Goal: Task Accomplishment & Management: Manage account settings

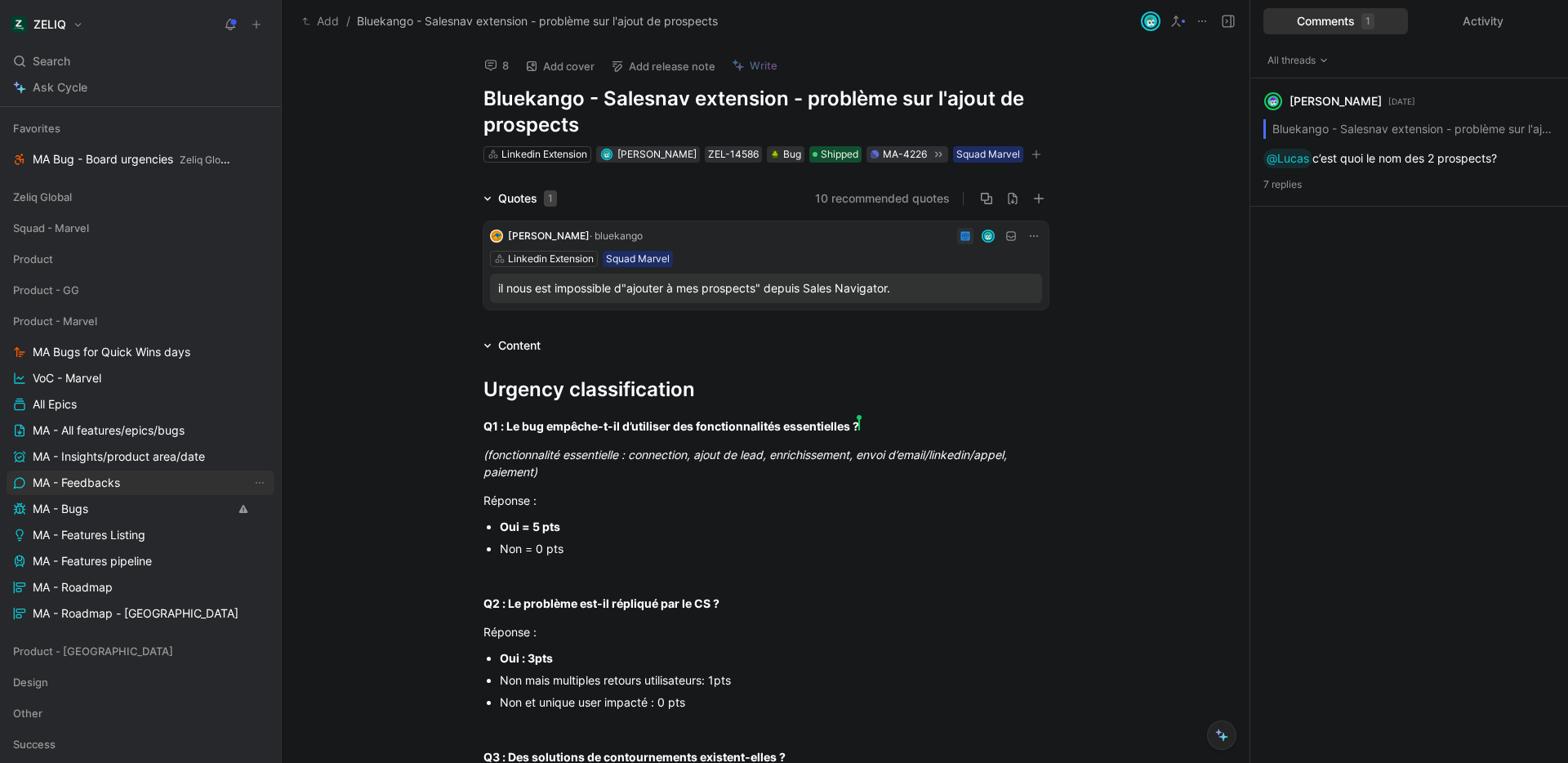
scroll to position [210, 0]
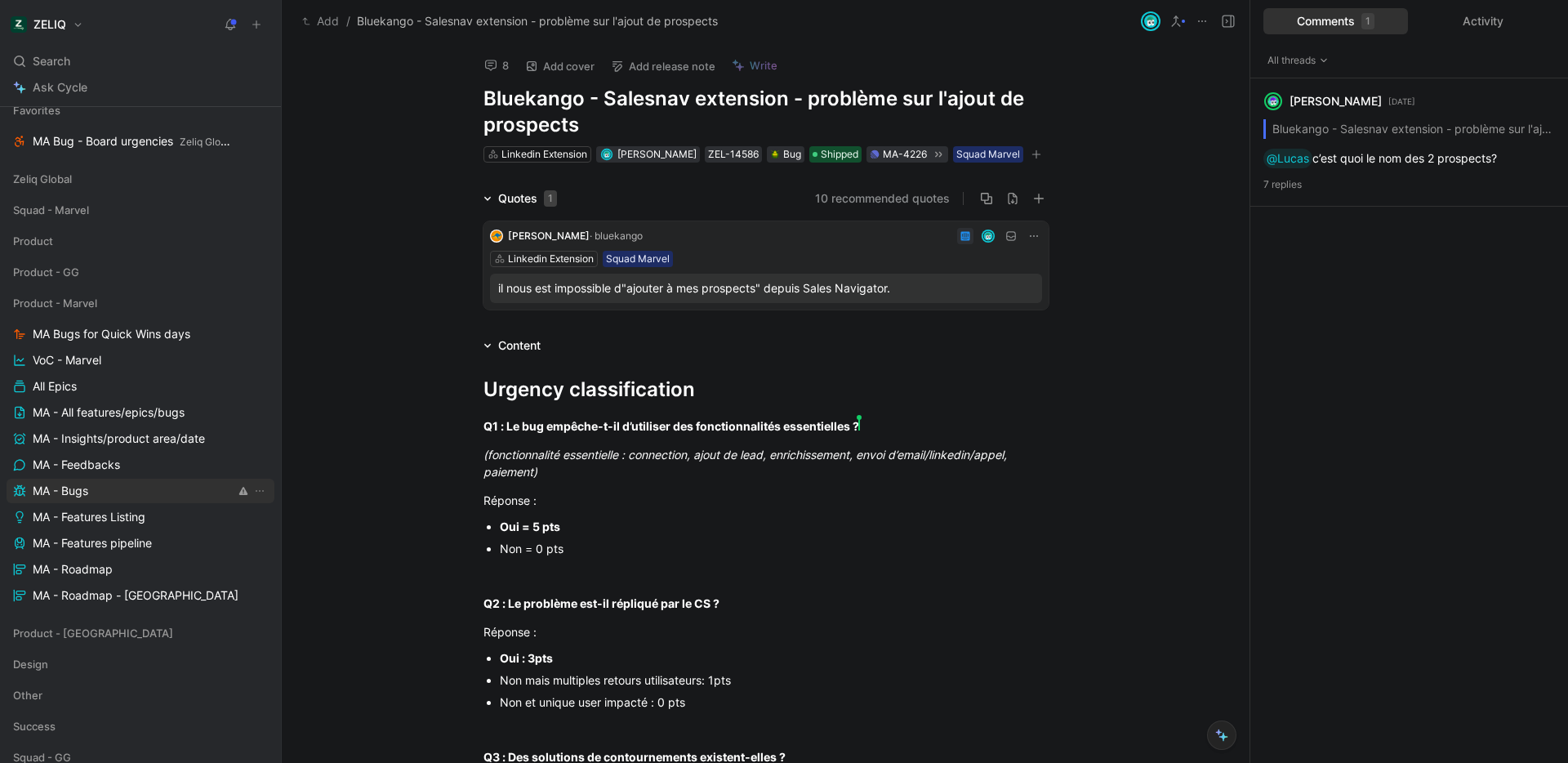
click at [154, 485] on link "MA - Bugs" at bounding box center [141, 490] width 268 height 24
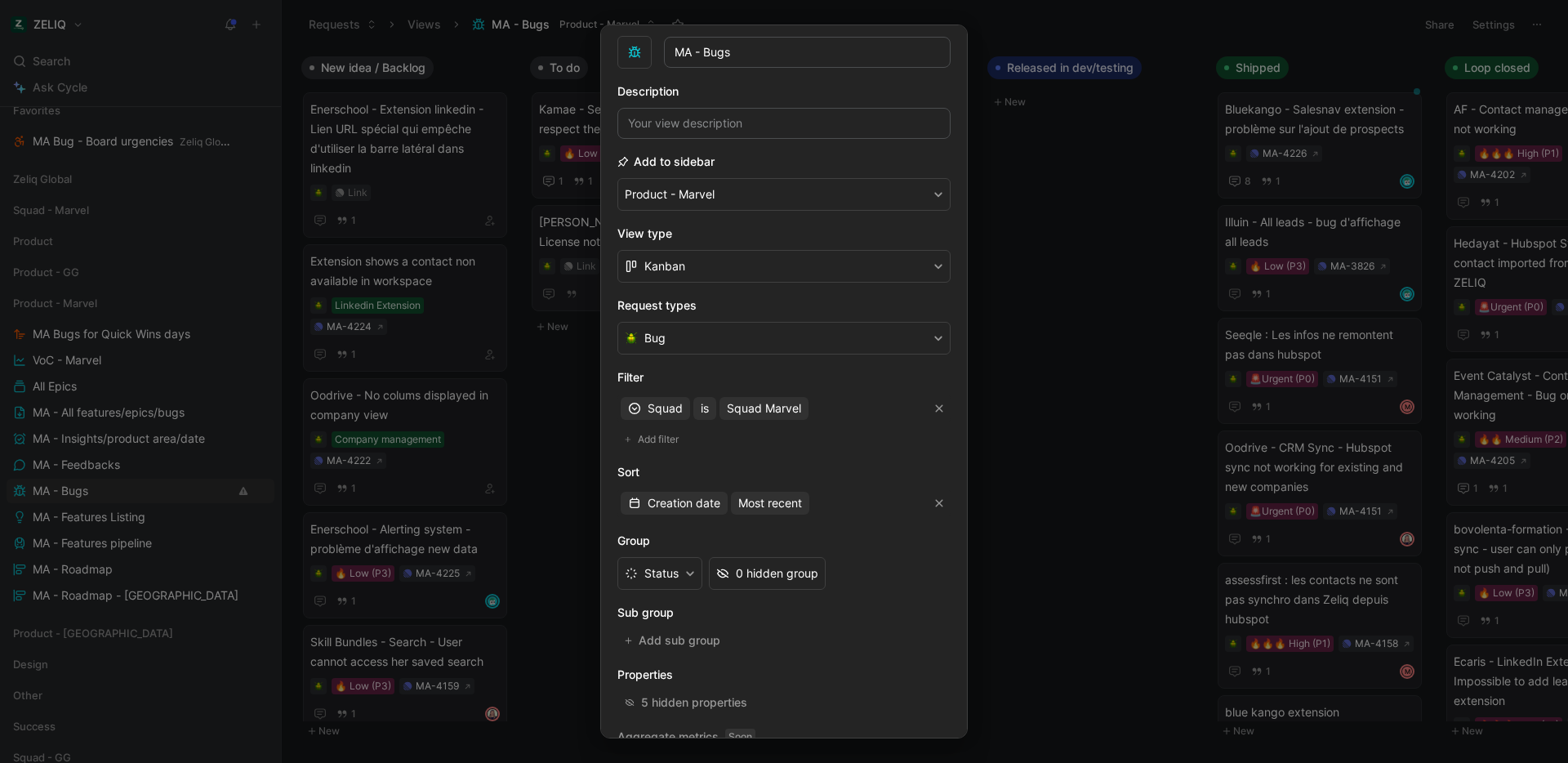
scroll to position [126, 0]
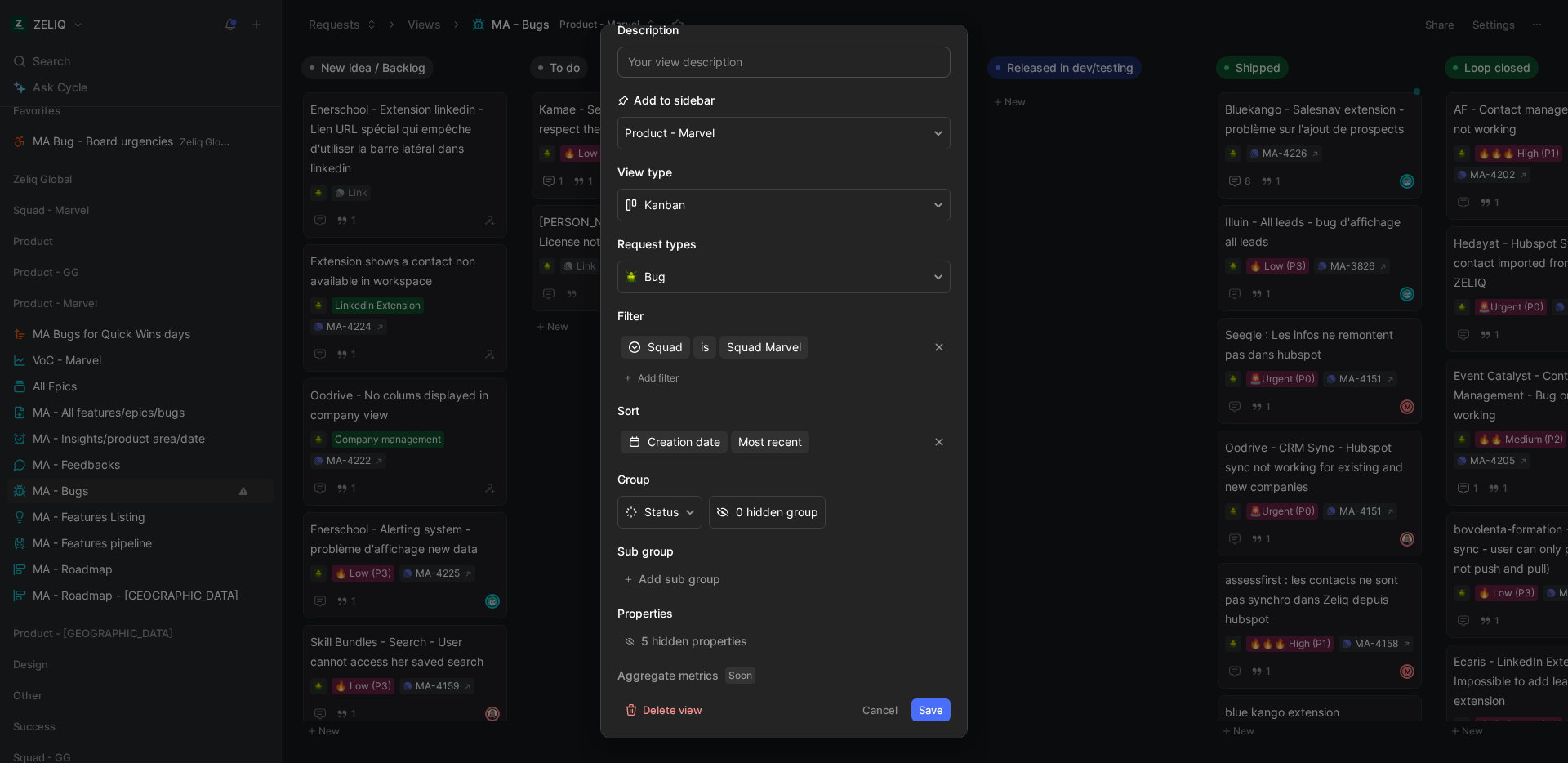
click at [1020, 624] on div at bounding box center [784, 381] width 1568 height 763
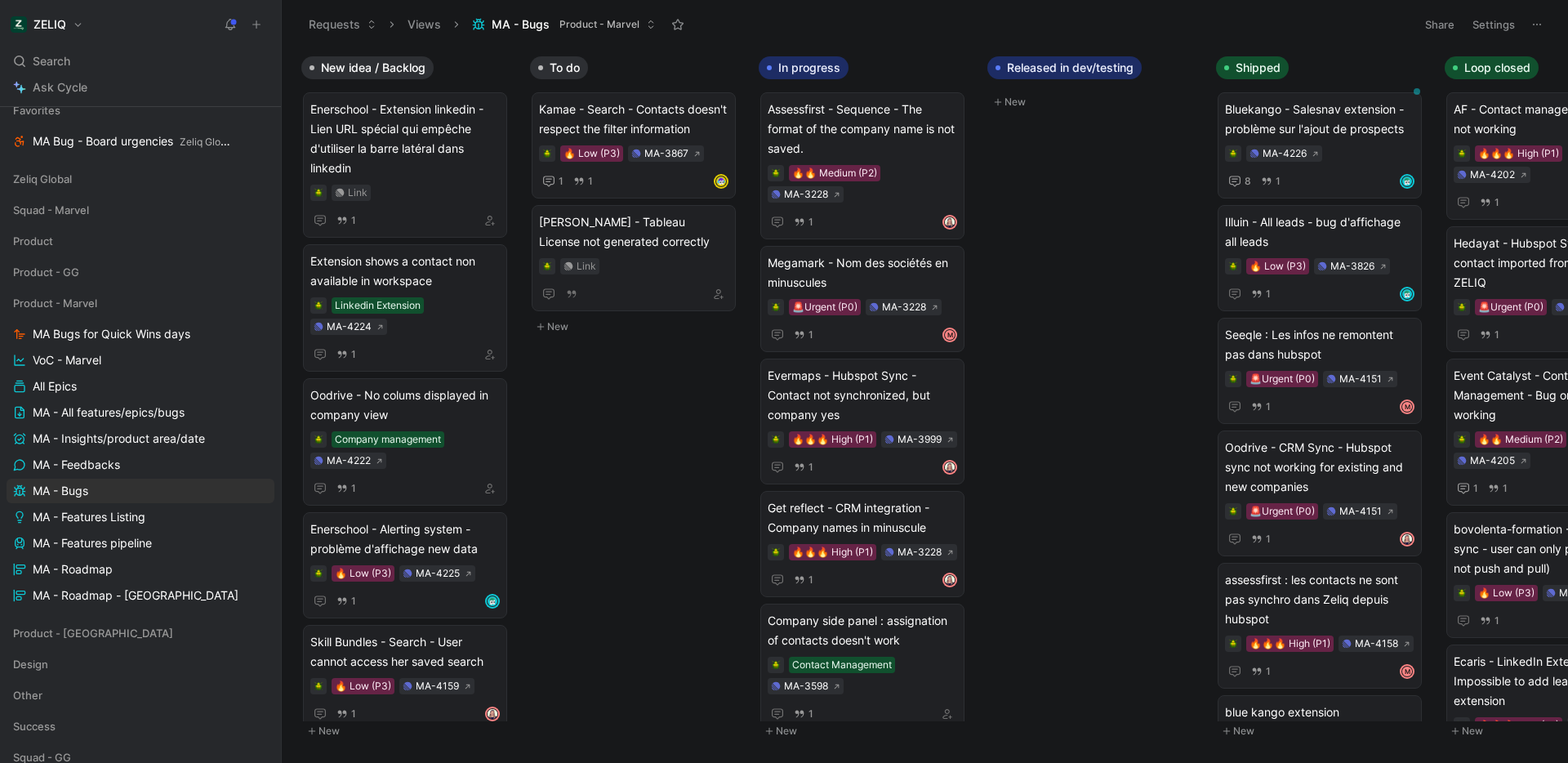
click at [1488, 28] on button "Settings" at bounding box center [1493, 24] width 57 height 23
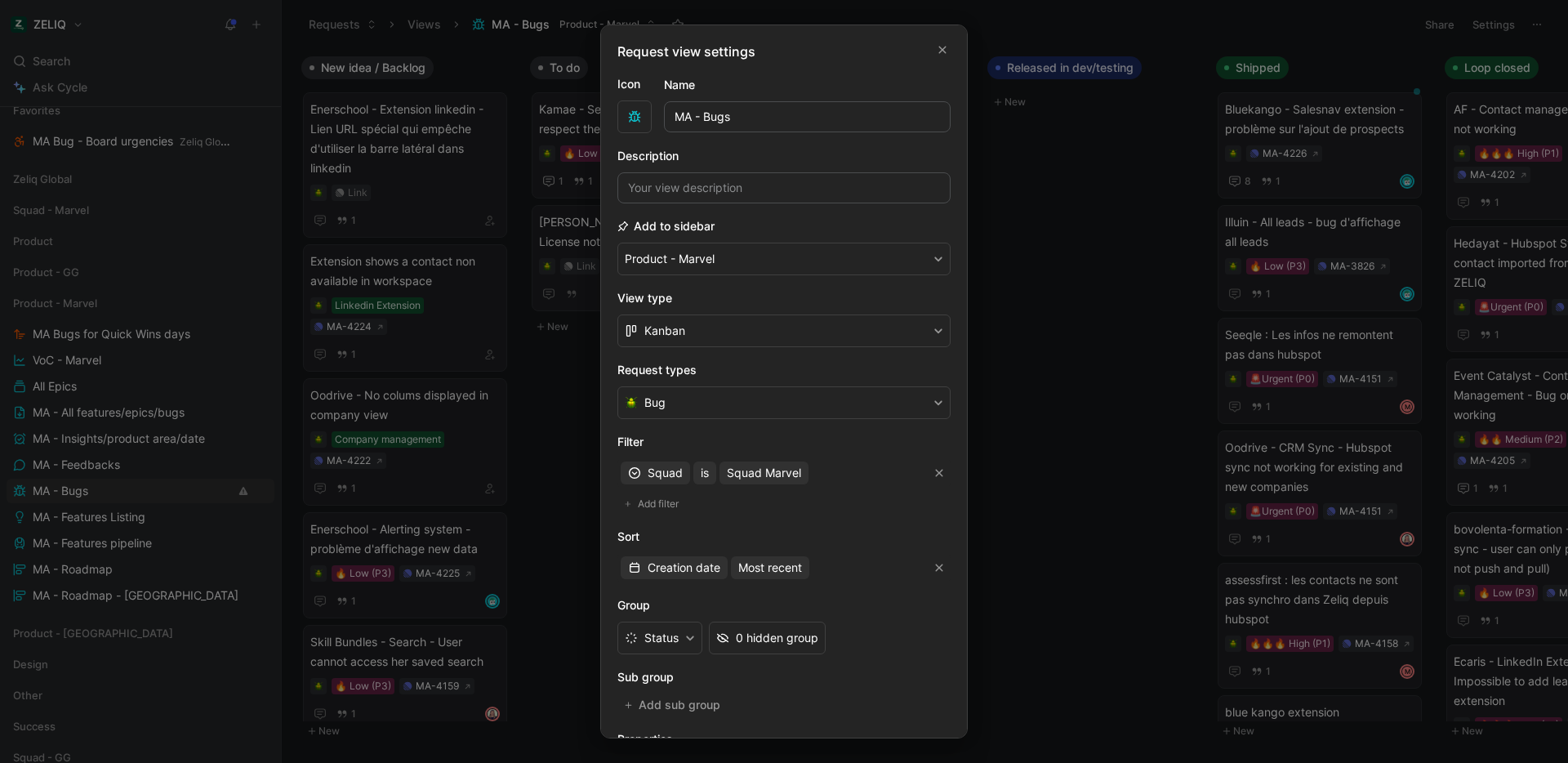
click at [1125, 293] on div at bounding box center [784, 381] width 1568 height 763
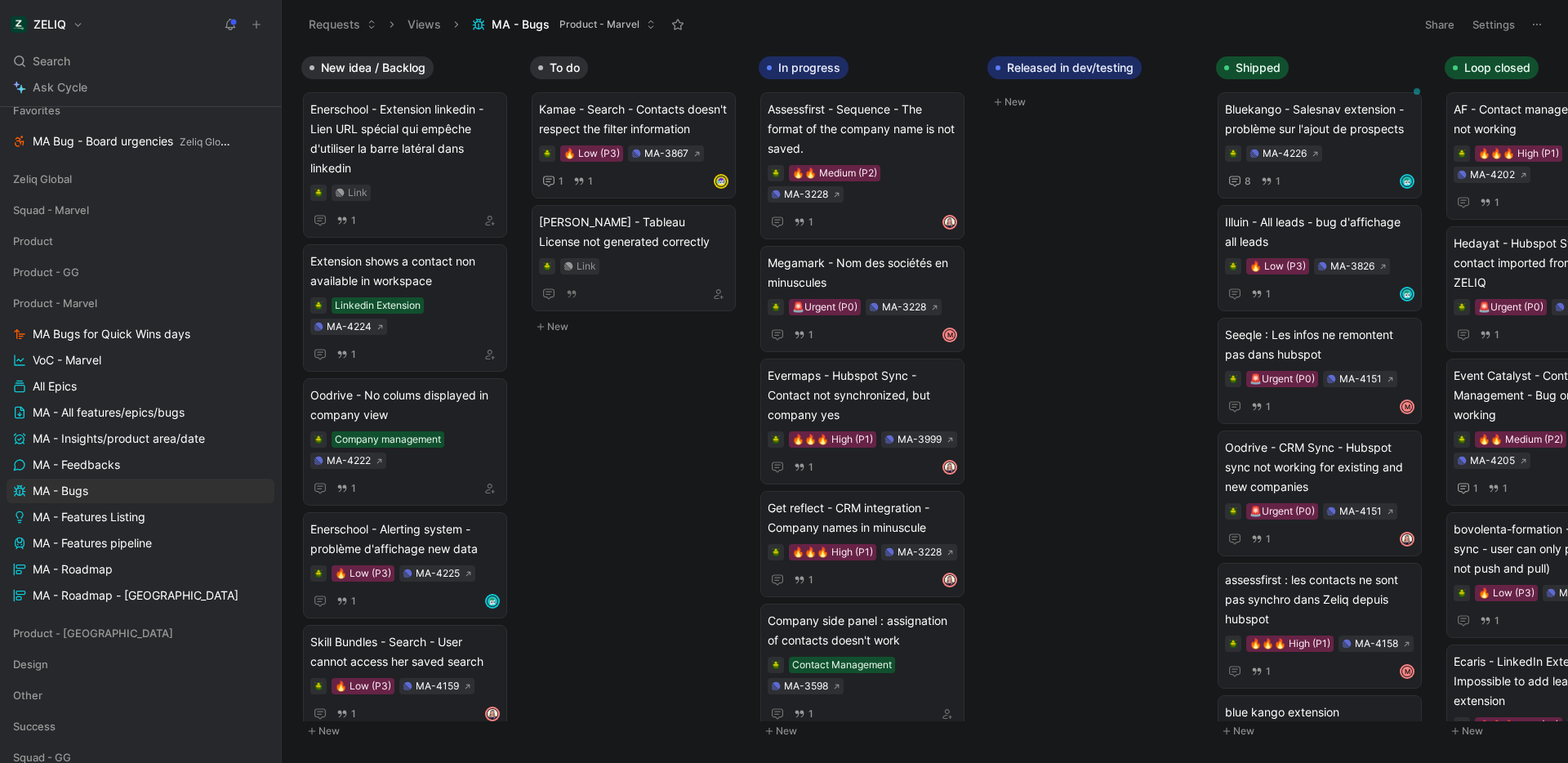
click at [1535, 26] on icon at bounding box center [1536, 24] width 13 height 13
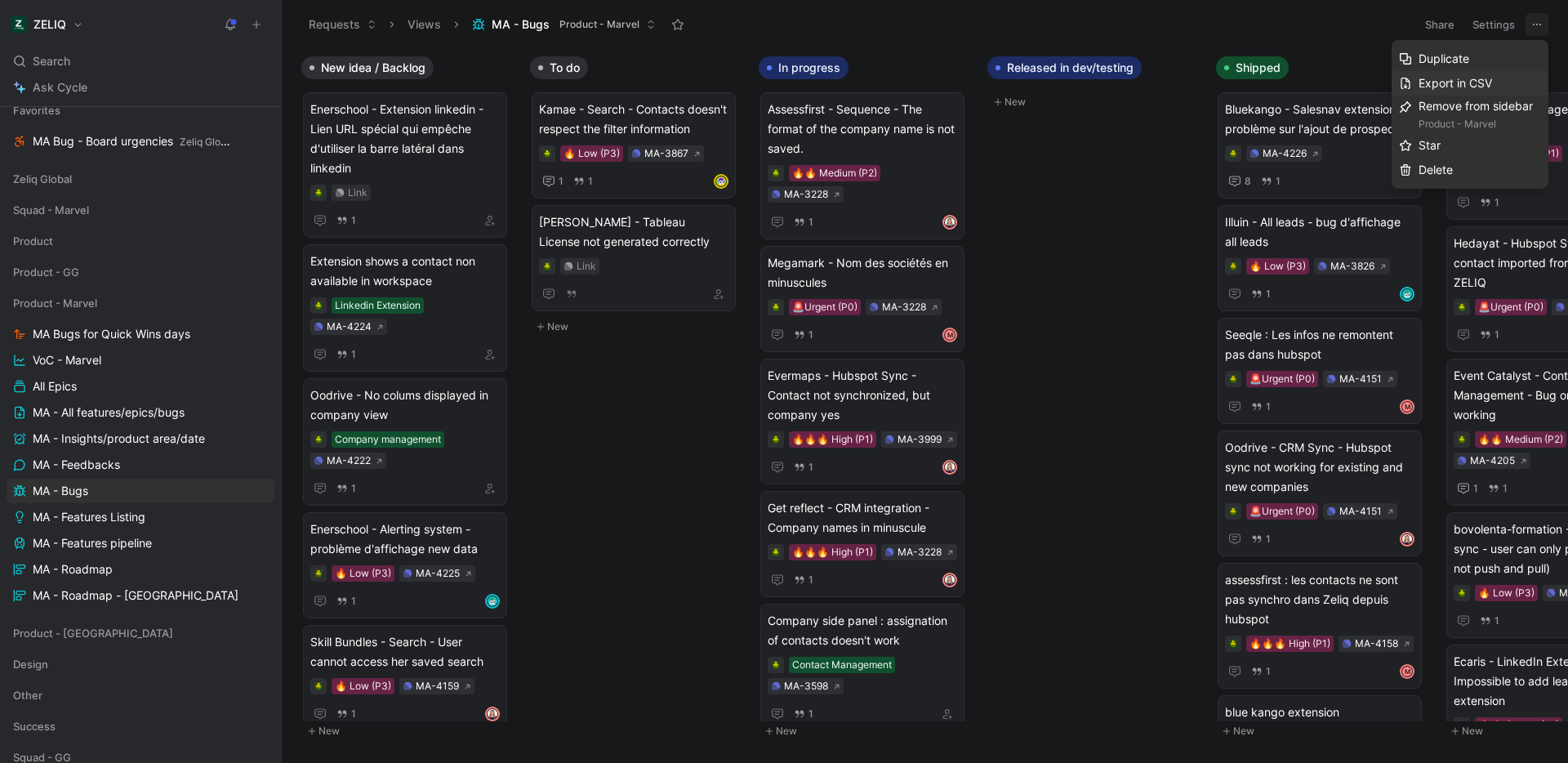
click at [1475, 76] on span "Export in CSV" at bounding box center [1455, 83] width 74 height 14
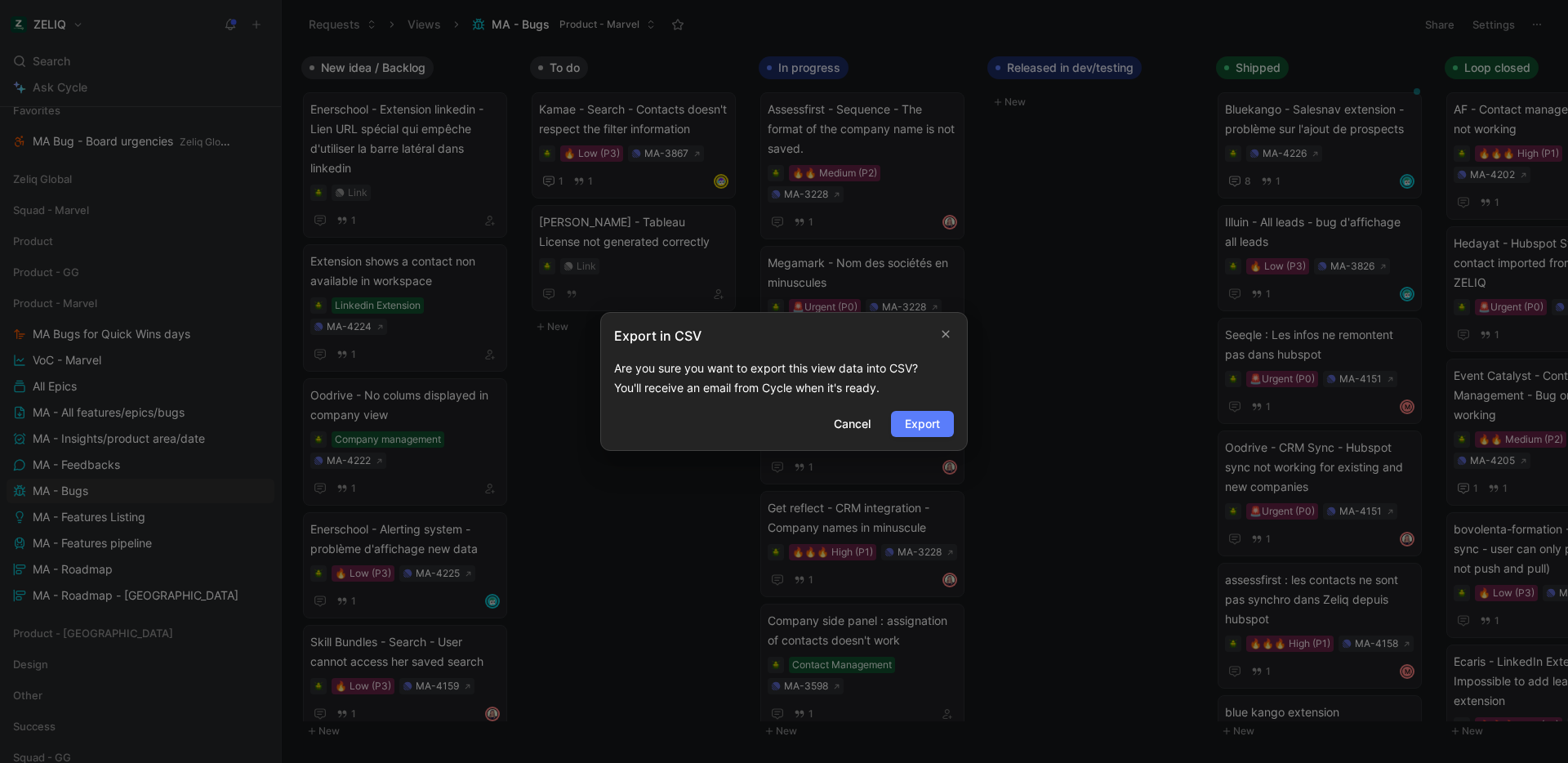
click at [928, 433] on span "Export" at bounding box center [922, 424] width 35 height 20
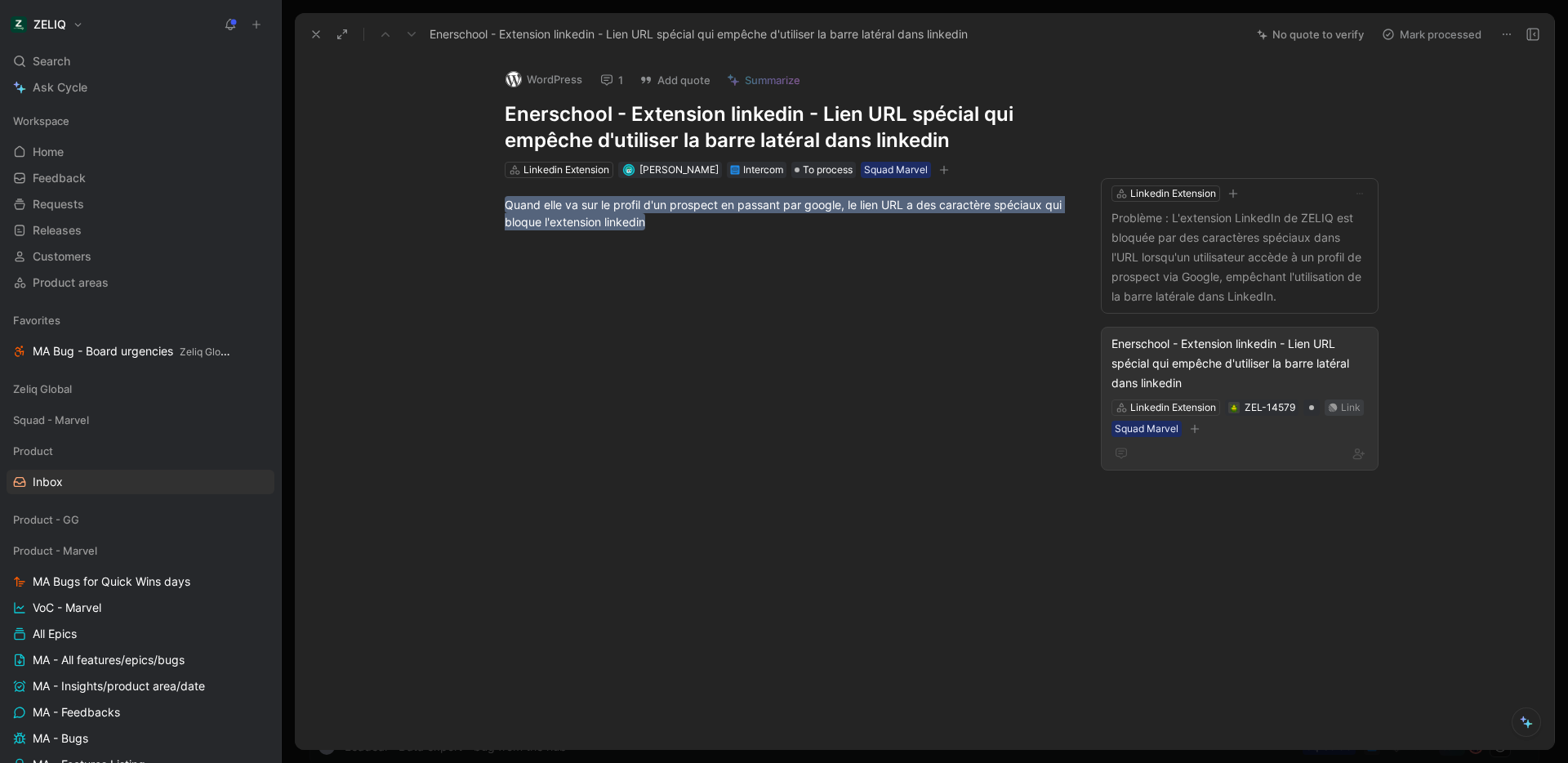
click at [1343, 405] on div "Link" at bounding box center [1350, 407] width 20 height 16
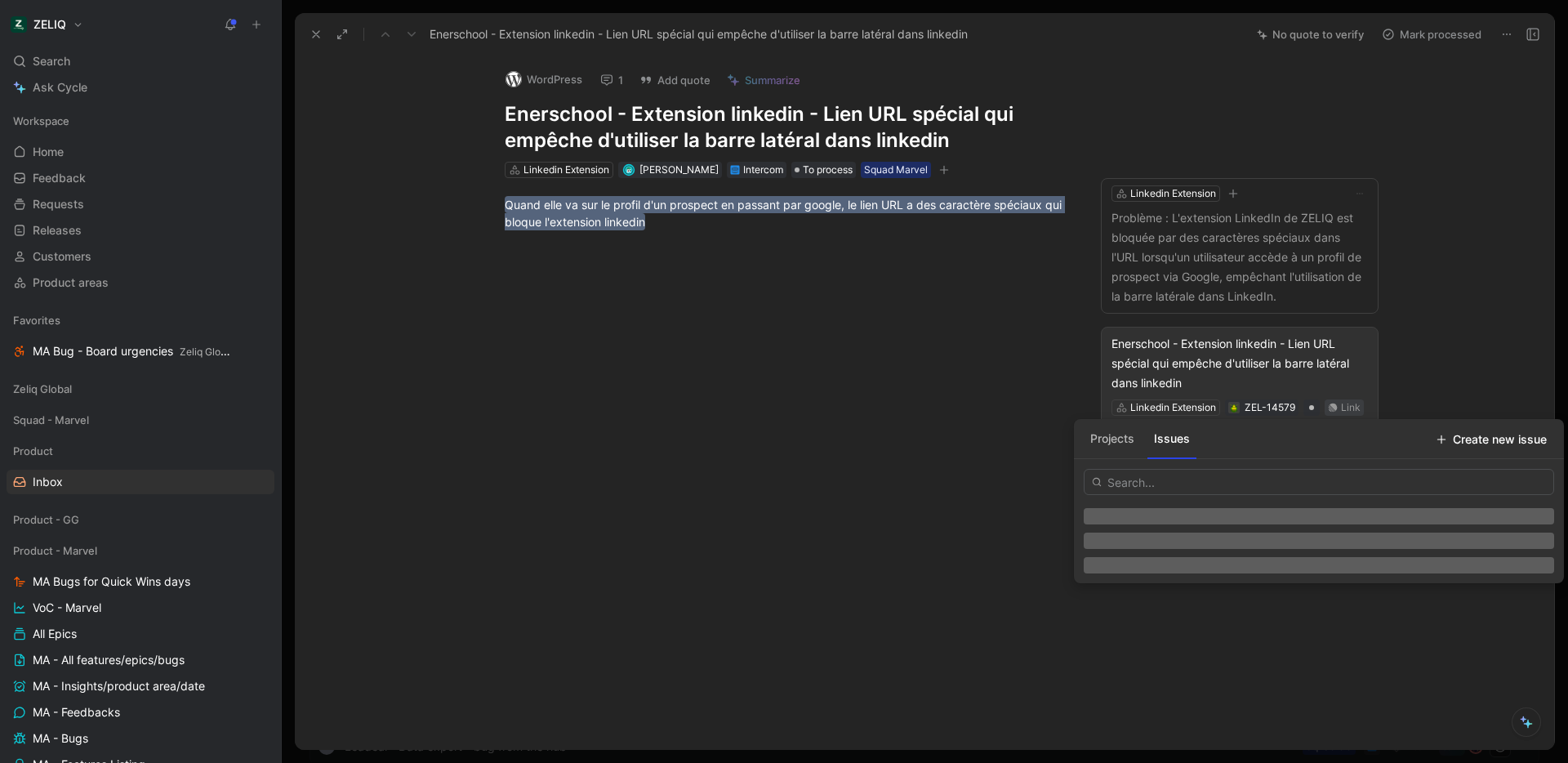
type input "https://linear.app/getheroes/issue/MA-4137/bug-extension-ko-when-links-include-…"
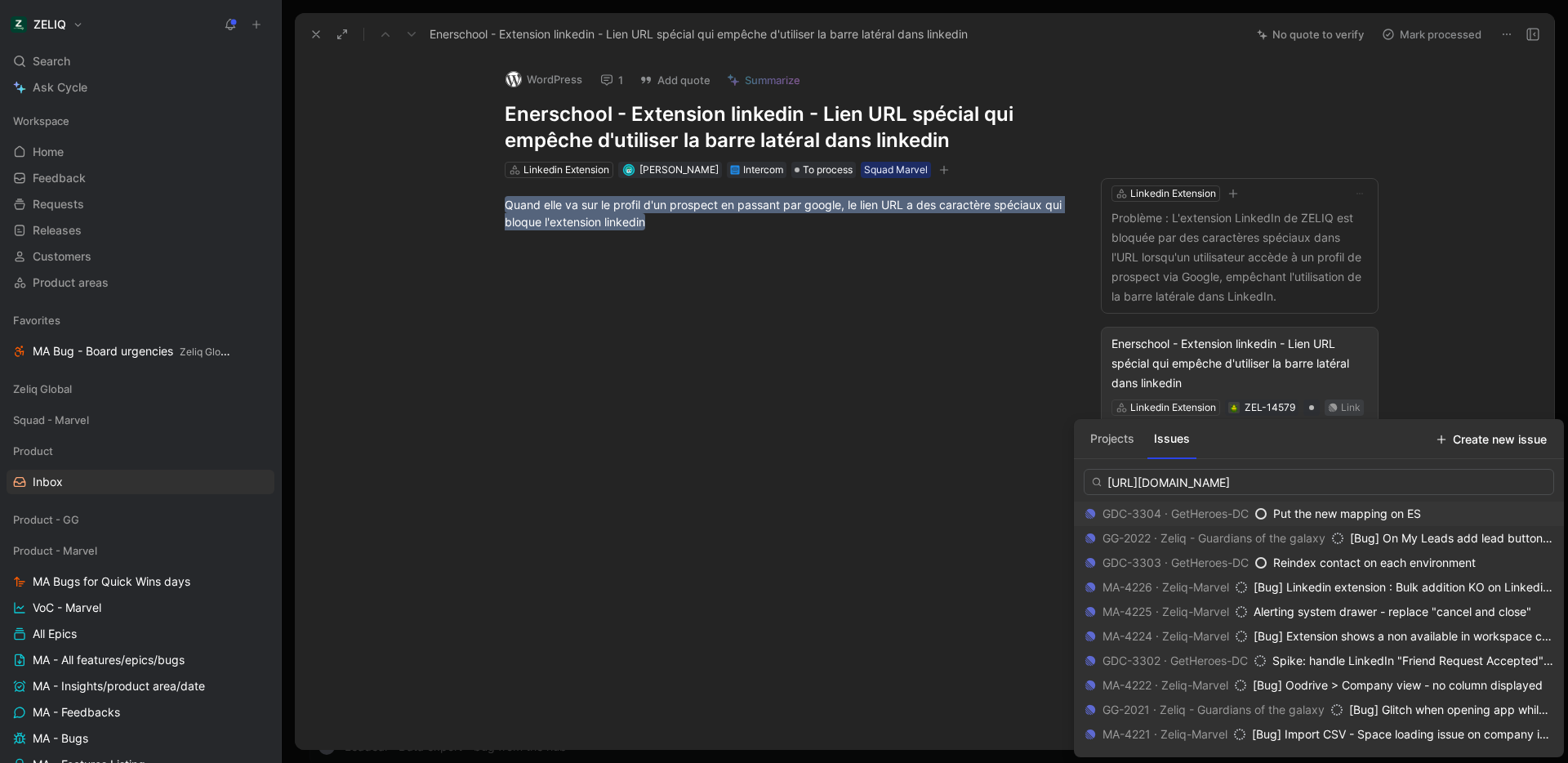
scroll to position [0, 128]
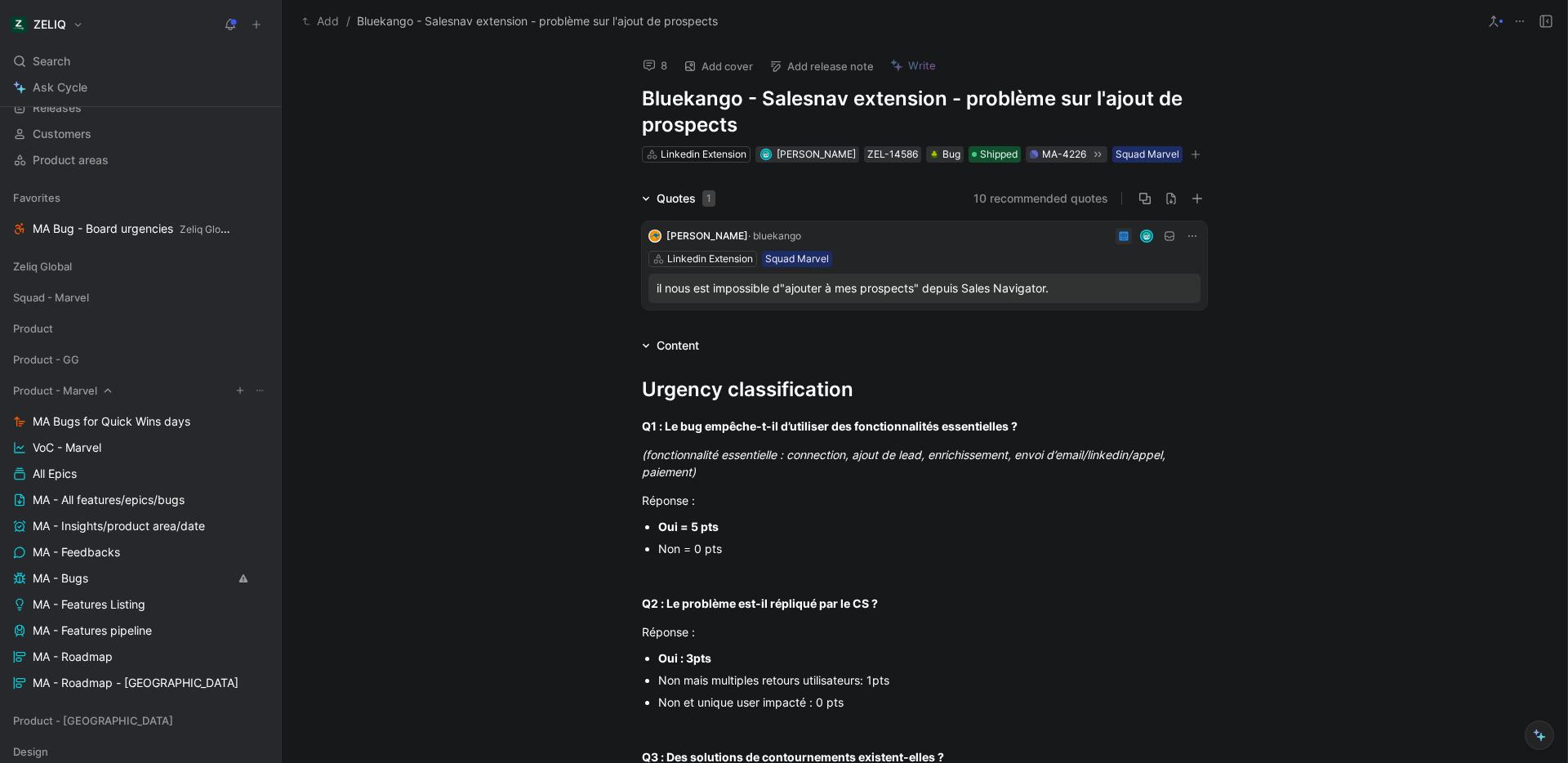
scroll to position [118, 0]
click at [130, 241] on span "MA Bug - Board urgencies Zeliq Global" at bounding box center [133, 234] width 200 height 17
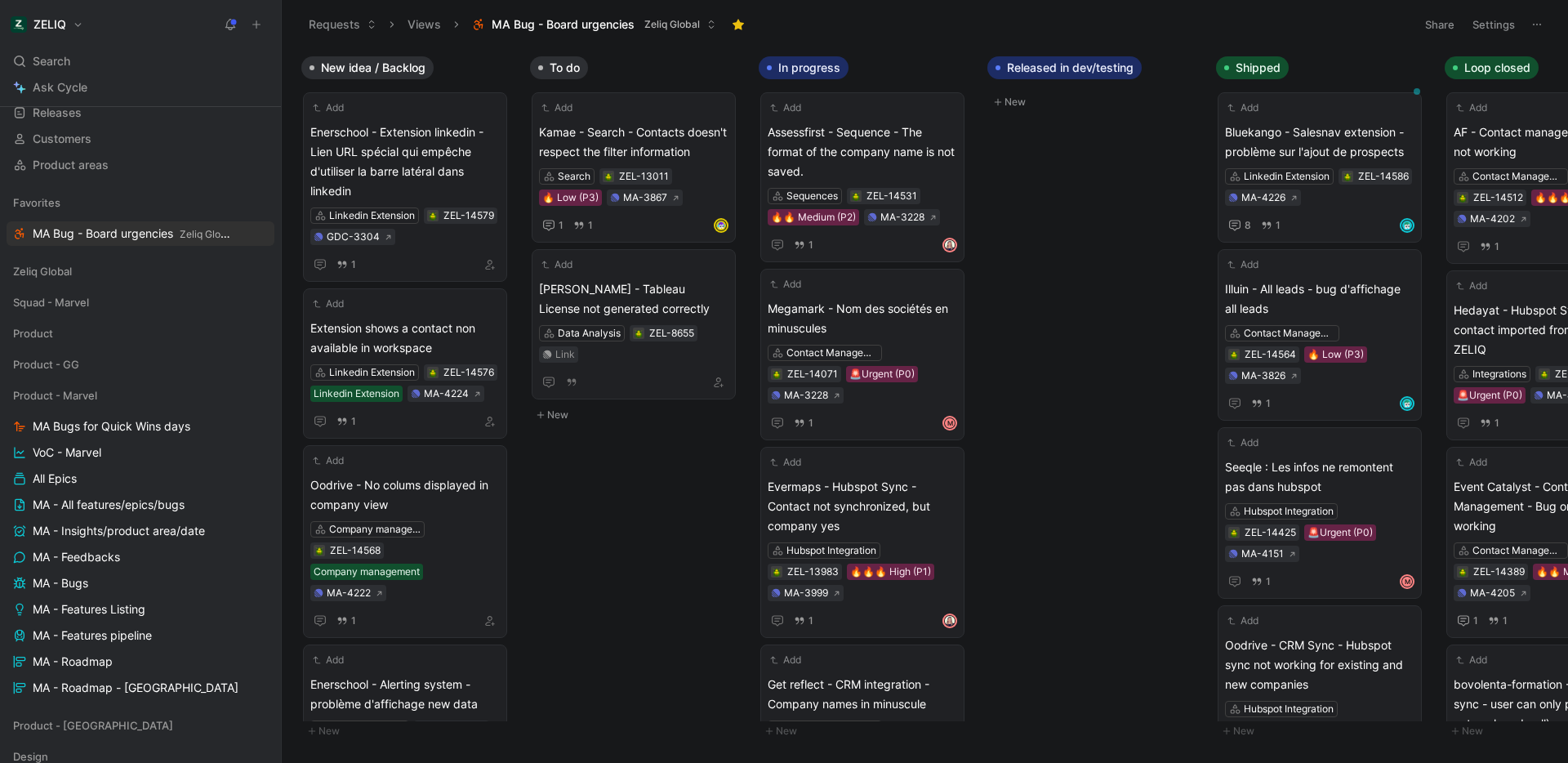
click at [1493, 33] on button "Settings" at bounding box center [1493, 24] width 57 height 23
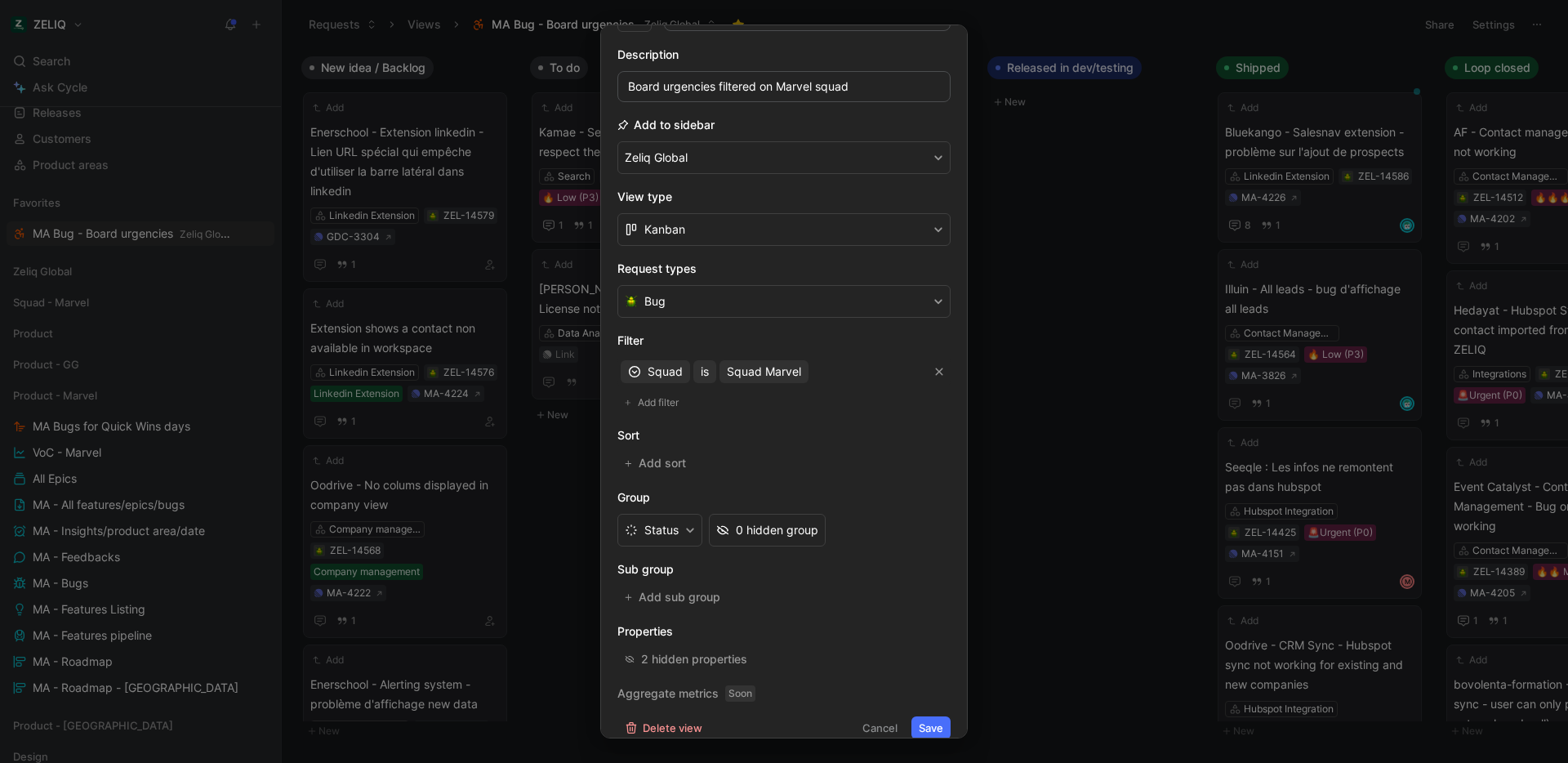
scroll to position [119, 0]
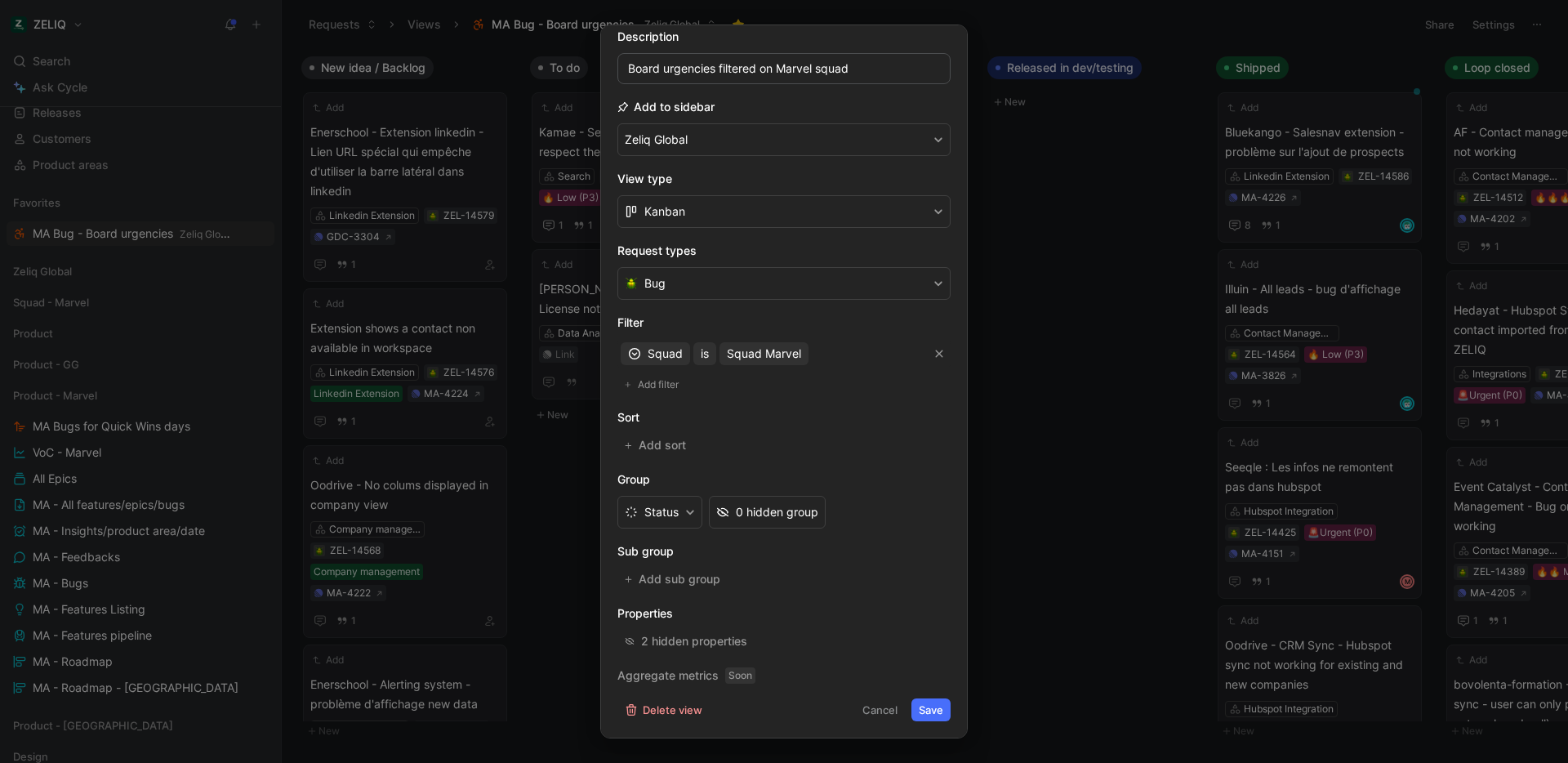
click at [1061, 504] on div at bounding box center [784, 381] width 1568 height 763
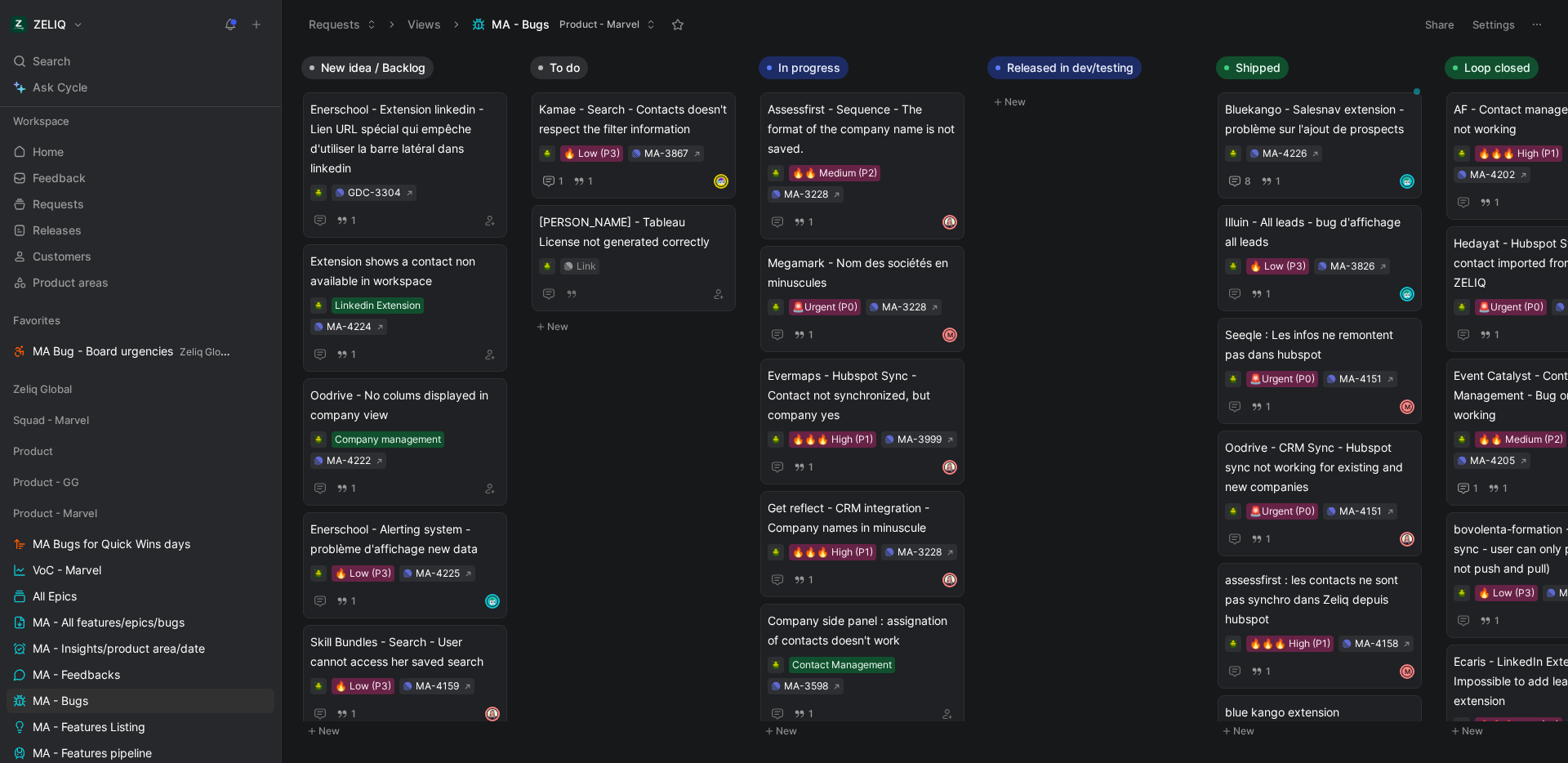
scroll to position [210, 0]
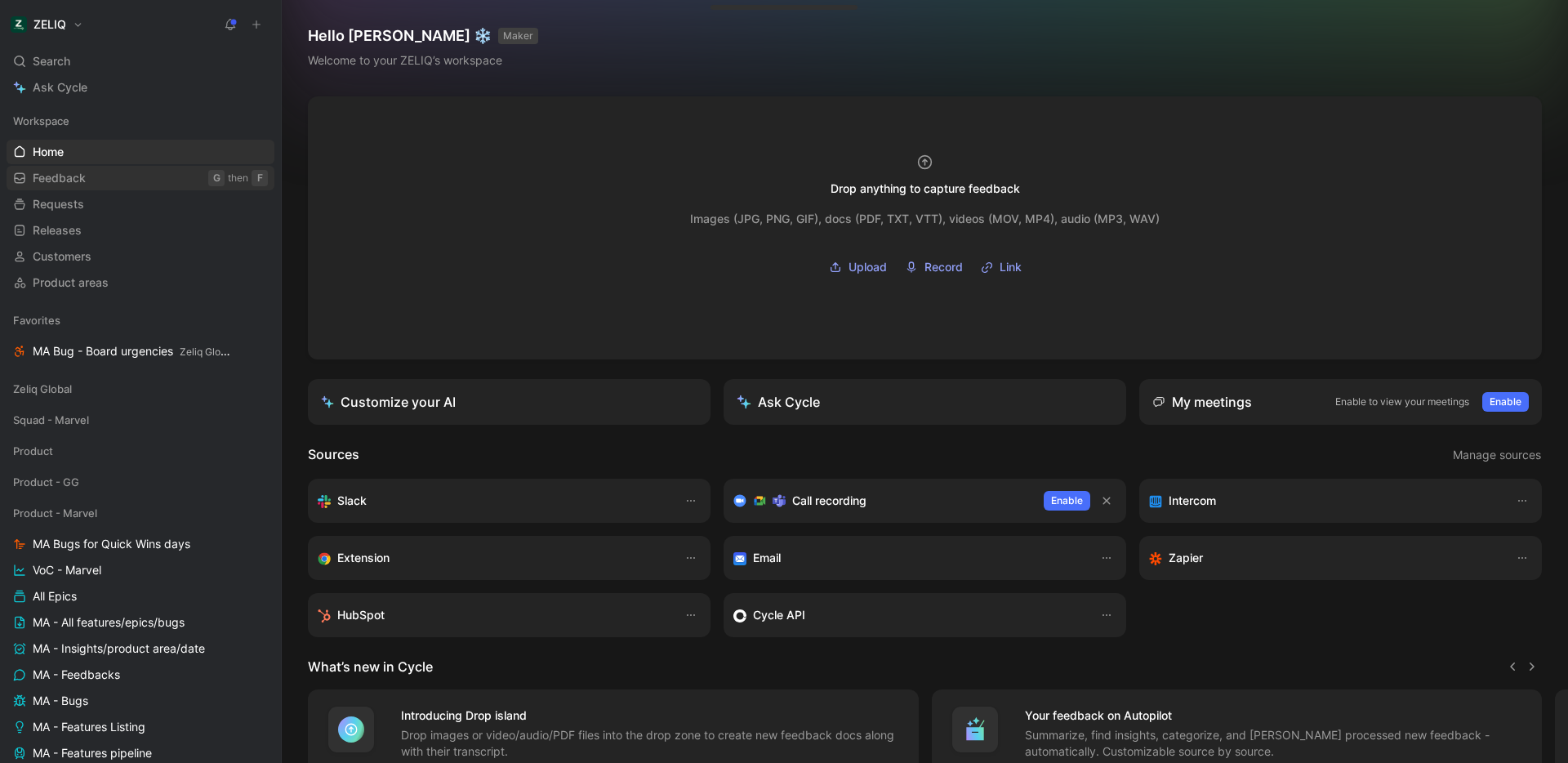
click at [99, 187] on link "Feedback G then F" at bounding box center [141, 178] width 268 height 24
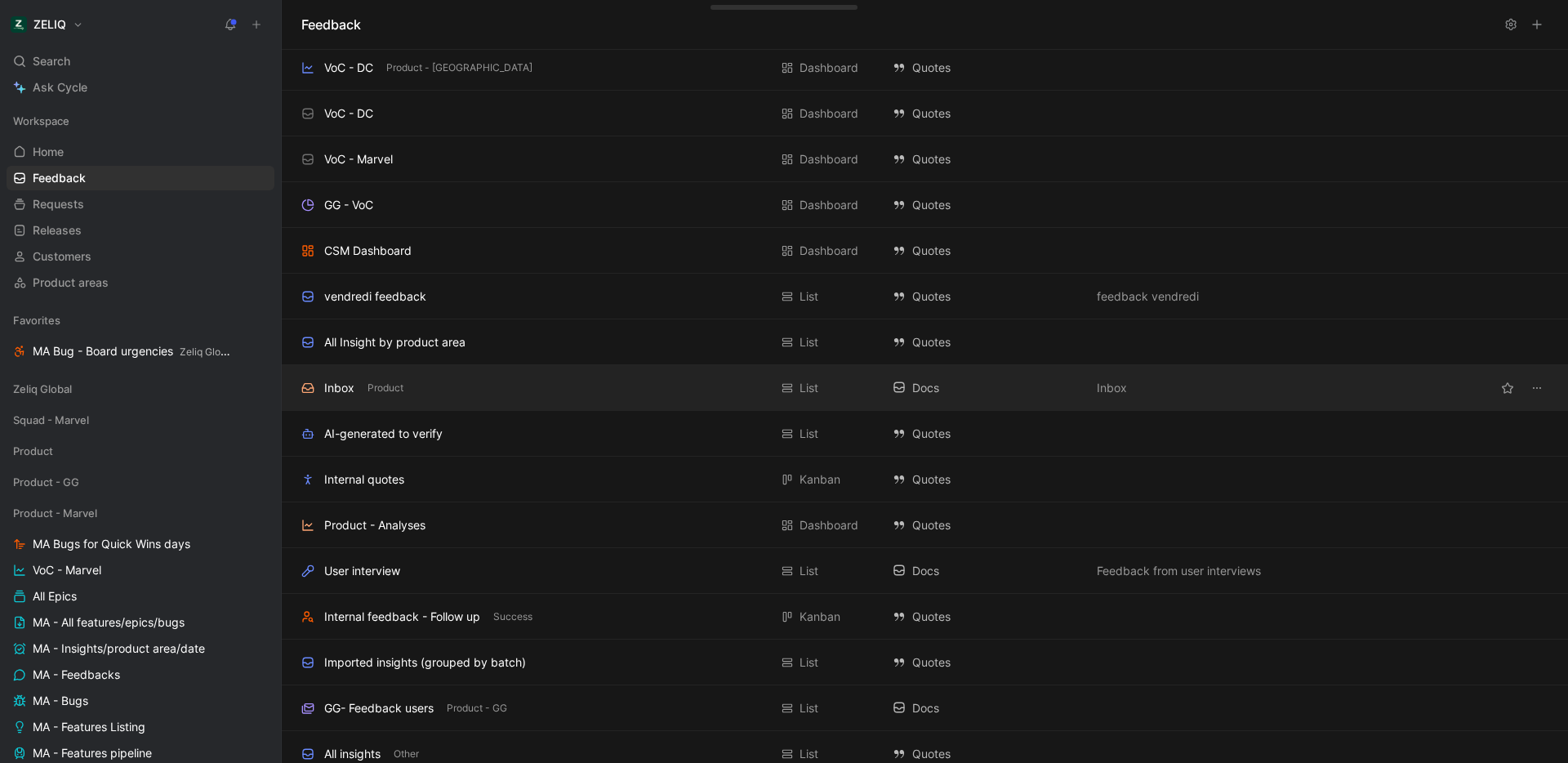
scroll to position [200, 0]
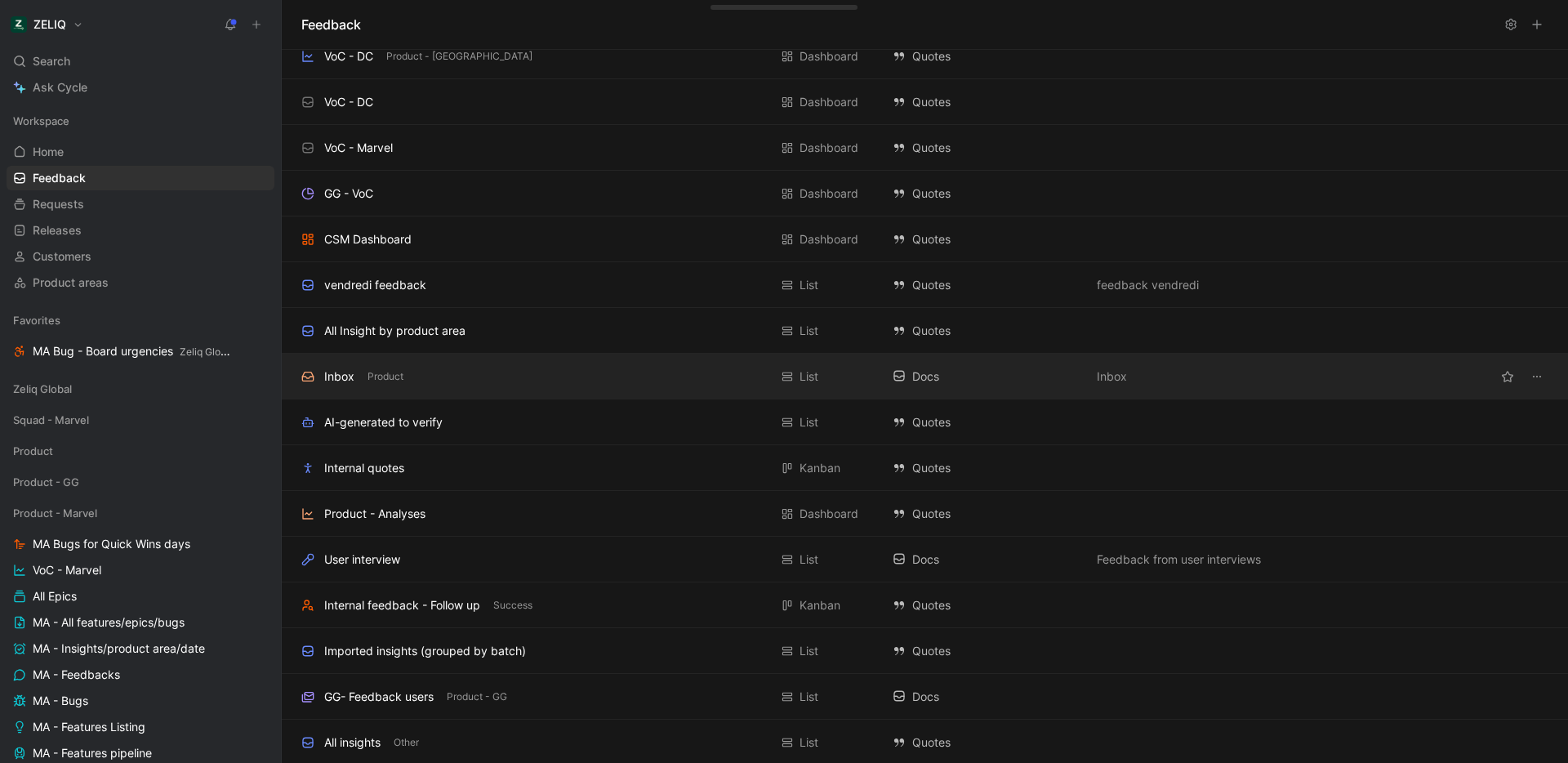
click at [498, 381] on div "Inbox Product" at bounding box center [535, 377] width 467 height 20
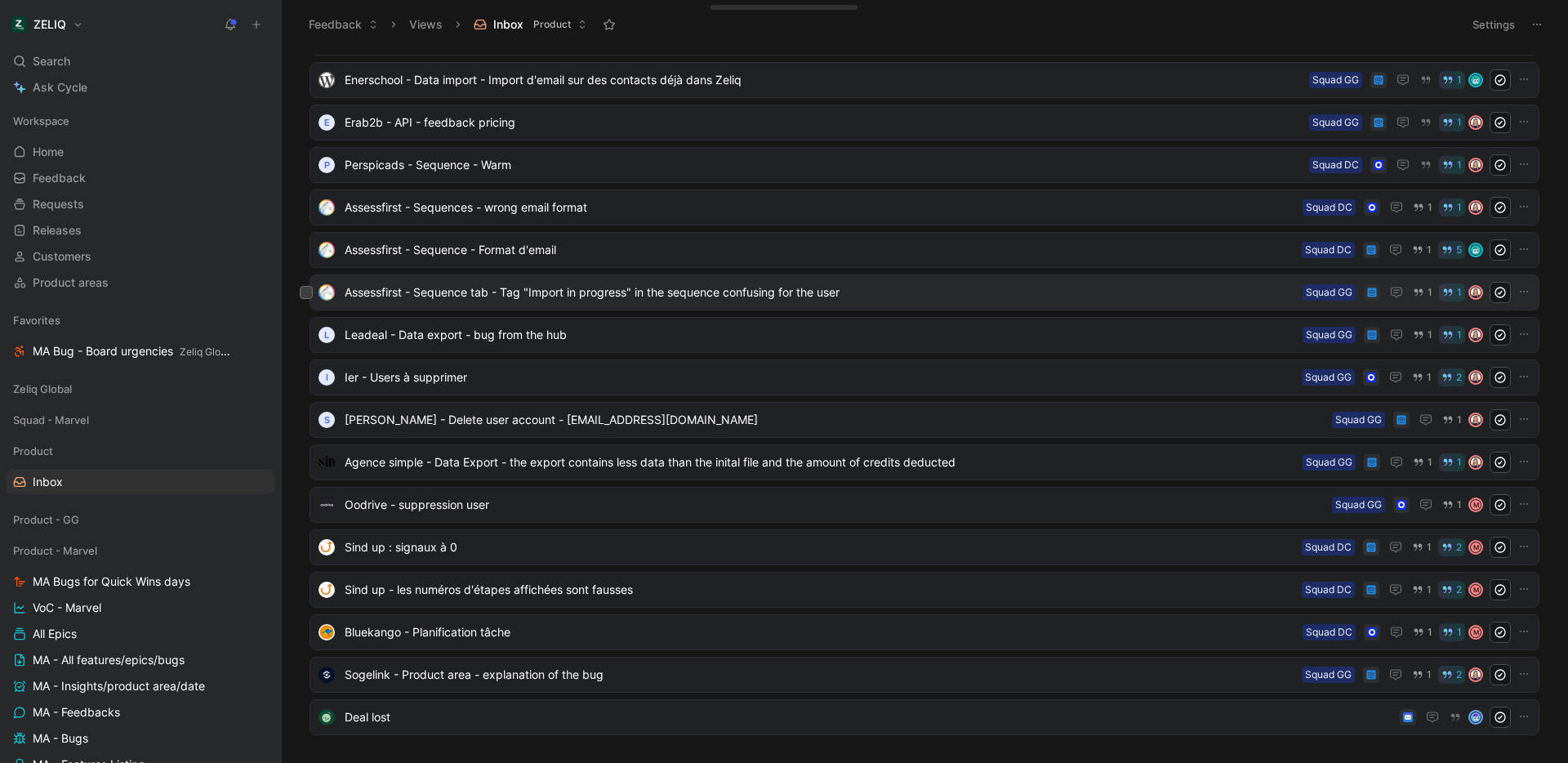
scroll to position [659, 0]
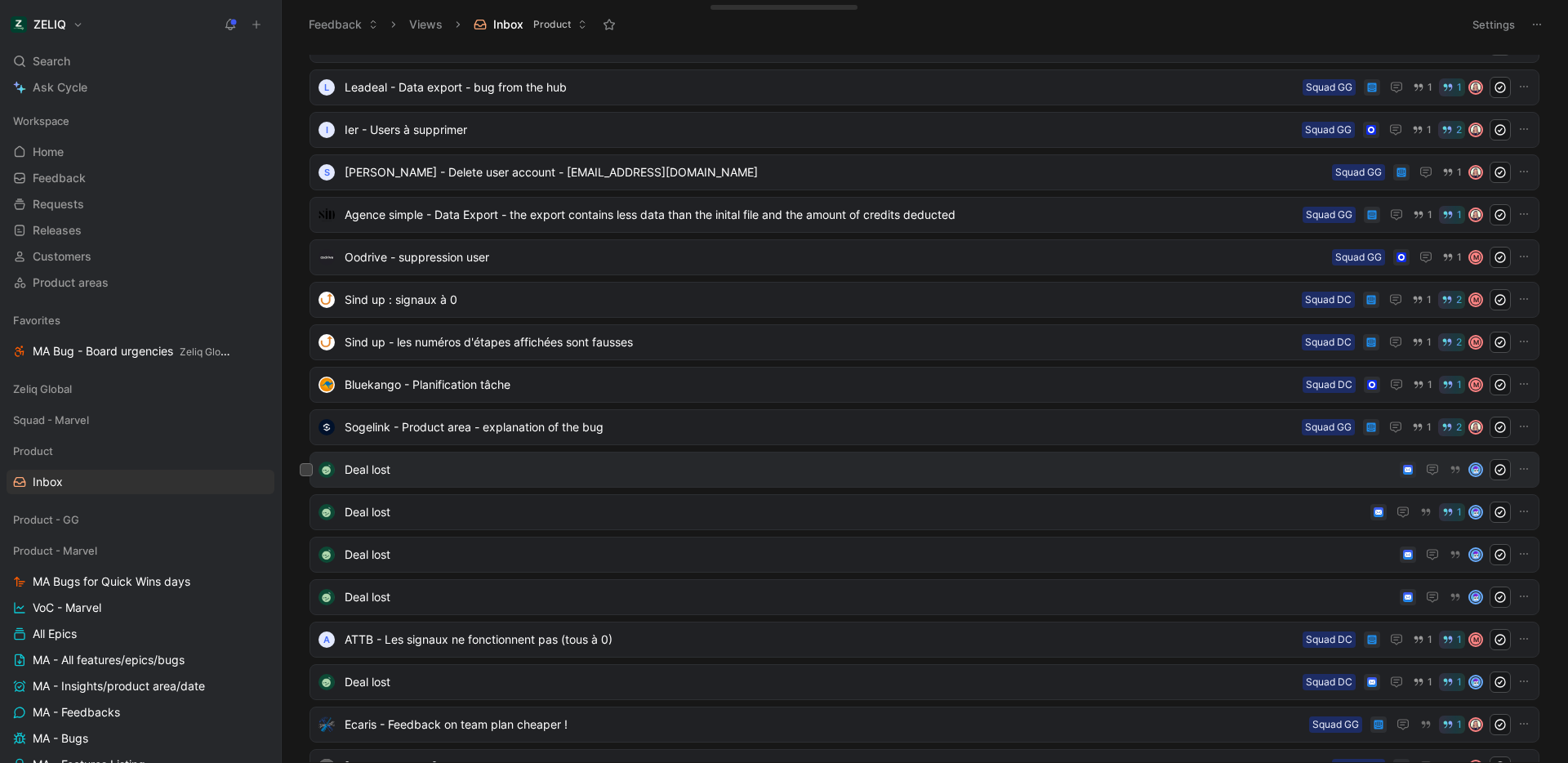
click at [652, 469] on span "Deal lost" at bounding box center [869, 470] width 1048 height 20
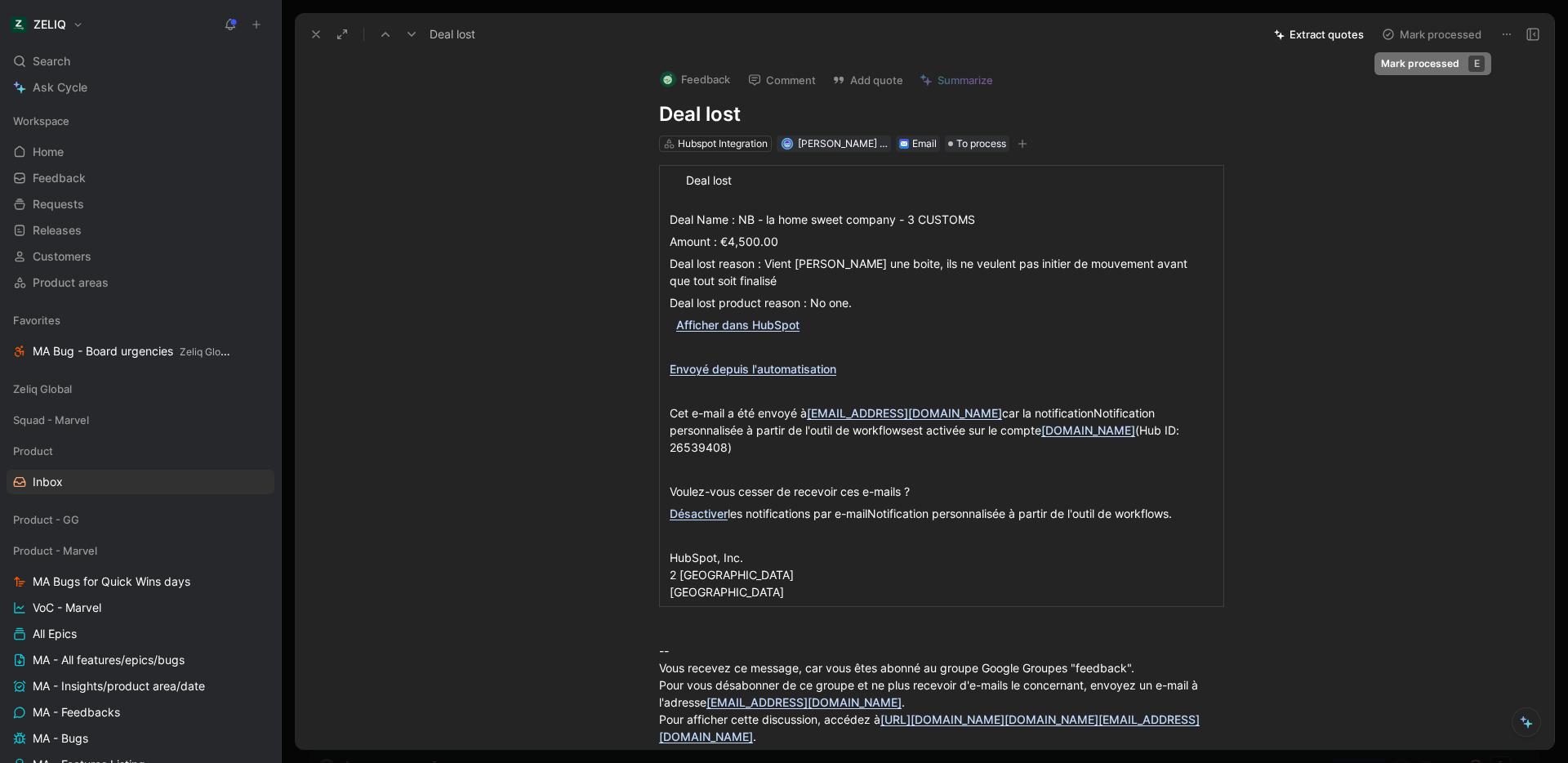
click at [1430, 36] on button "Mark processed" at bounding box center [1432, 34] width 115 height 23
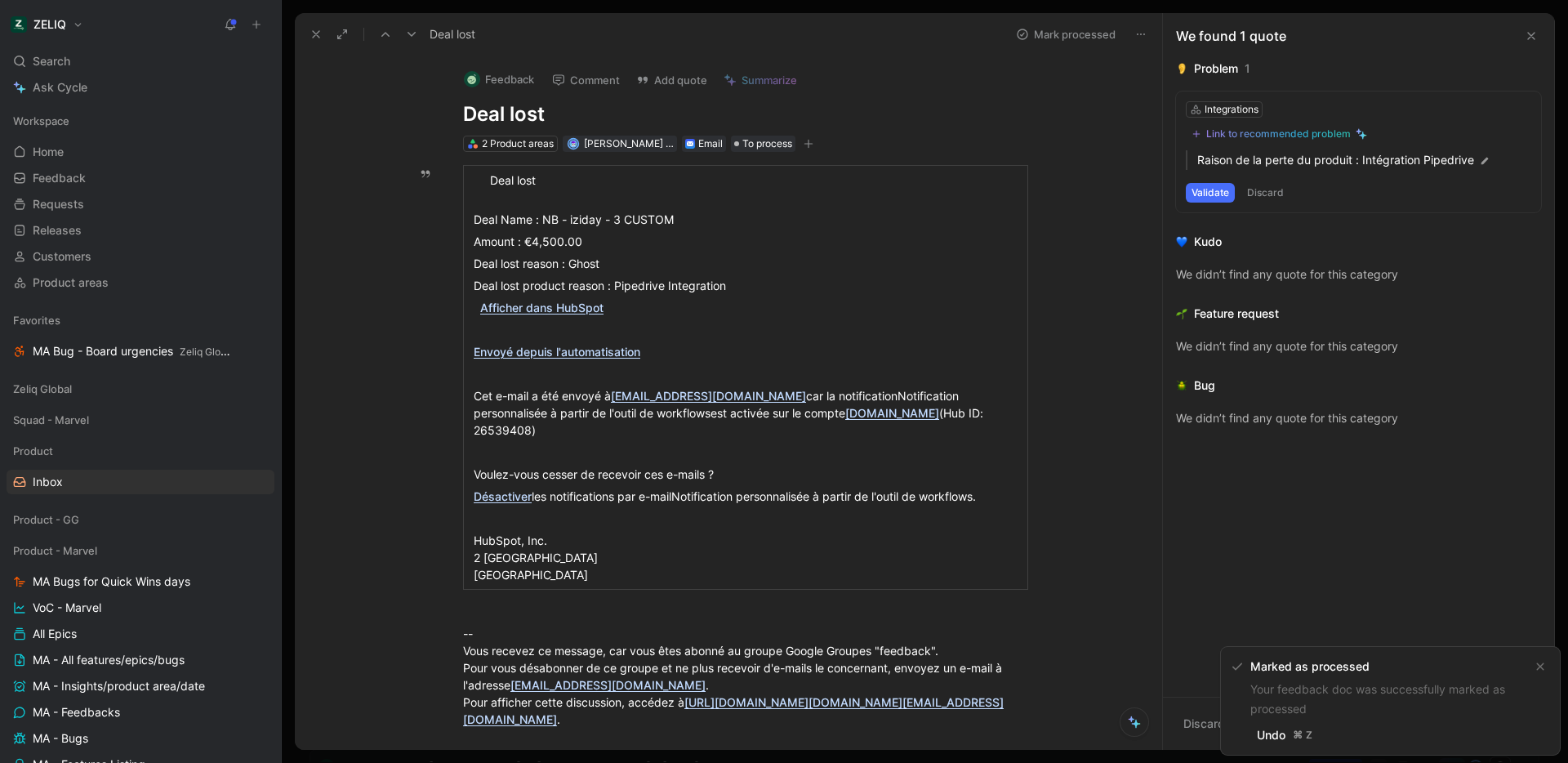
click at [685, 277] on div "Deal lost product reason : Pipedrive Integration" at bounding box center [745, 286] width 544 height 17
click at [641, 283] on div "Deal lost product reason : Pipedrive Integration" at bounding box center [745, 286] width 544 height 17
drag, startPoint x: 641, startPoint y: 283, endPoint x: 697, endPoint y: 283, distance: 56.0
click at [697, 283] on div "Deal lost product reason : Pipedrive Integration" at bounding box center [745, 286] width 544 height 17
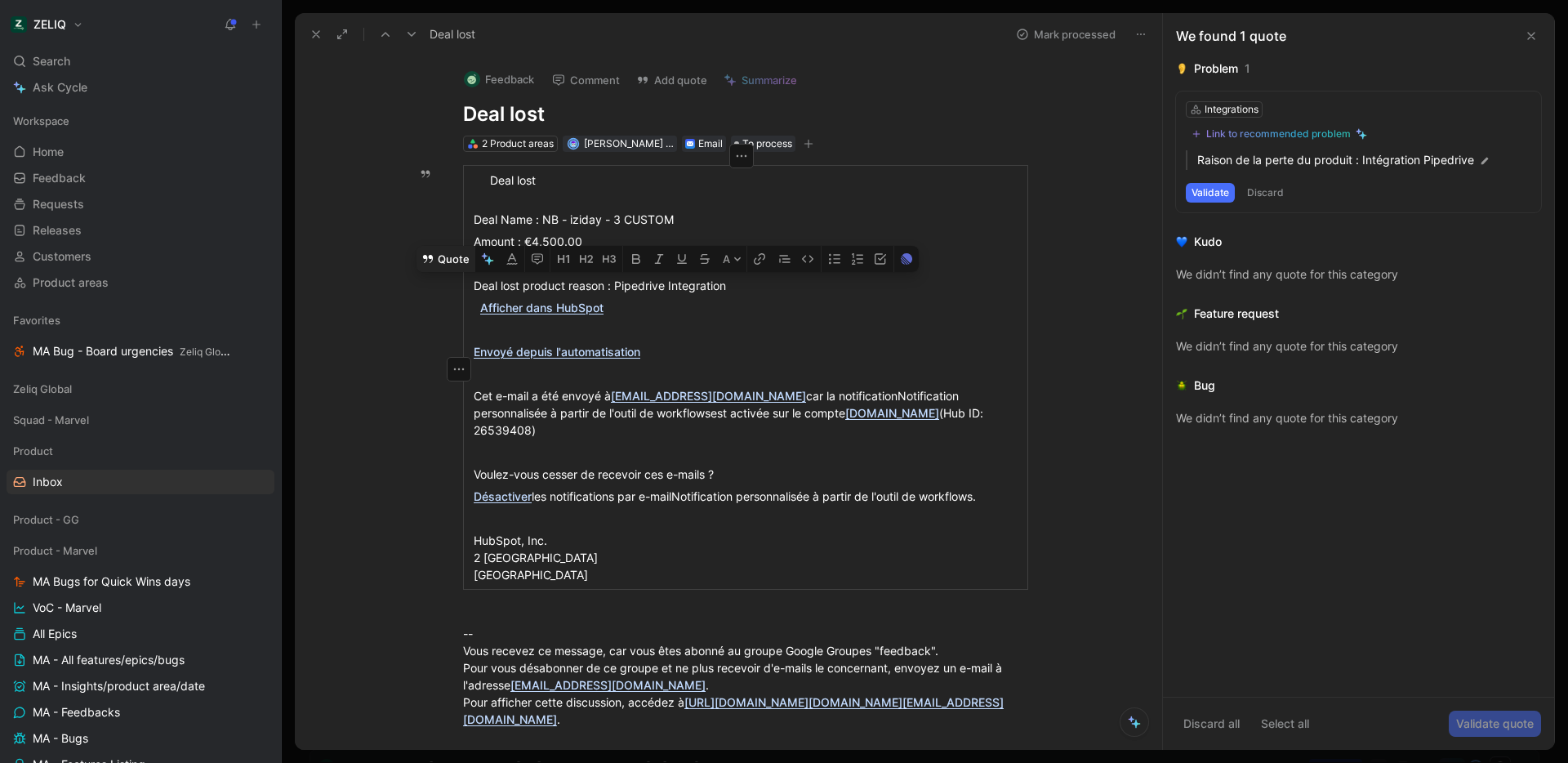
click at [455, 266] on button "Quote" at bounding box center [445, 259] width 58 height 26
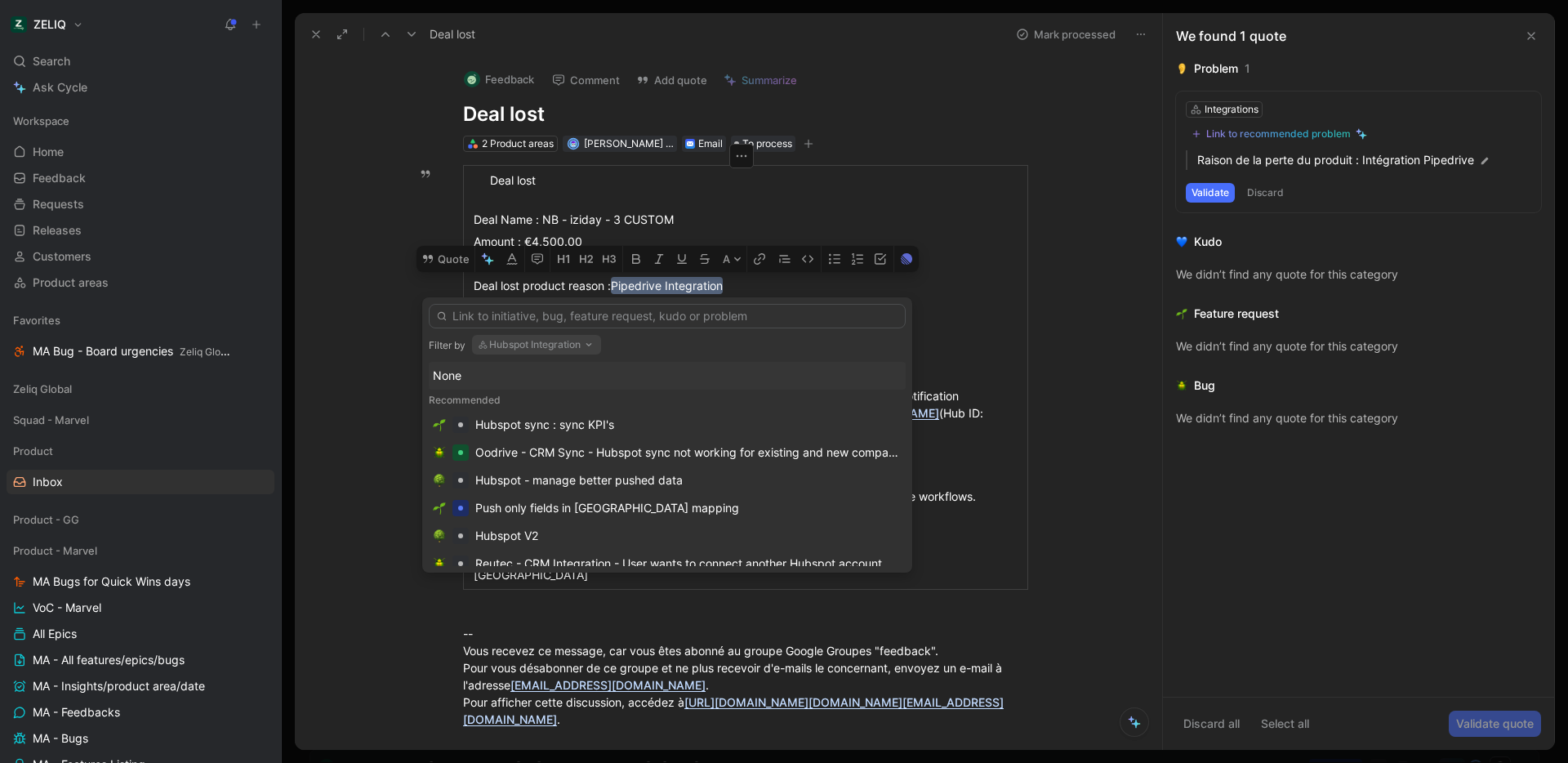
click at [585, 348] on icon "button" at bounding box center [588, 345] width 13 height 13
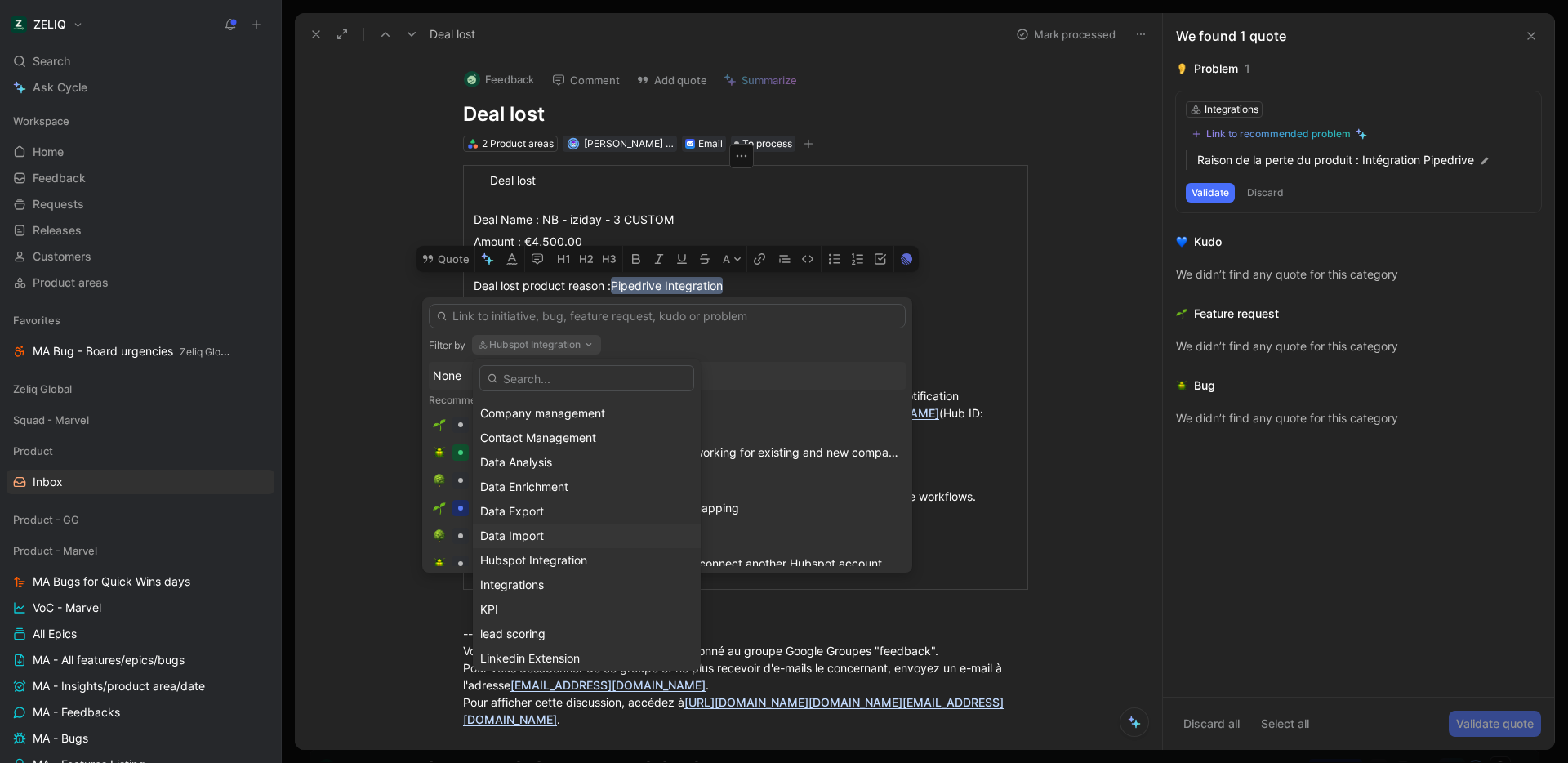
scroll to position [122, 0]
click at [560, 584] on div "Integrations" at bounding box center [587, 582] width 213 height 20
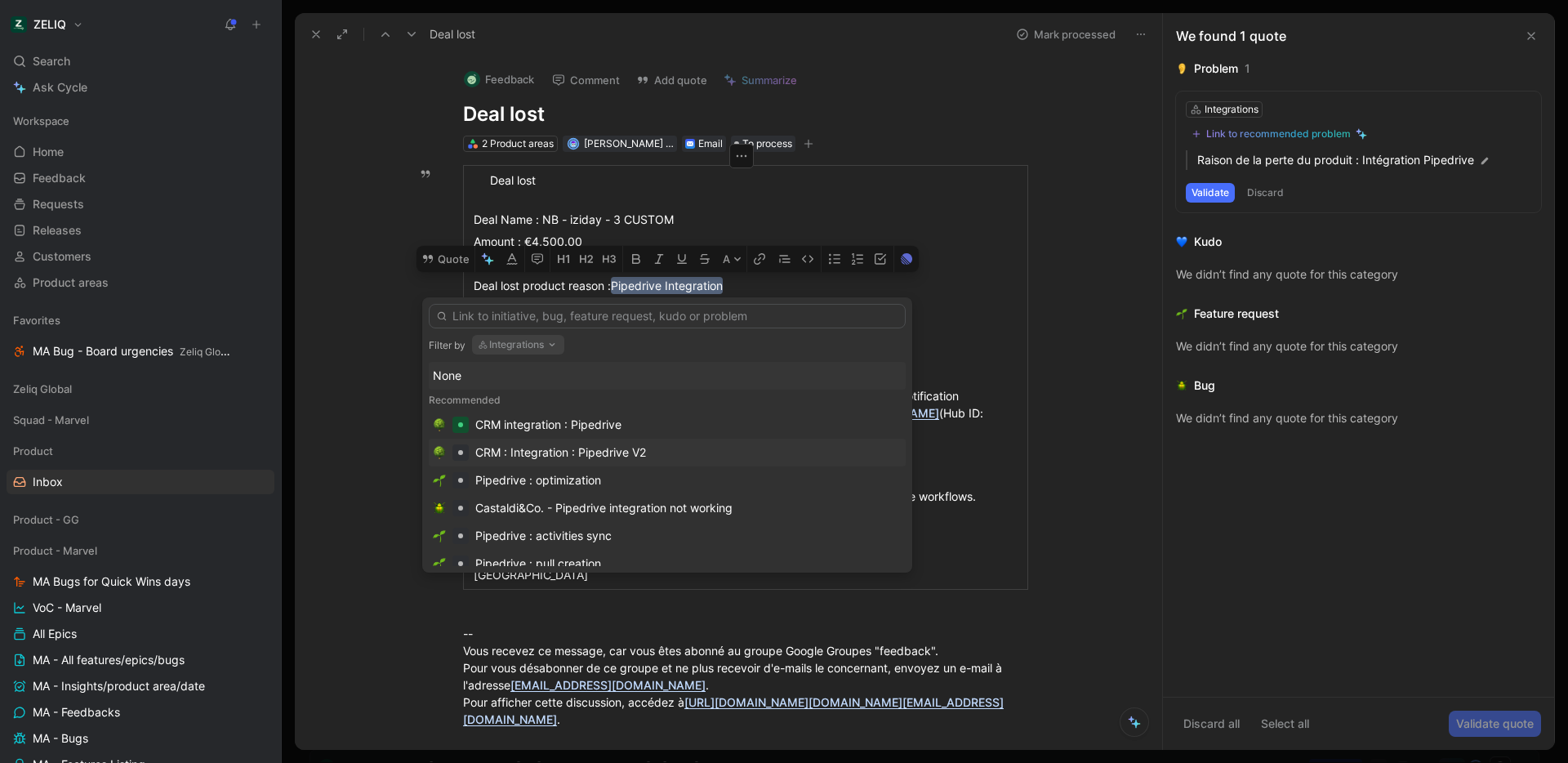
click at [644, 452] on div "CRM : Integration : Pipedrive V2" at bounding box center [561, 452] width 171 height 20
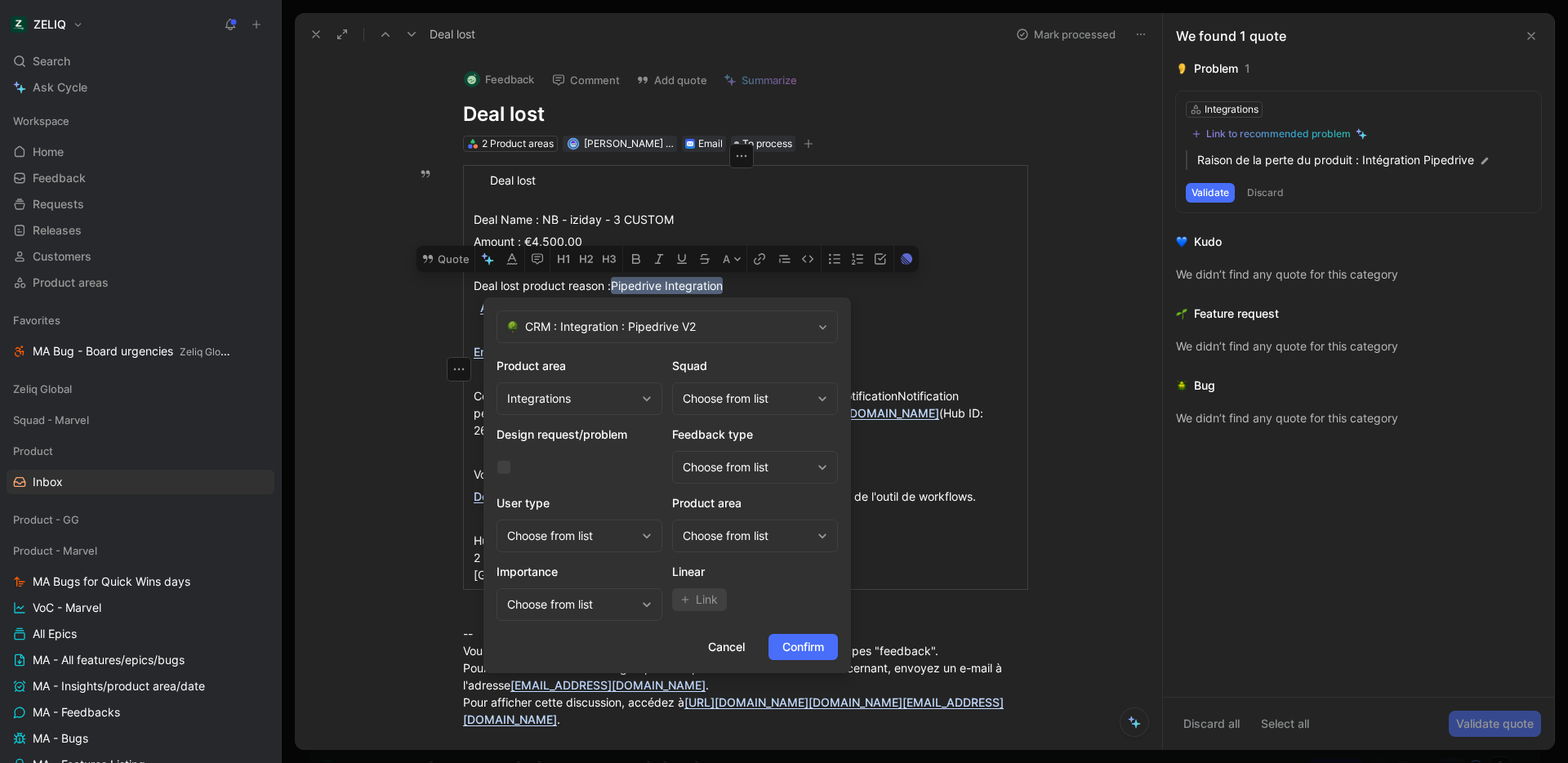
click at [719, 403] on div "Choose from list" at bounding box center [747, 398] width 128 height 20
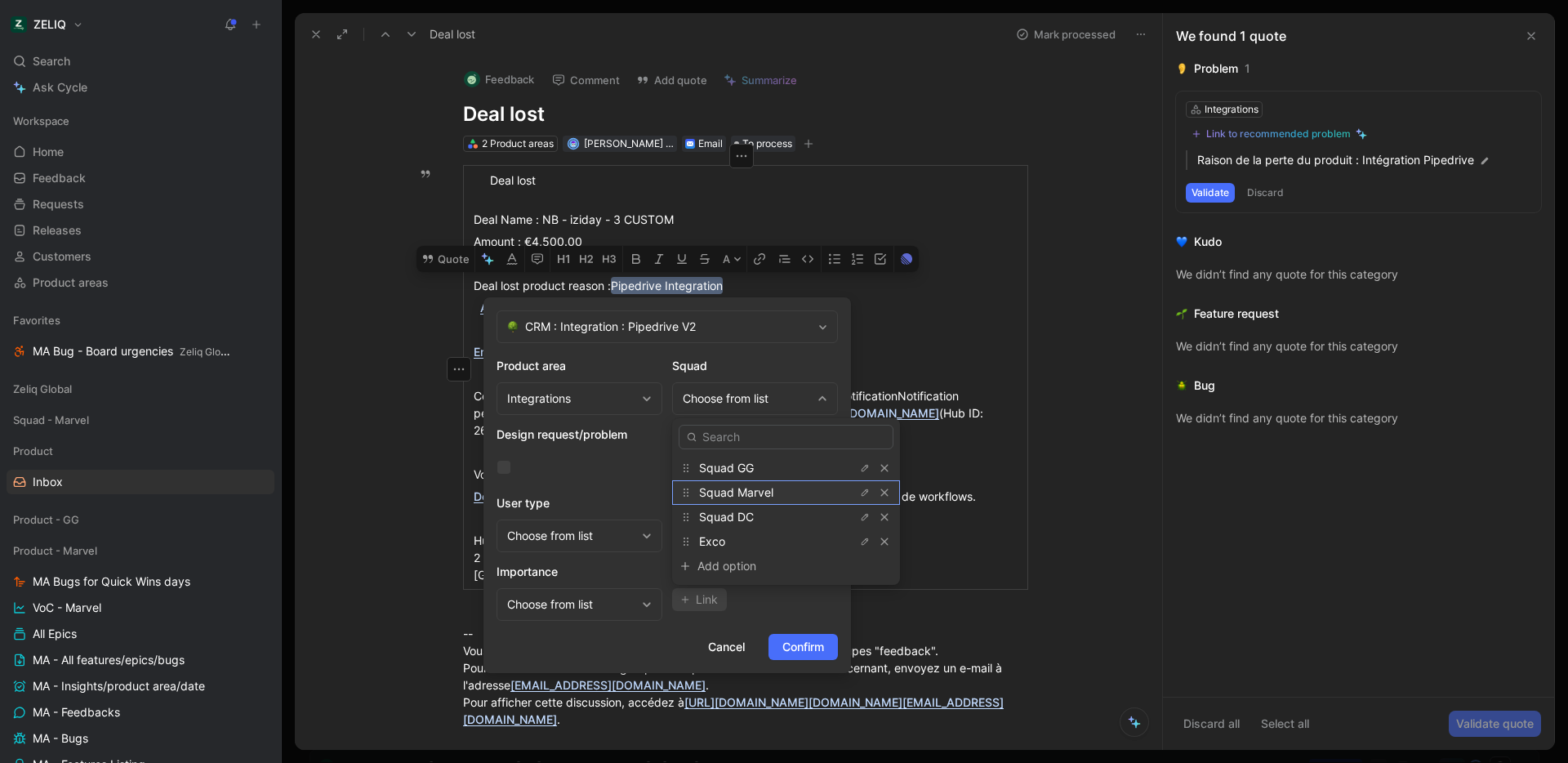
click at [772, 490] on span "Squad Marvel" at bounding box center [736, 492] width 75 height 14
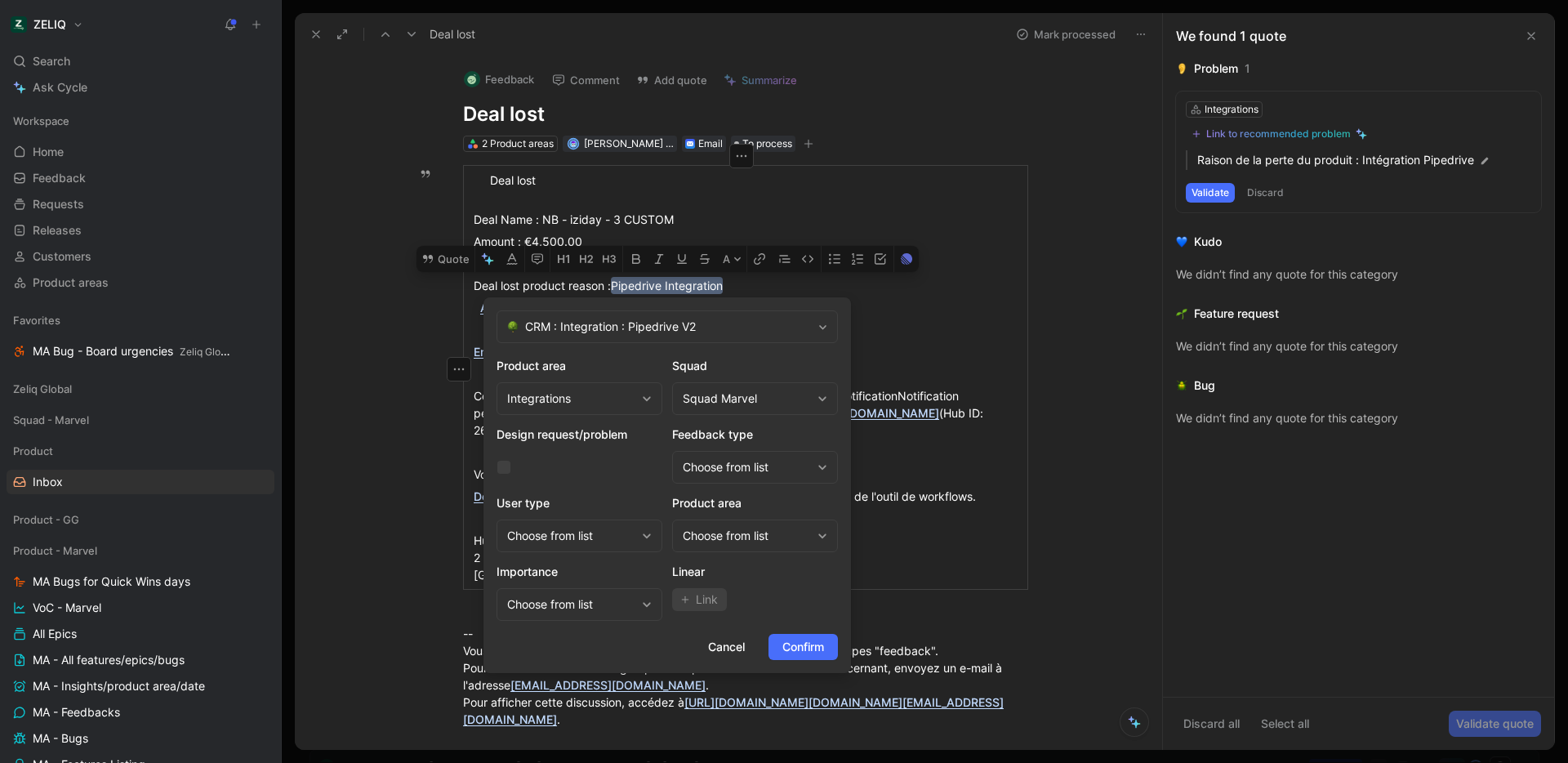
click at [758, 533] on div "Choose from list" at bounding box center [747, 536] width 128 height 20
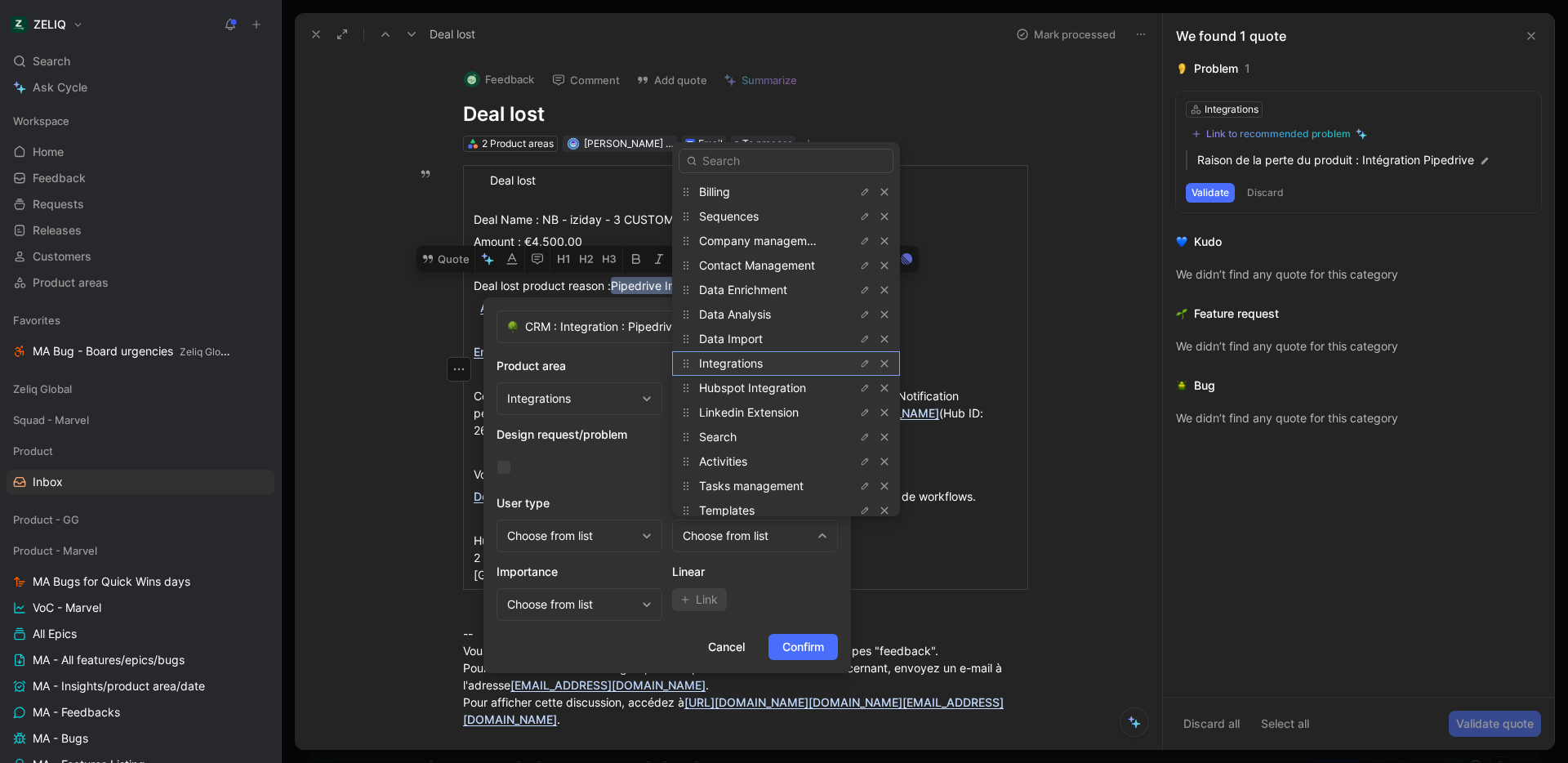
click at [782, 367] on div "Integrations" at bounding box center [759, 363] width 122 height 20
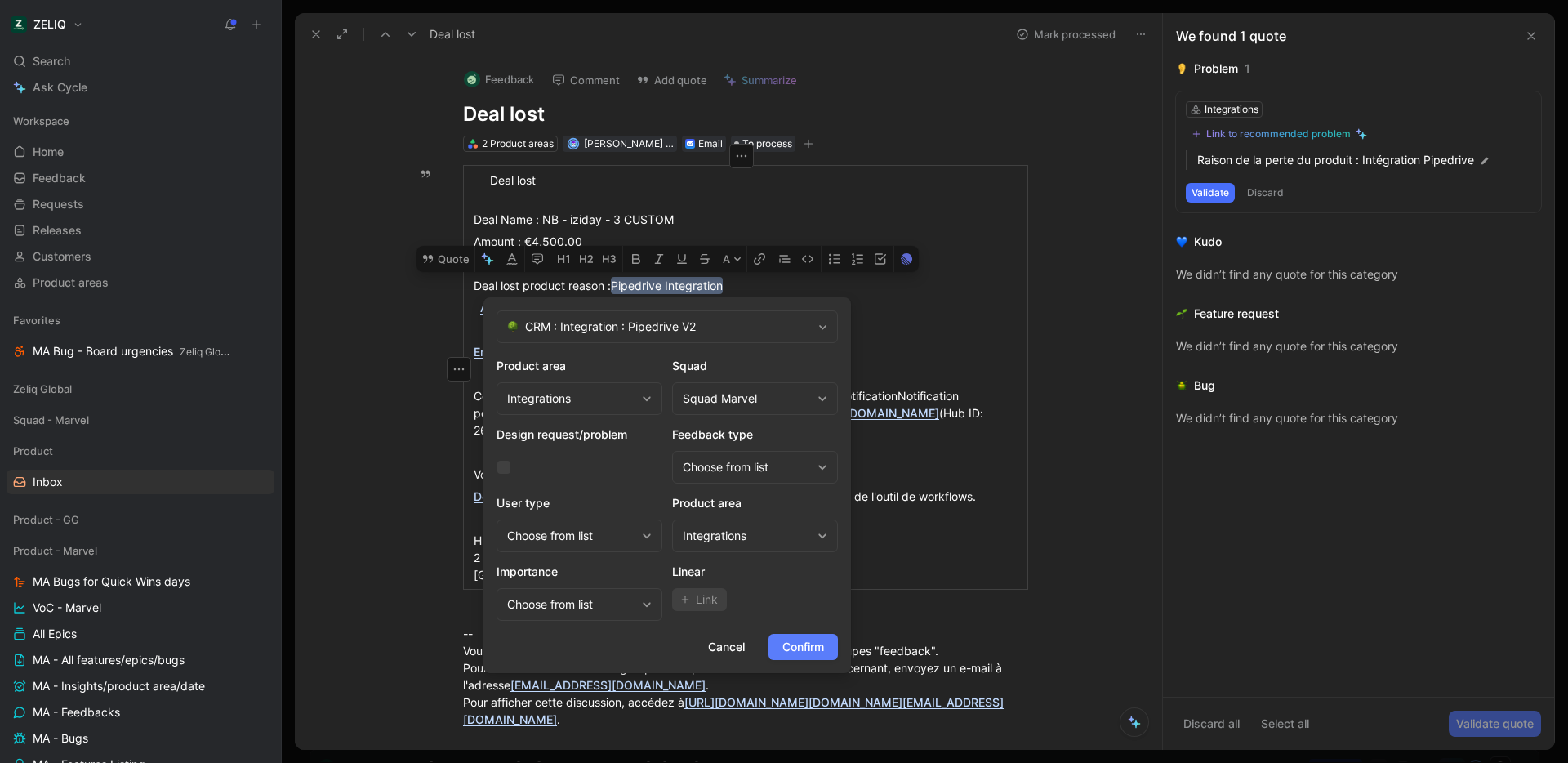
click at [798, 644] on span "Confirm" at bounding box center [803, 647] width 42 height 20
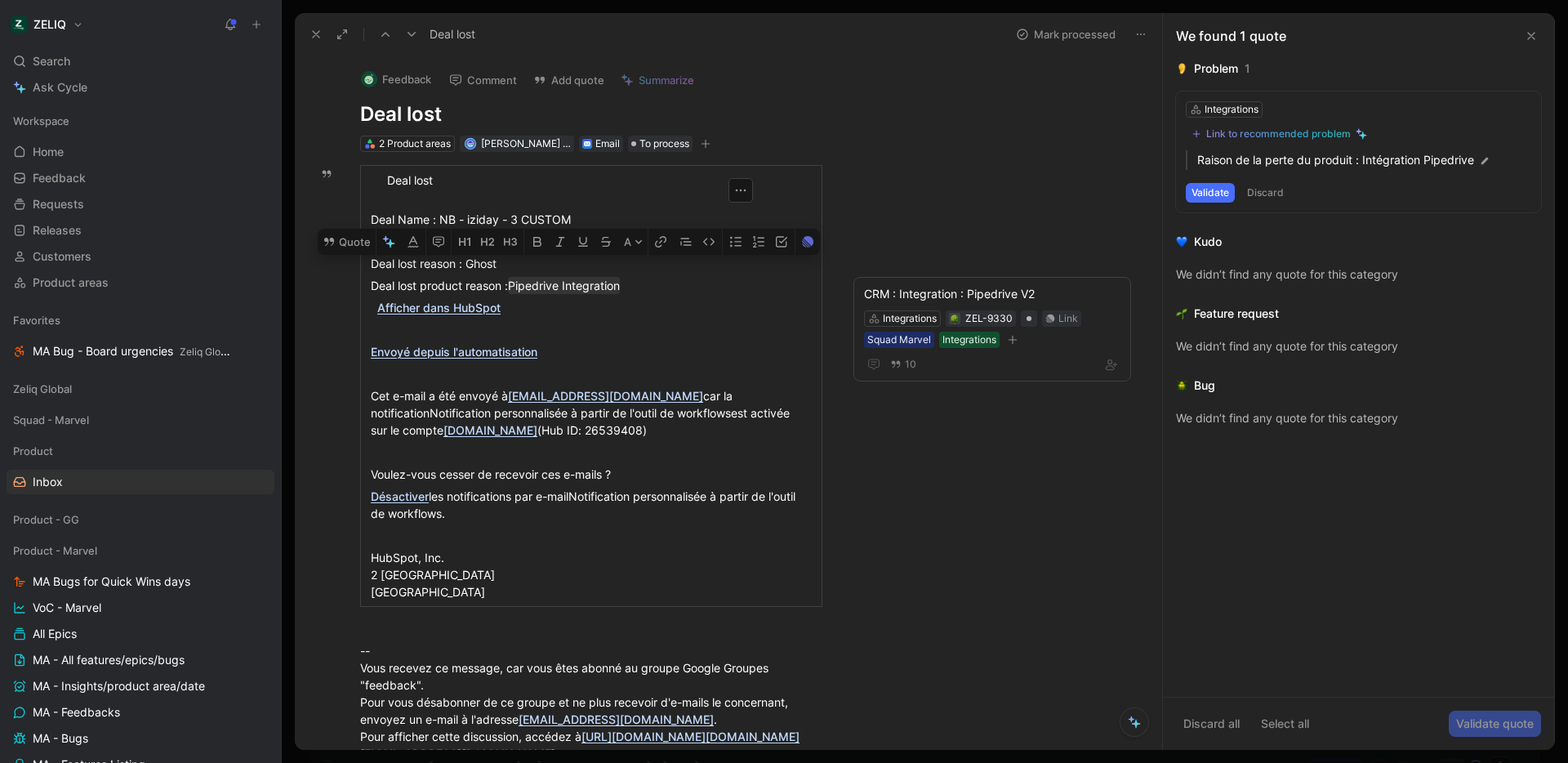
click at [939, 569] on div "Feedback Comment Add quote Summarize Deal lost 2 Product areas [PERSON_NAME] [P…" at bounding box center [728, 403] width 867 height 694
click at [1084, 34] on button "Mark processed" at bounding box center [1066, 34] width 115 height 23
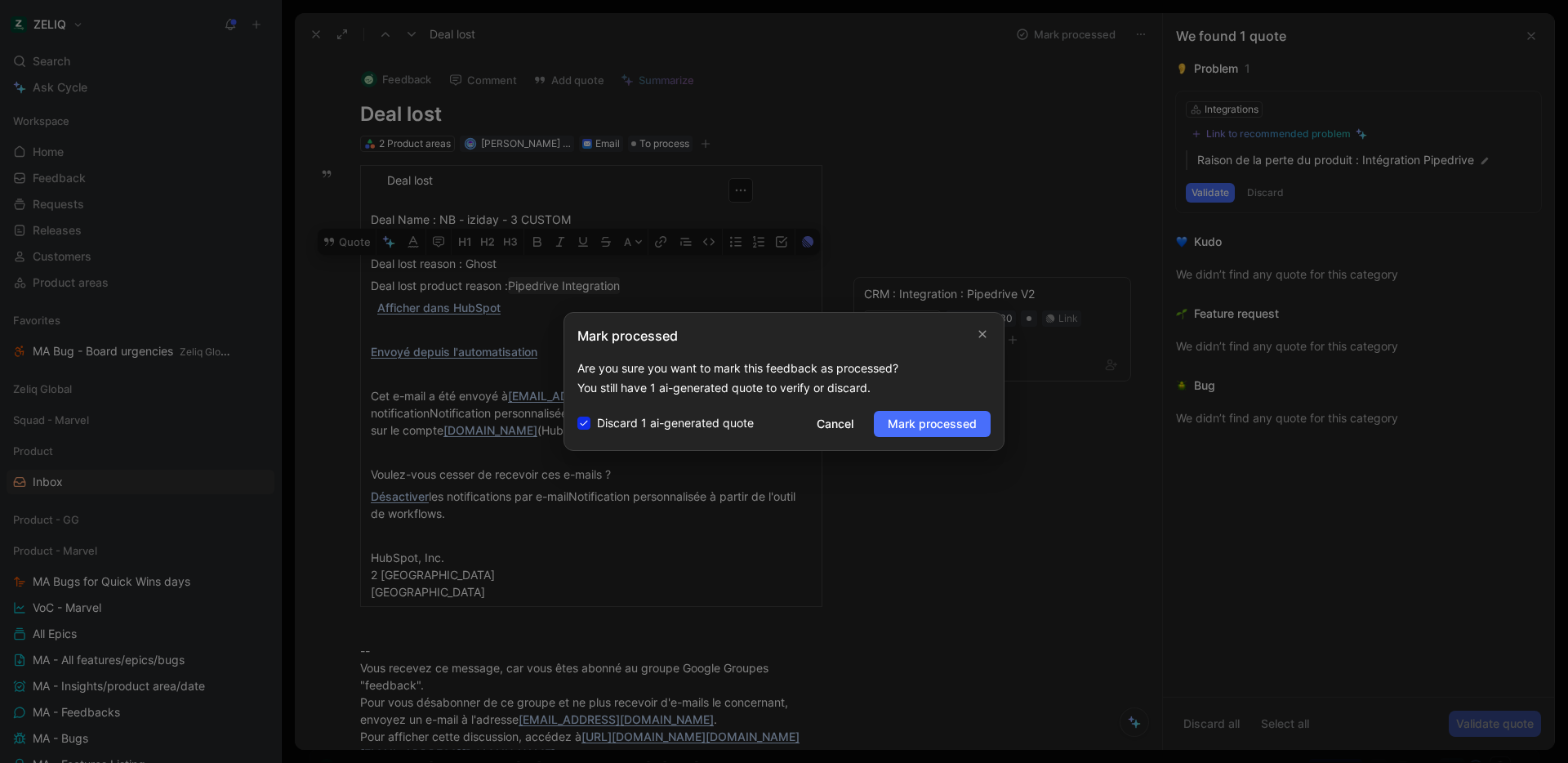
click at [941, 433] on span "Mark processed" at bounding box center [932, 424] width 89 height 20
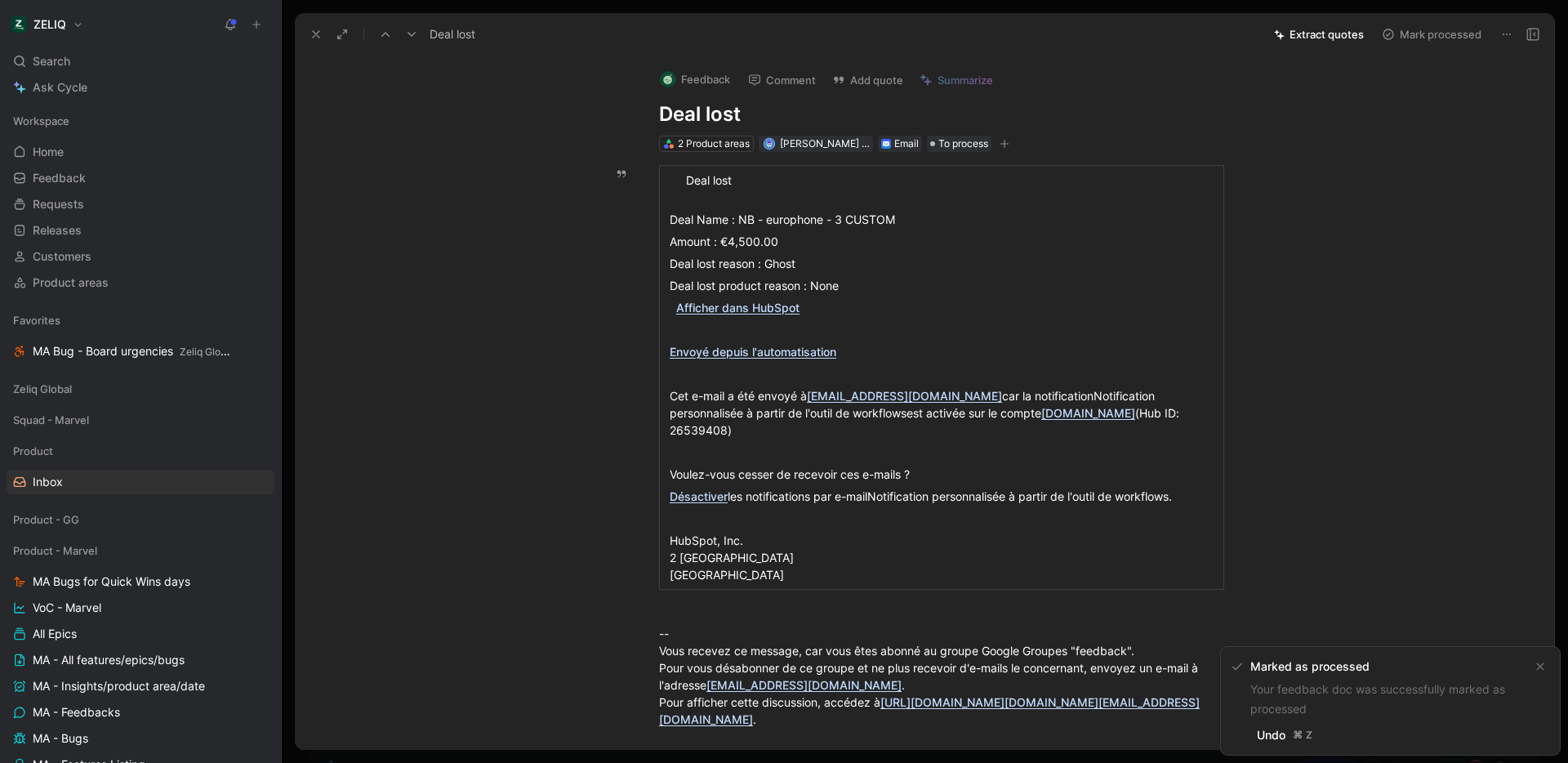
click at [1433, 34] on button "Mark processed" at bounding box center [1432, 34] width 115 height 23
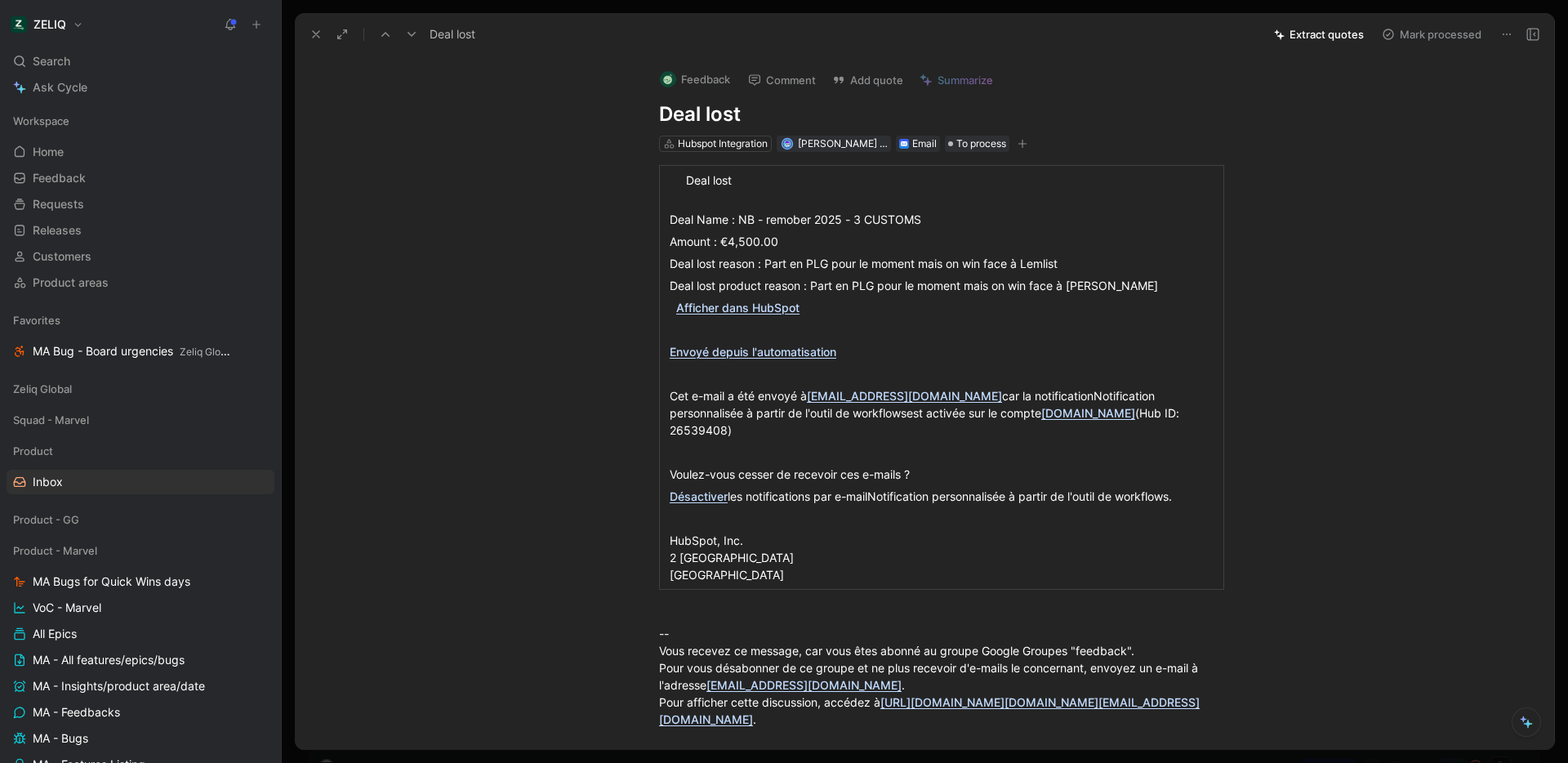
click at [1430, 34] on button "Mark processed" at bounding box center [1432, 34] width 115 height 23
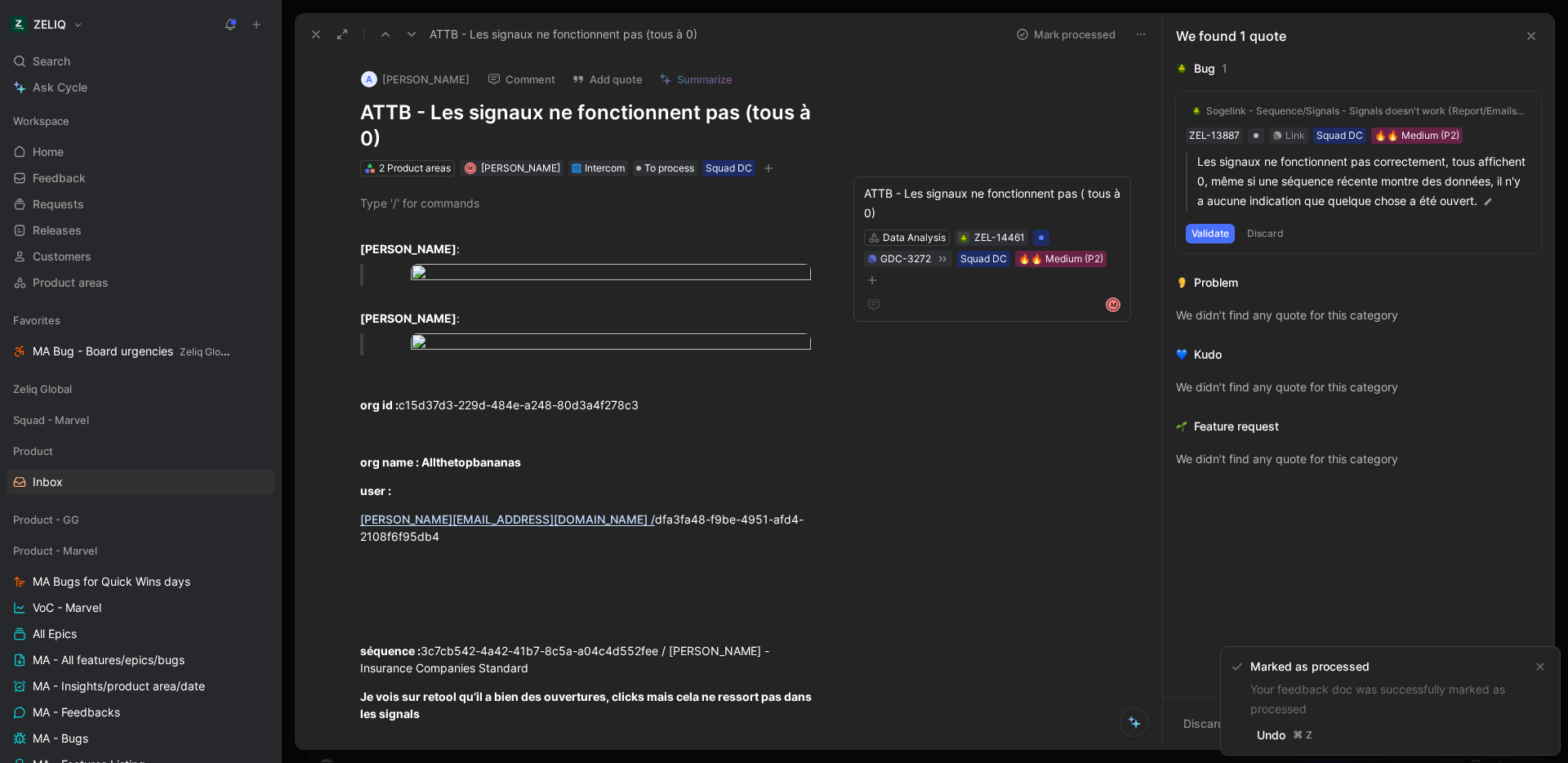
click at [318, 35] on icon at bounding box center [316, 34] width 13 height 13
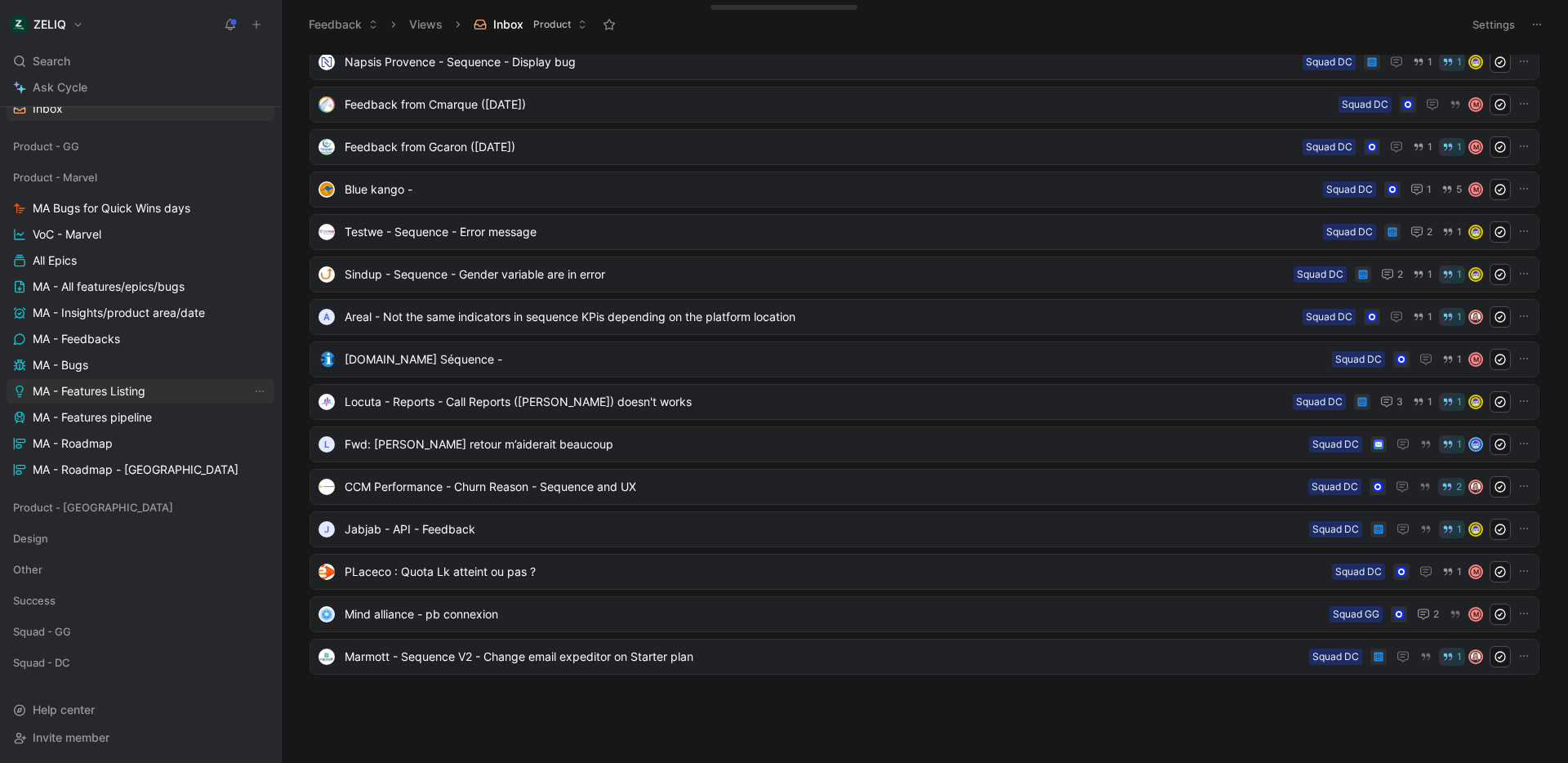
scroll to position [370, 0]
click at [108, 354] on div "Product - Marvel MA Bugs for Quick Wins days VoC - Marvel All Epics MA - All fe…" at bounding box center [141, 326] width 268 height 317
click at [112, 349] on span "MA - Feedbacks" at bounding box center [76, 342] width 88 height 16
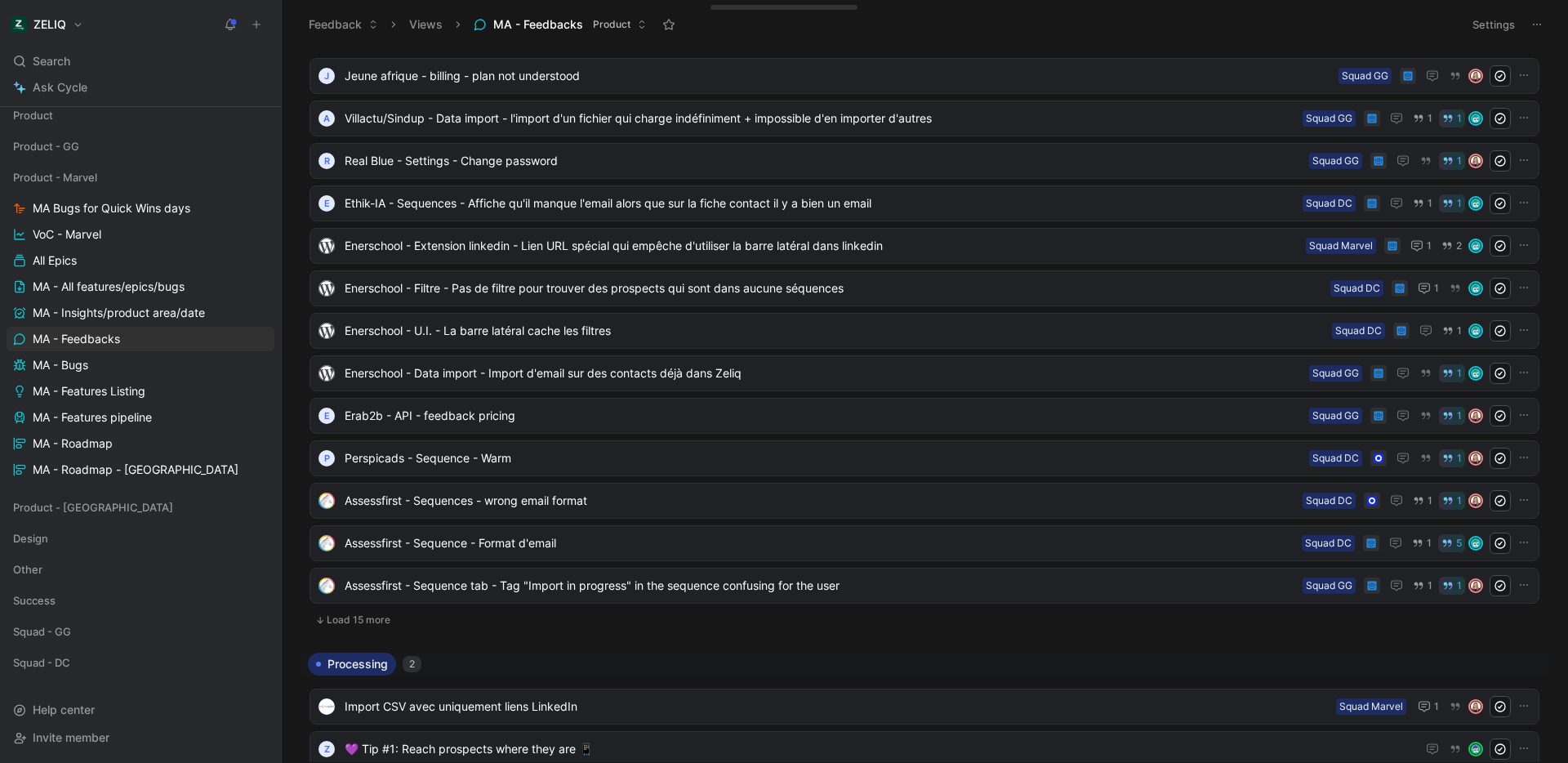
scroll to position [43, 0]
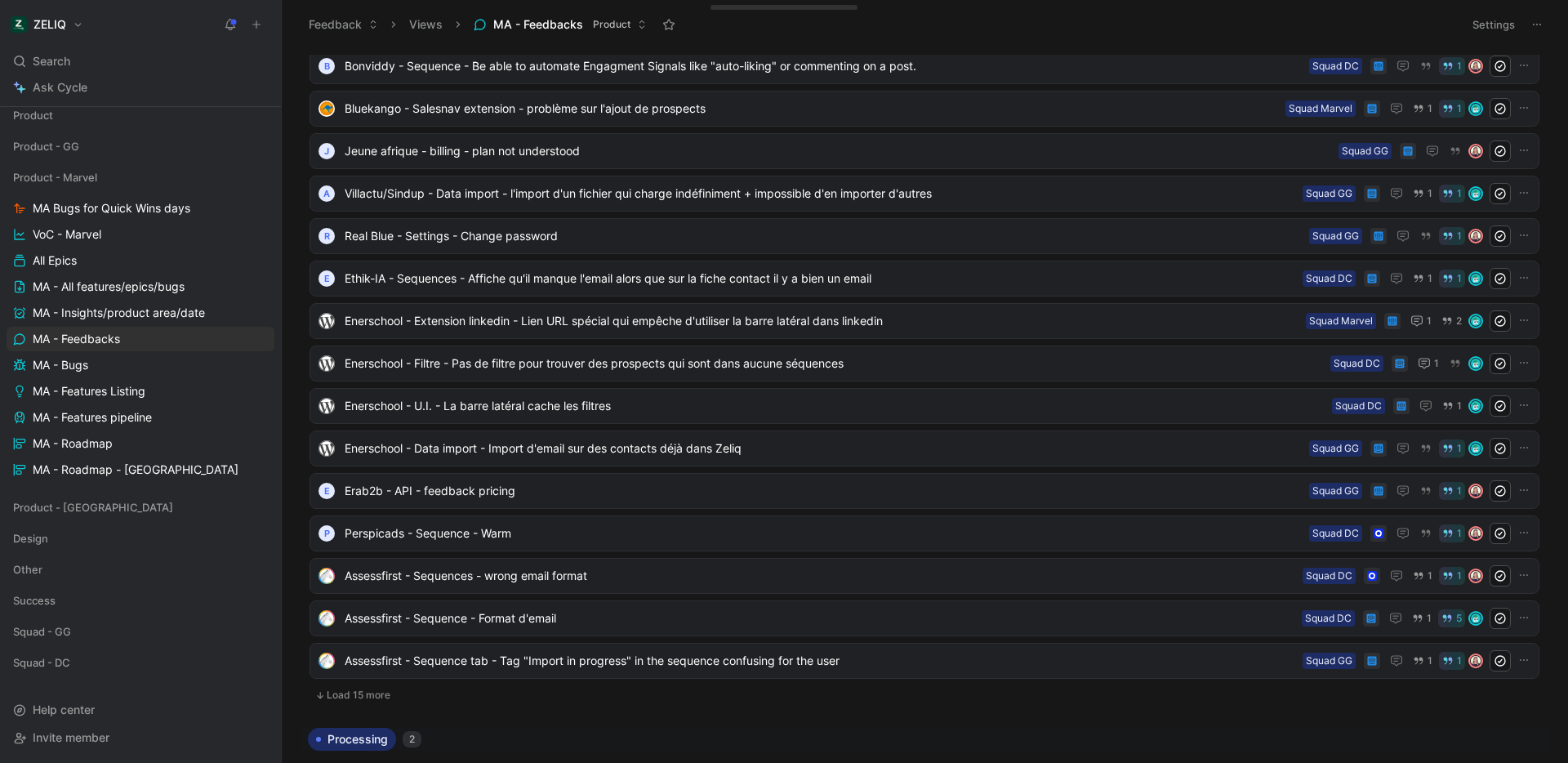
click at [1493, 19] on button "Settings" at bounding box center [1493, 24] width 57 height 23
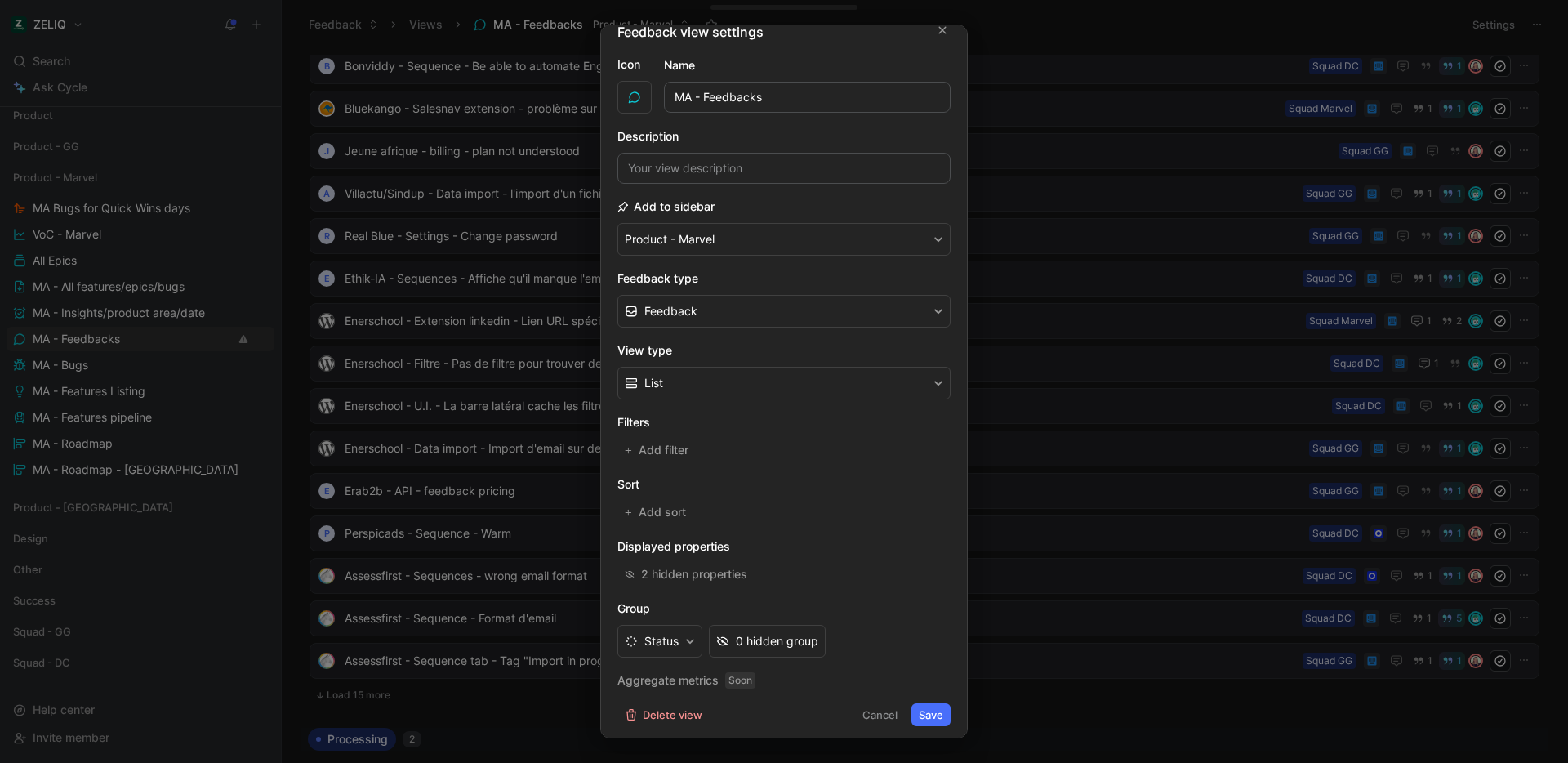
scroll to position [24, 0]
click at [695, 568] on div "2 hidden properties" at bounding box center [694, 569] width 106 height 20
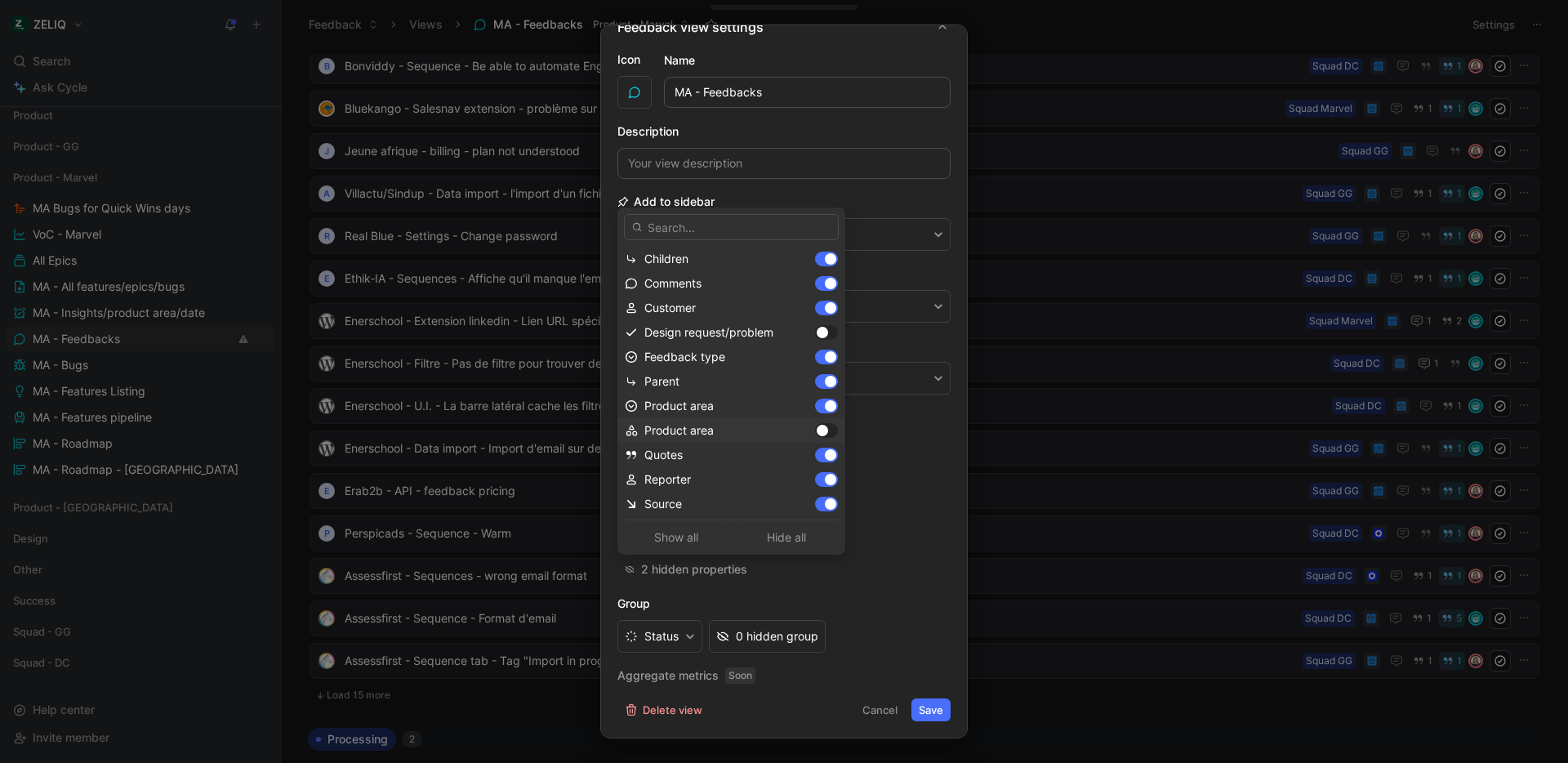
click at [817, 425] on div at bounding box center [822, 430] width 11 height 11
click at [815, 330] on div at bounding box center [826, 332] width 23 height 15
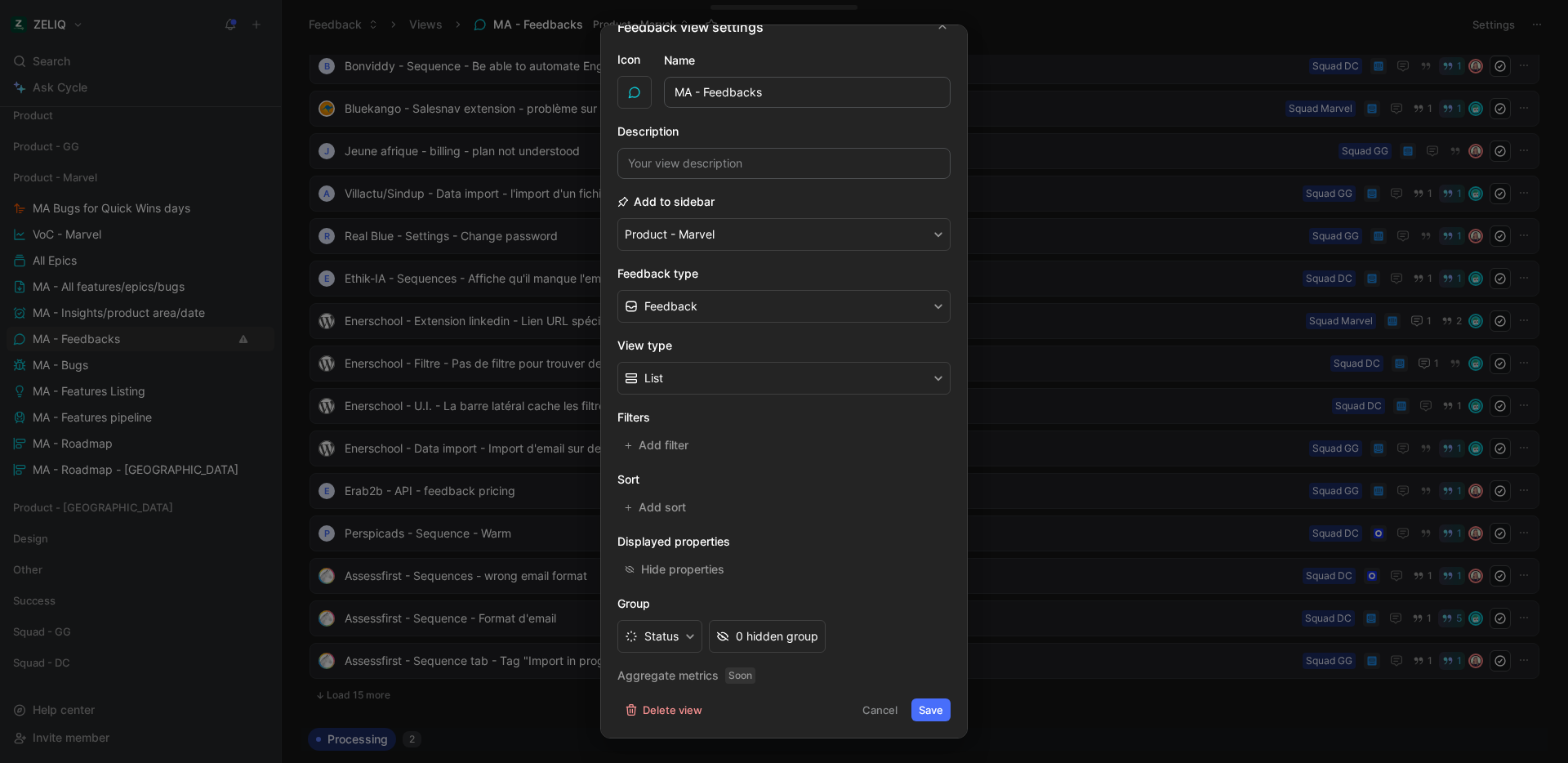
click at [916, 713] on button "Save" at bounding box center [930, 710] width 39 height 23
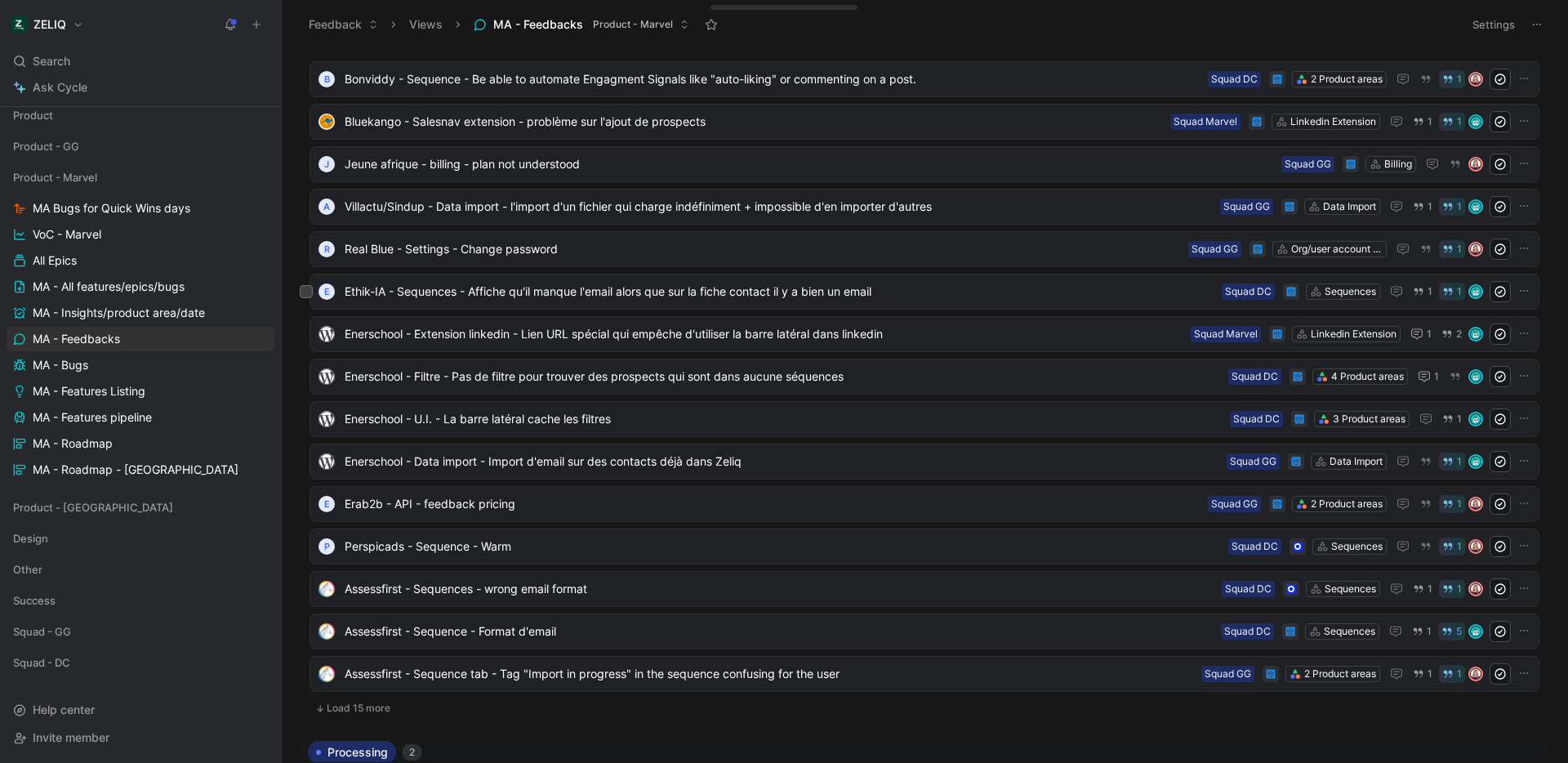
scroll to position [0, 0]
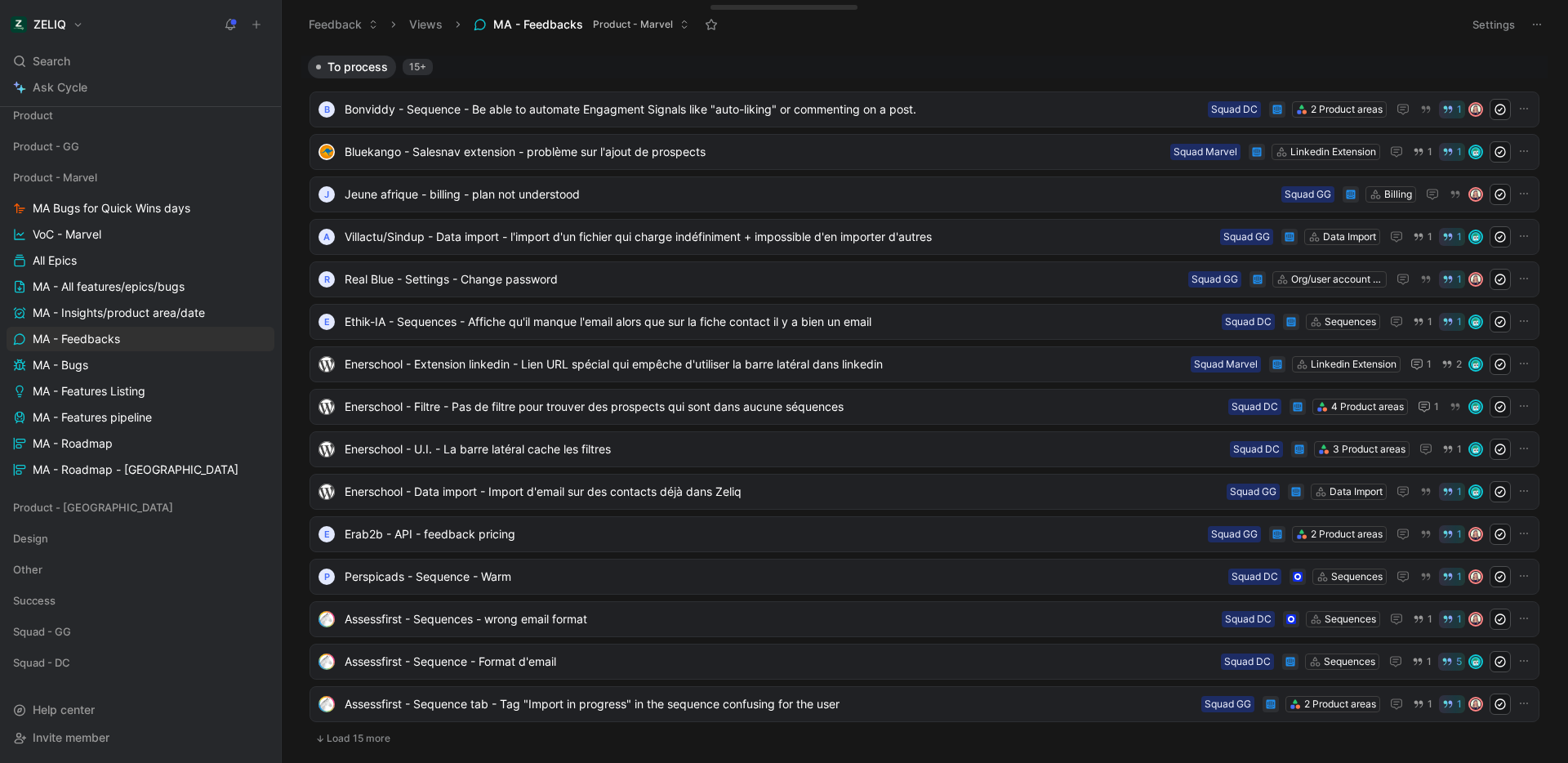
click at [1532, 26] on icon at bounding box center [1536, 24] width 13 height 13
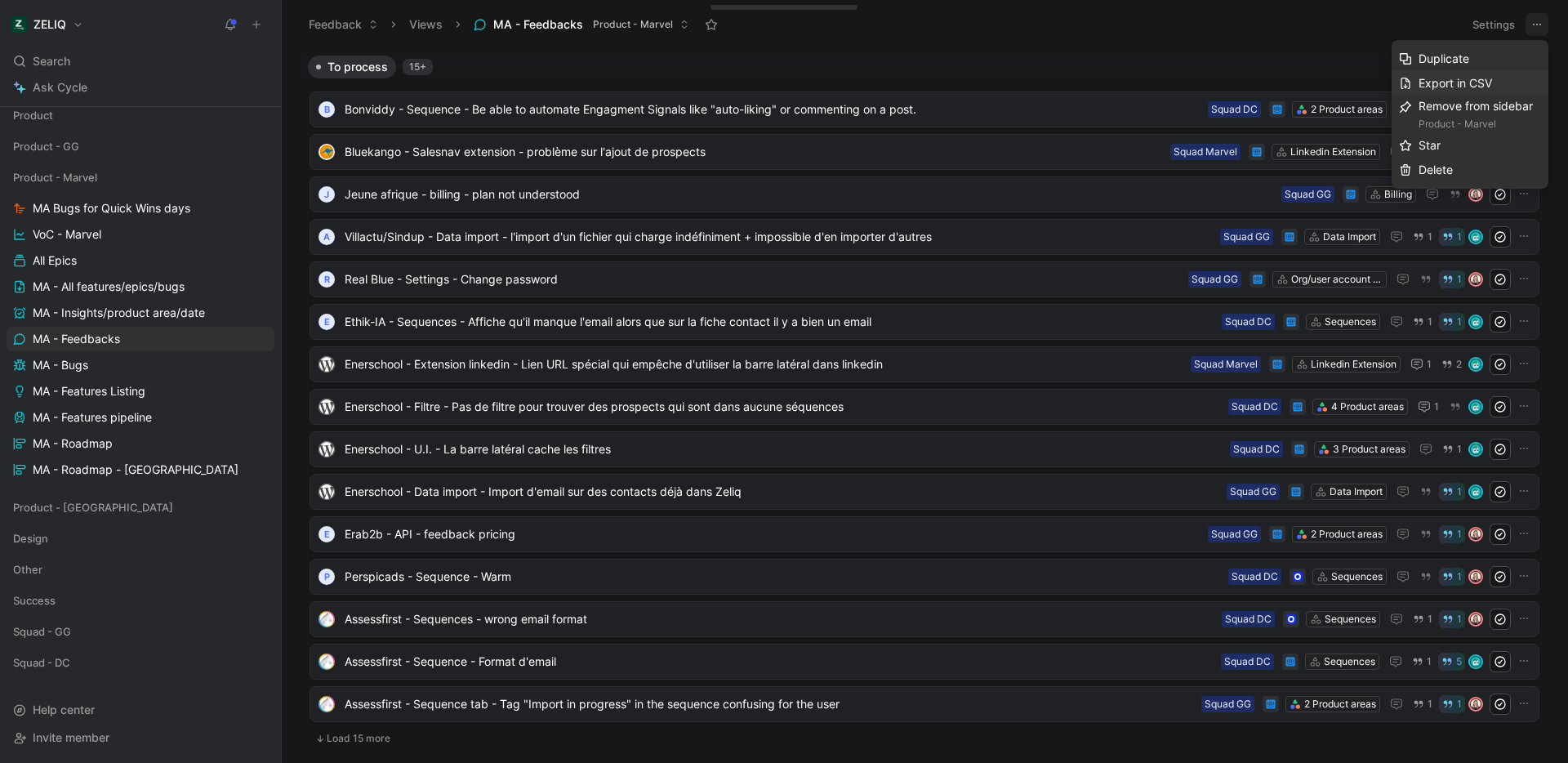
click at [1478, 82] on span "Export in CSV" at bounding box center [1455, 83] width 74 height 14
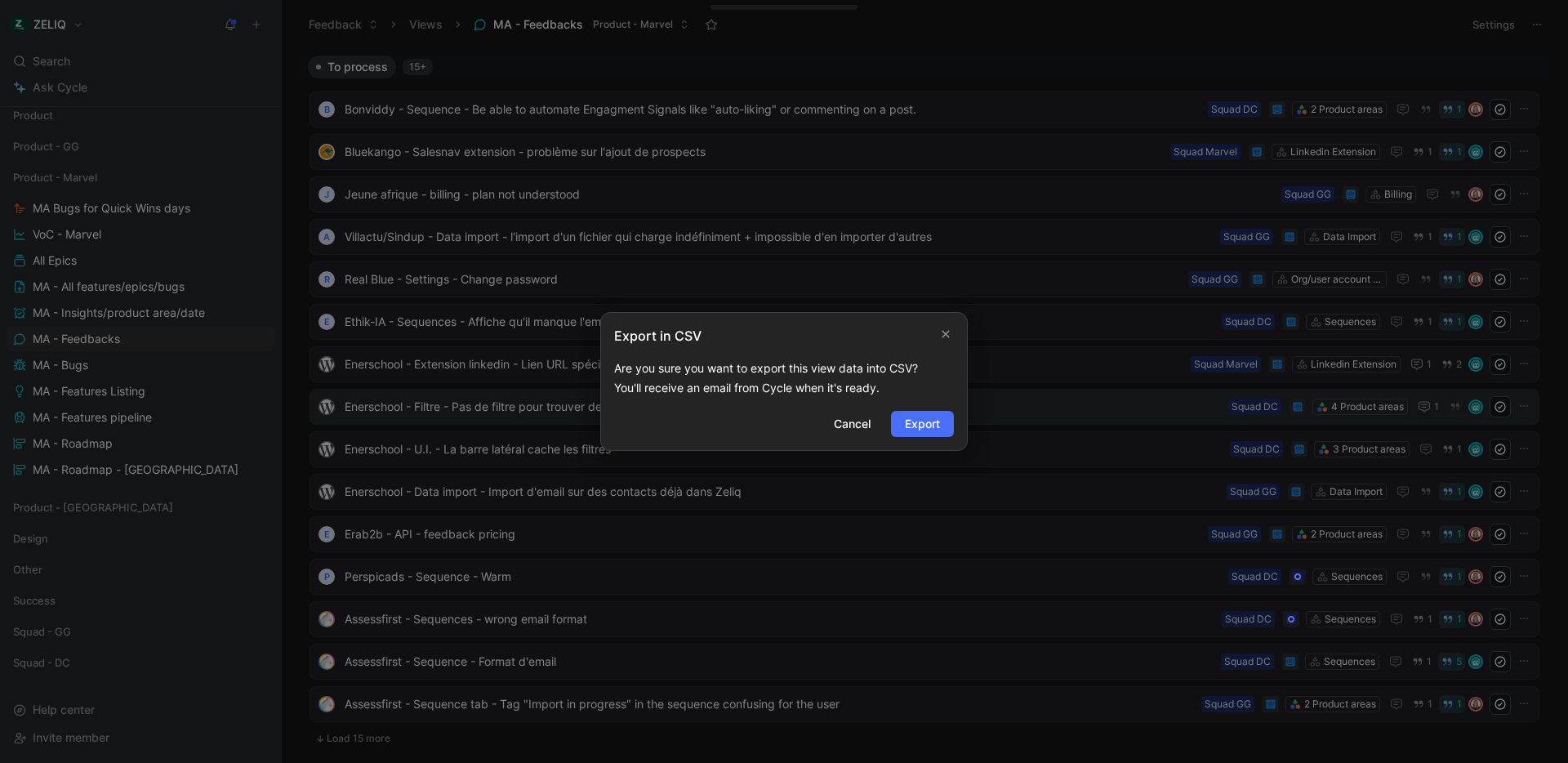
click at [938, 421] on span "Export" at bounding box center [922, 424] width 35 height 20
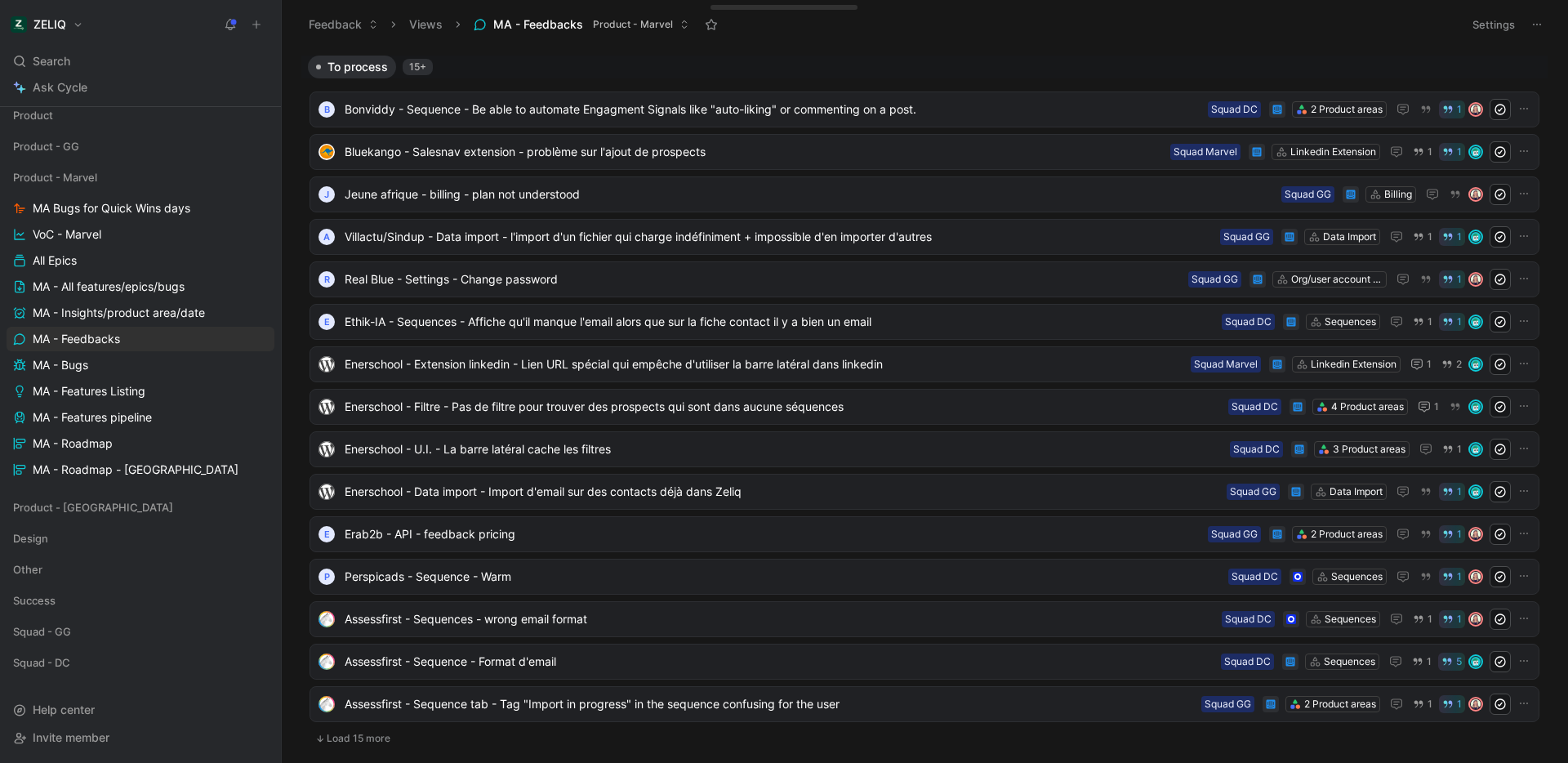
click at [1500, 18] on button "Settings" at bounding box center [1493, 24] width 57 height 23
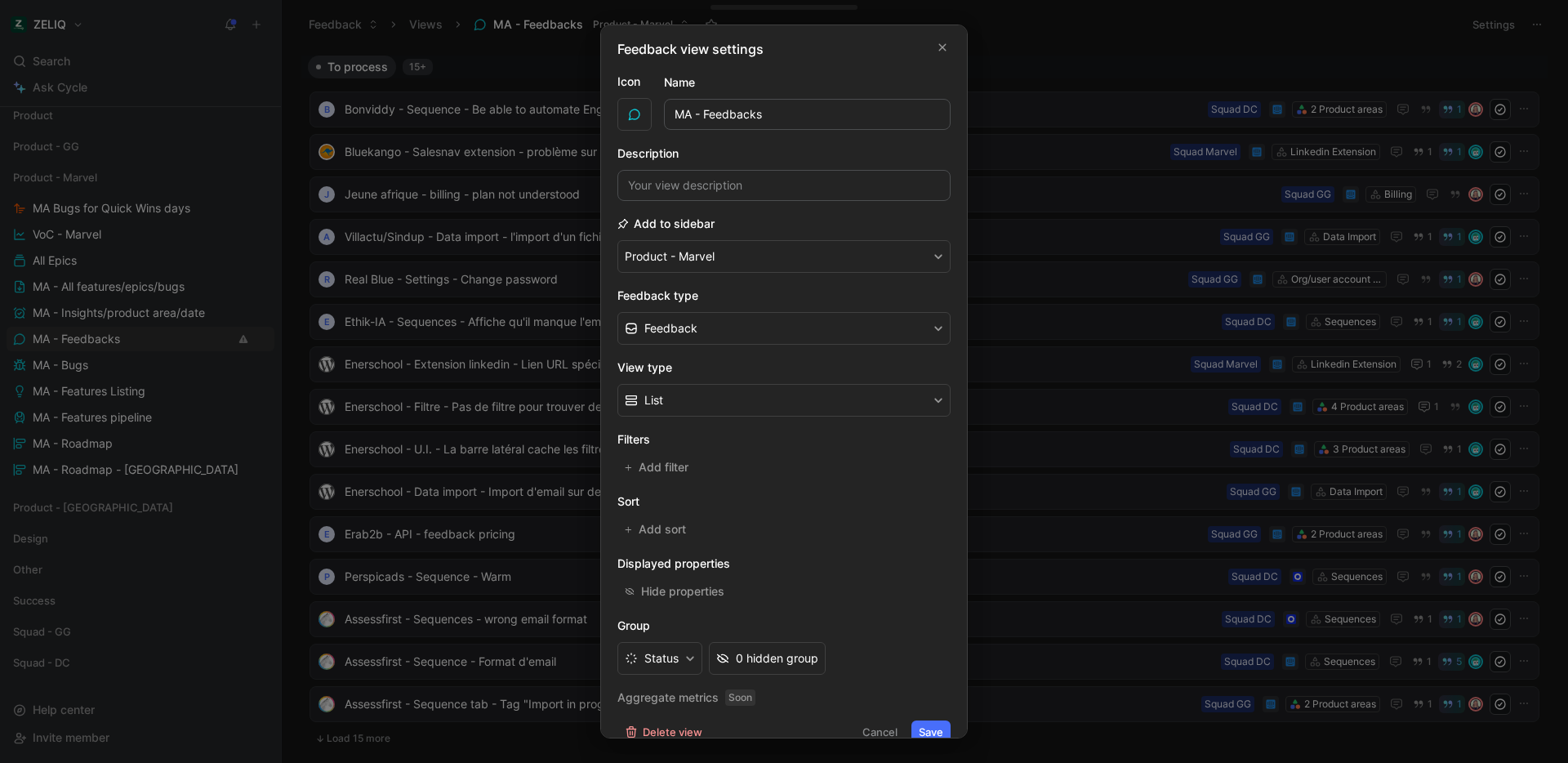
scroll to position [3, 0]
click at [715, 326] on button "Feedback" at bounding box center [784, 328] width 333 height 33
click at [717, 325] on button "Feedback" at bounding box center [784, 328] width 333 height 33
click at [935, 54] on button "button" at bounding box center [942, 46] width 16 height 16
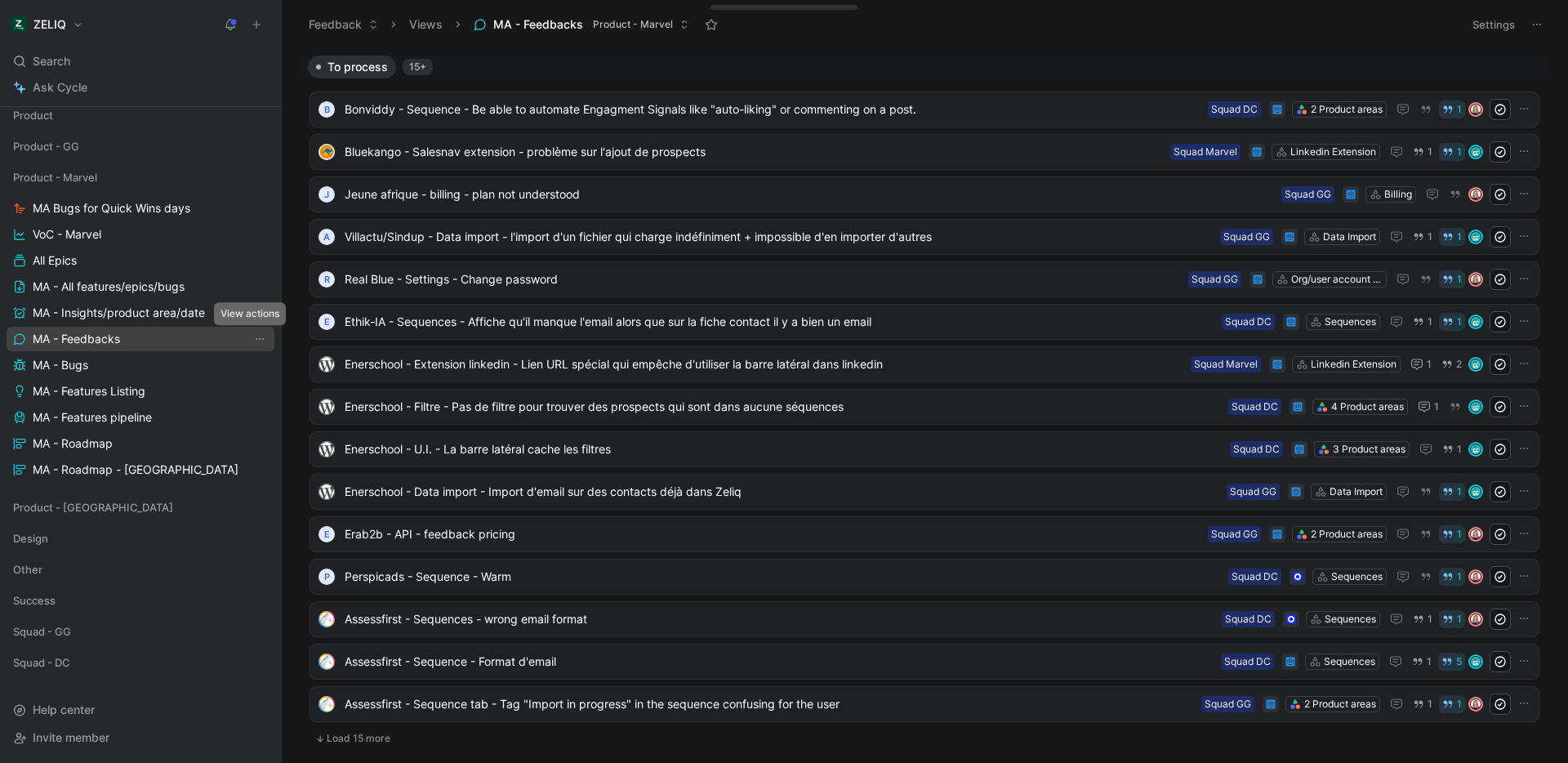
click at [256, 338] on icon "View actions" at bounding box center [259, 339] width 13 height 13
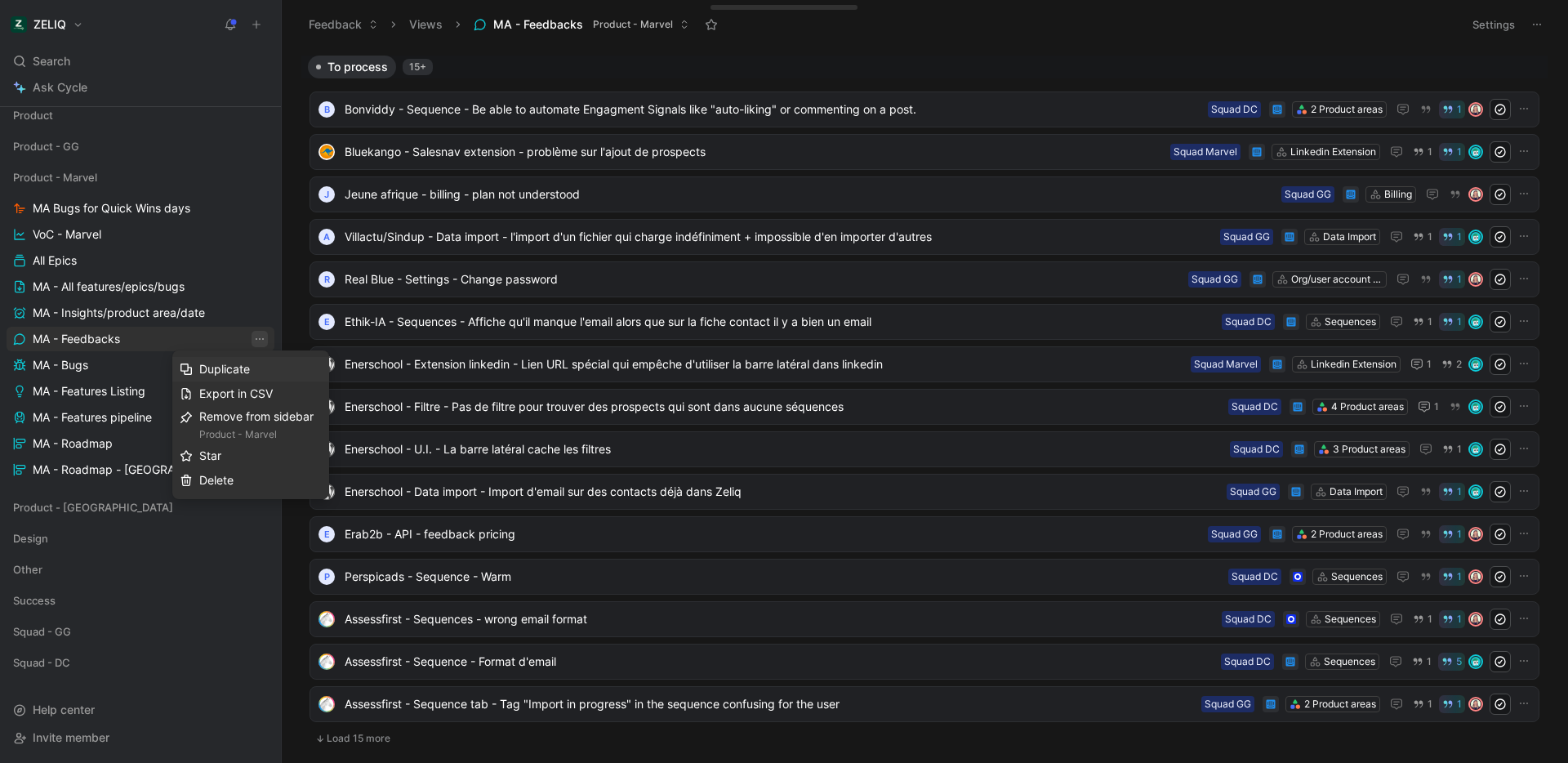
click at [252, 367] on div "Duplicate" at bounding box center [260, 369] width 122 height 20
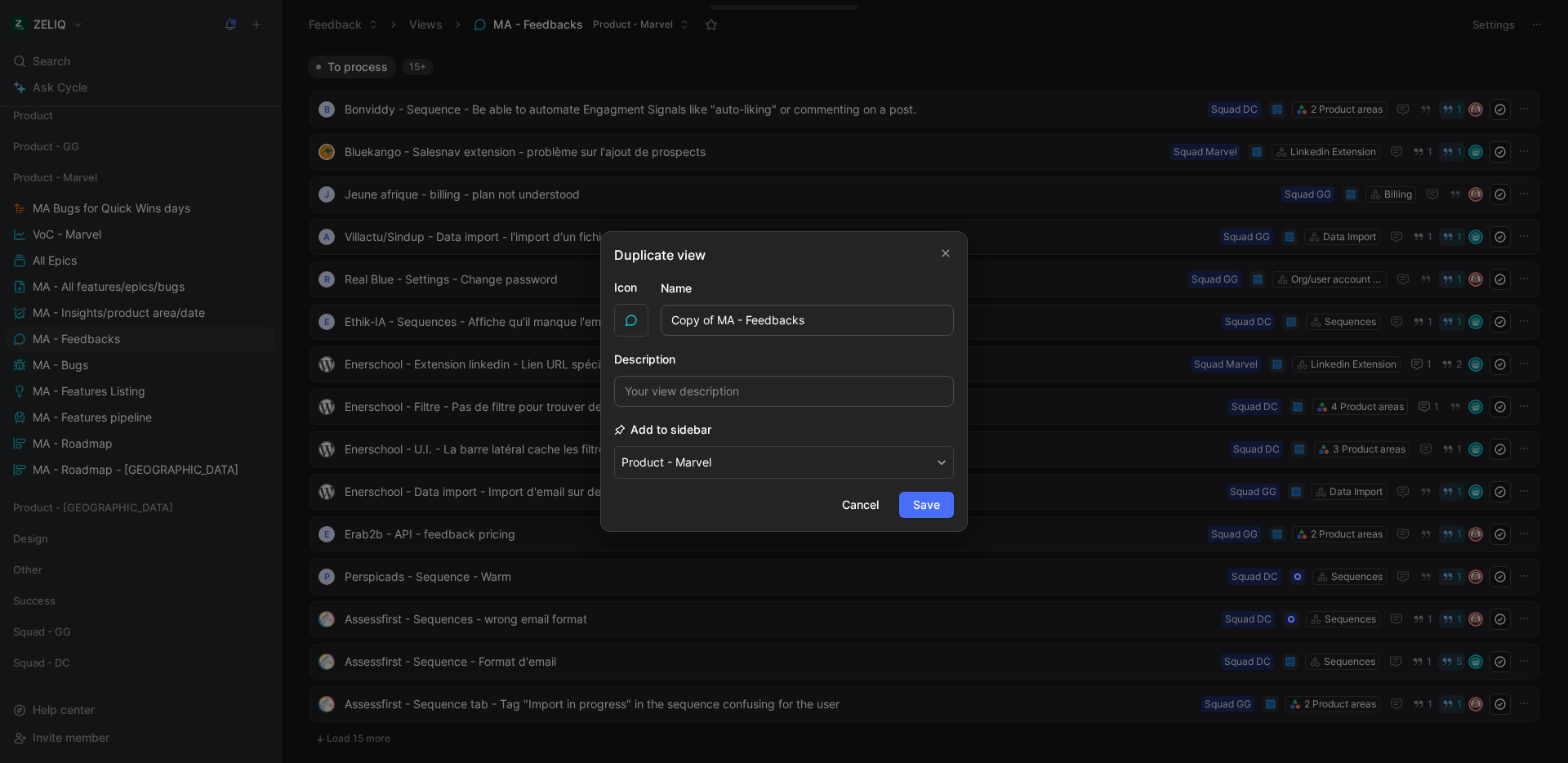
click at [764, 322] on input "Copy of MA - Feedbacks" at bounding box center [807, 320] width 293 height 31
click at [771, 322] on input "Copy of MA - Feedbacks" at bounding box center [807, 320] width 293 height 31
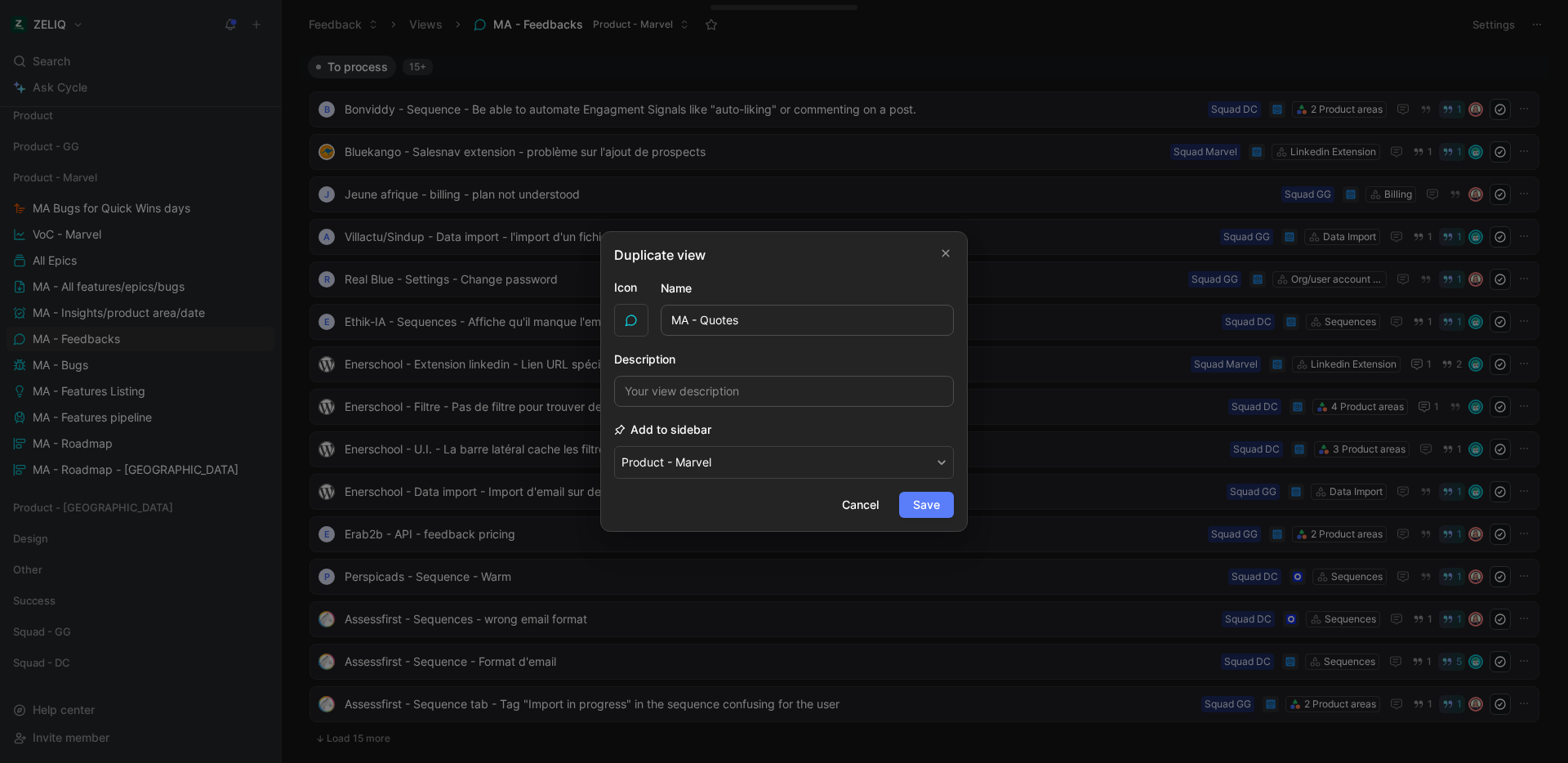
type input "MA - Quotes"
click at [933, 508] on span "Save" at bounding box center [926, 504] width 27 height 20
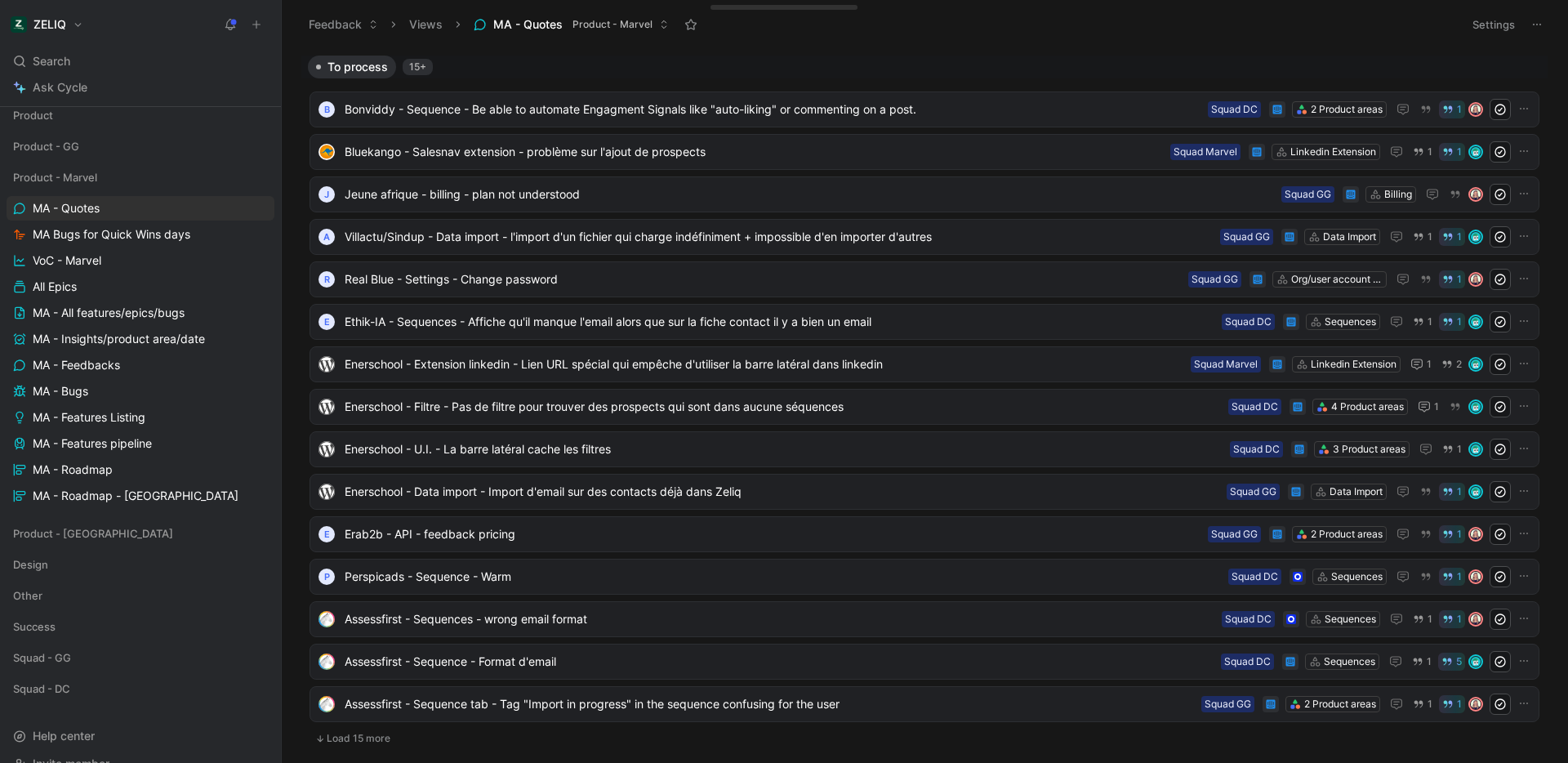
click at [1501, 25] on button "Settings" at bounding box center [1493, 24] width 57 height 23
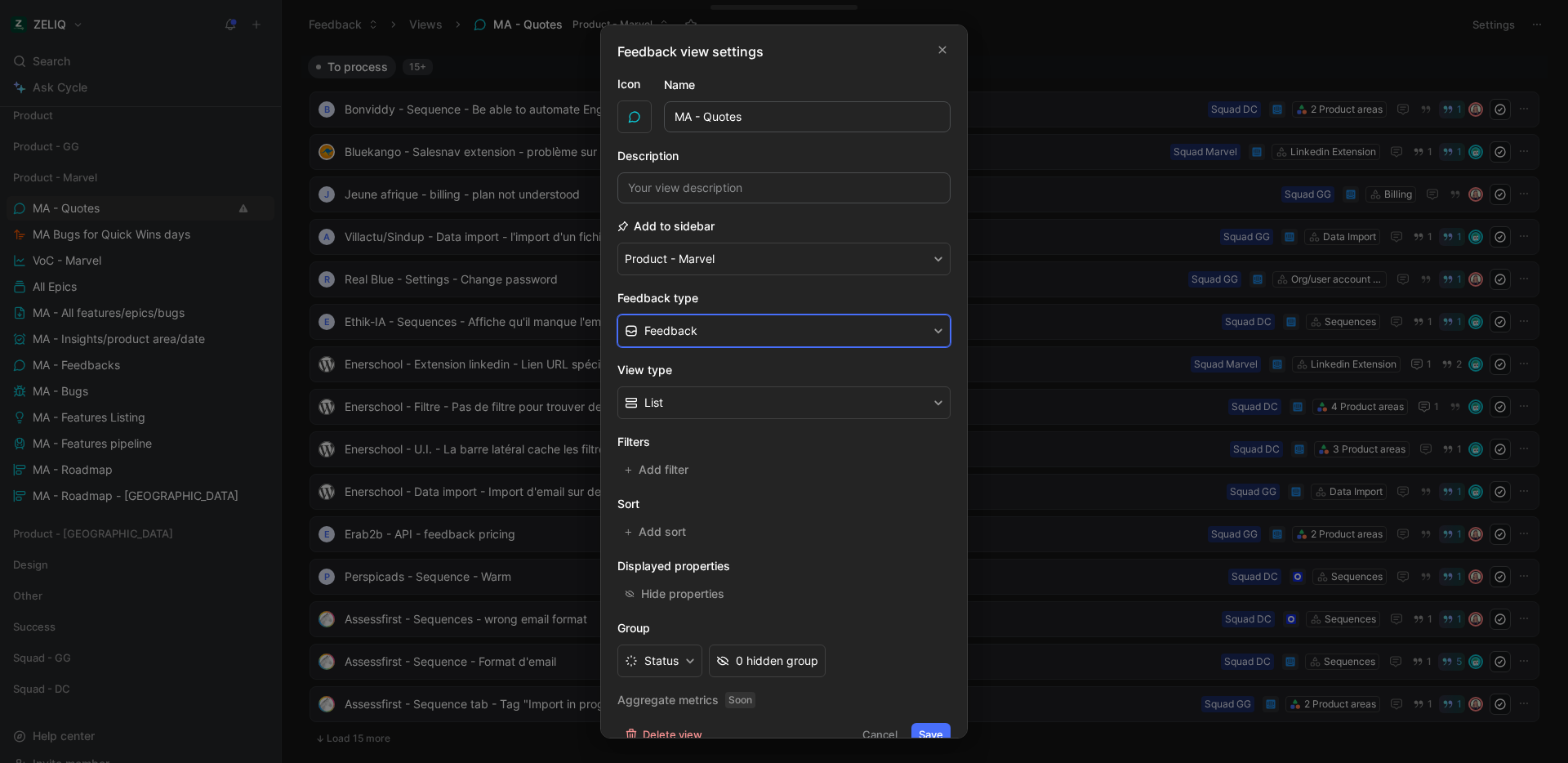
click at [745, 339] on button "Feedback" at bounding box center [784, 331] width 333 height 33
click at [695, 392] on div "Quote" at bounding box center [789, 393] width 290 height 20
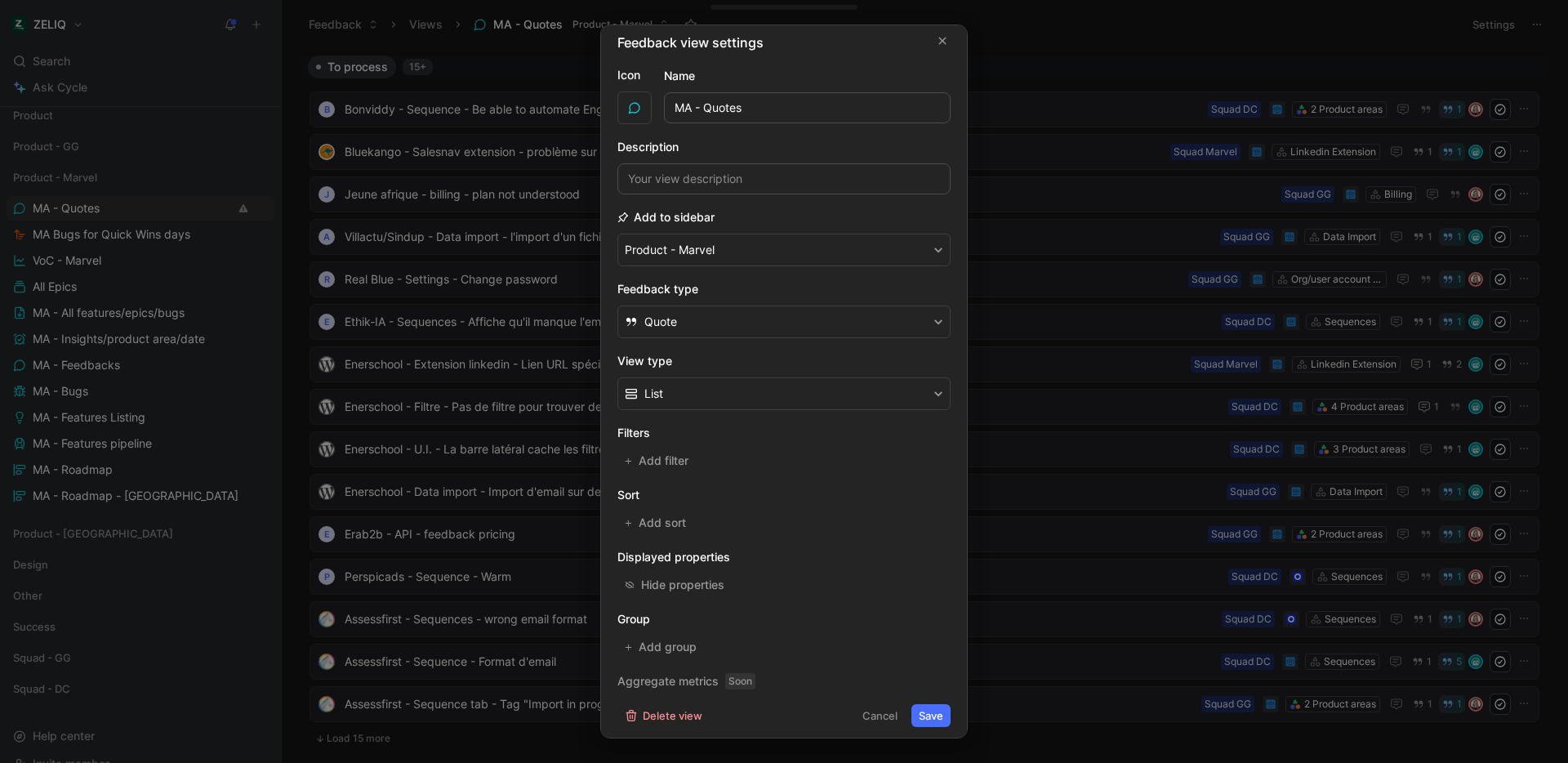
scroll to position [15, 0]
click at [928, 713] on button "Save" at bounding box center [930, 710] width 39 height 23
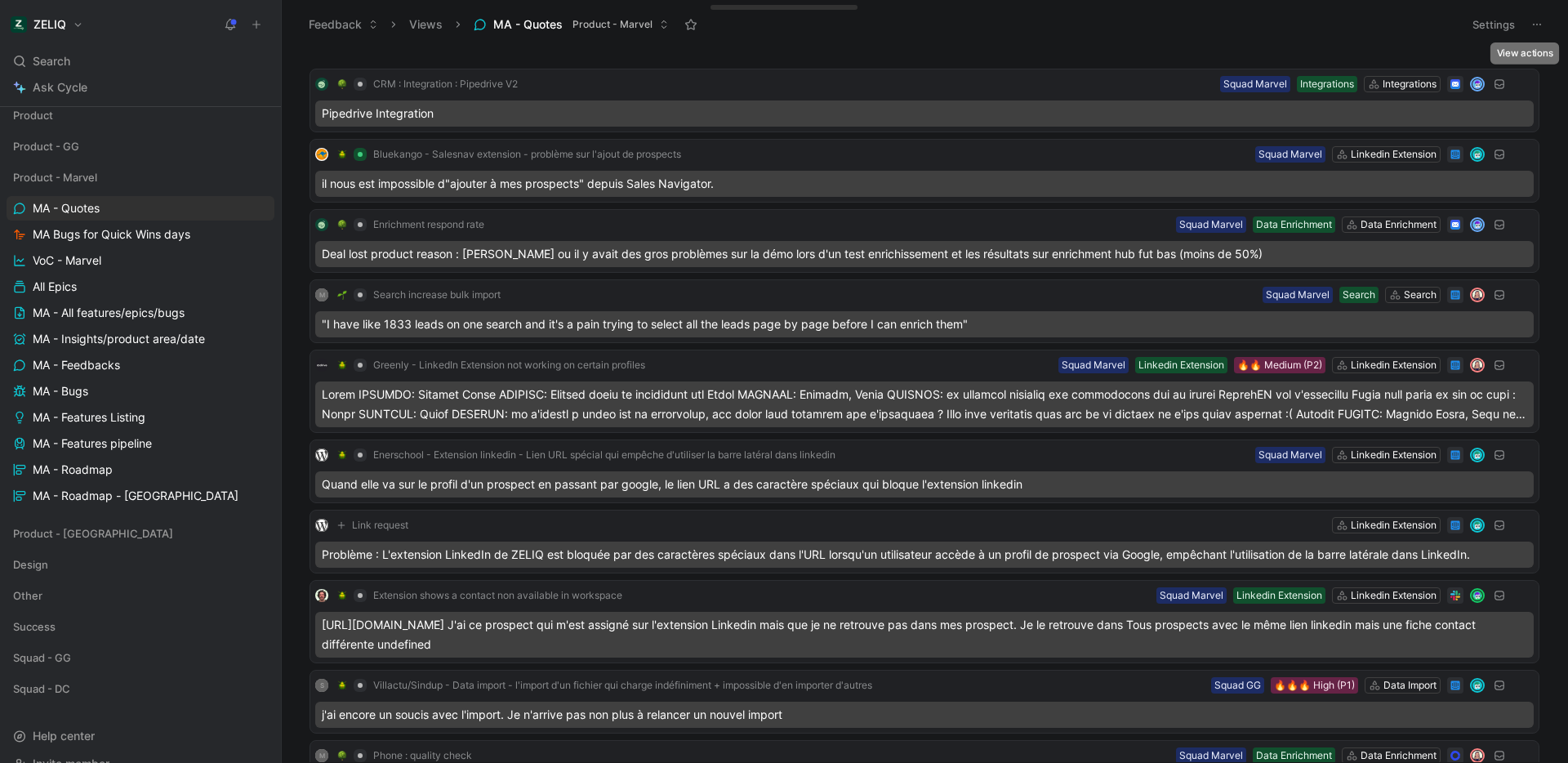
click at [1540, 24] on icon at bounding box center [1536, 24] width 13 height 13
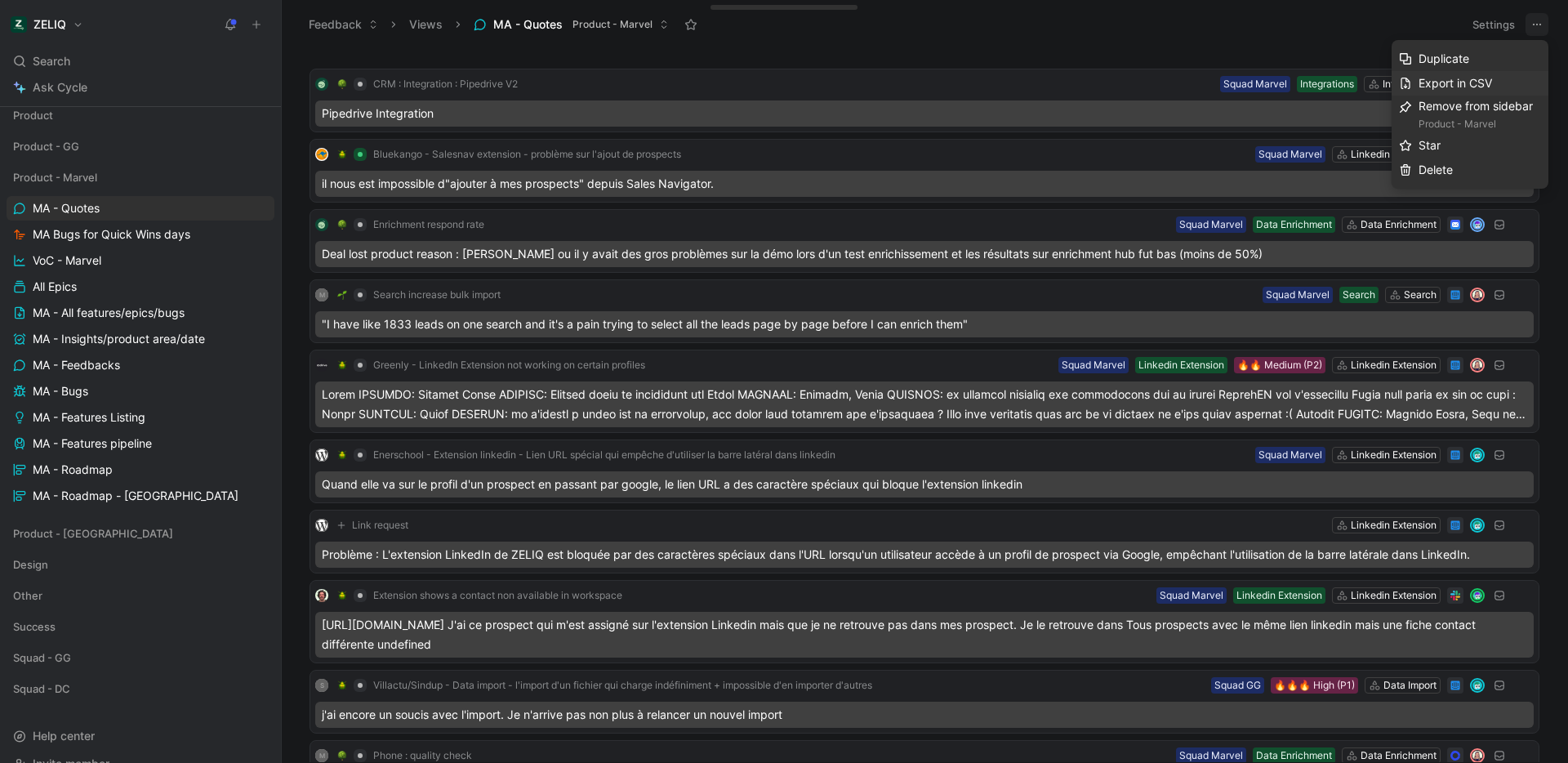
click at [1489, 85] on span "Export in CSV" at bounding box center [1455, 83] width 74 height 14
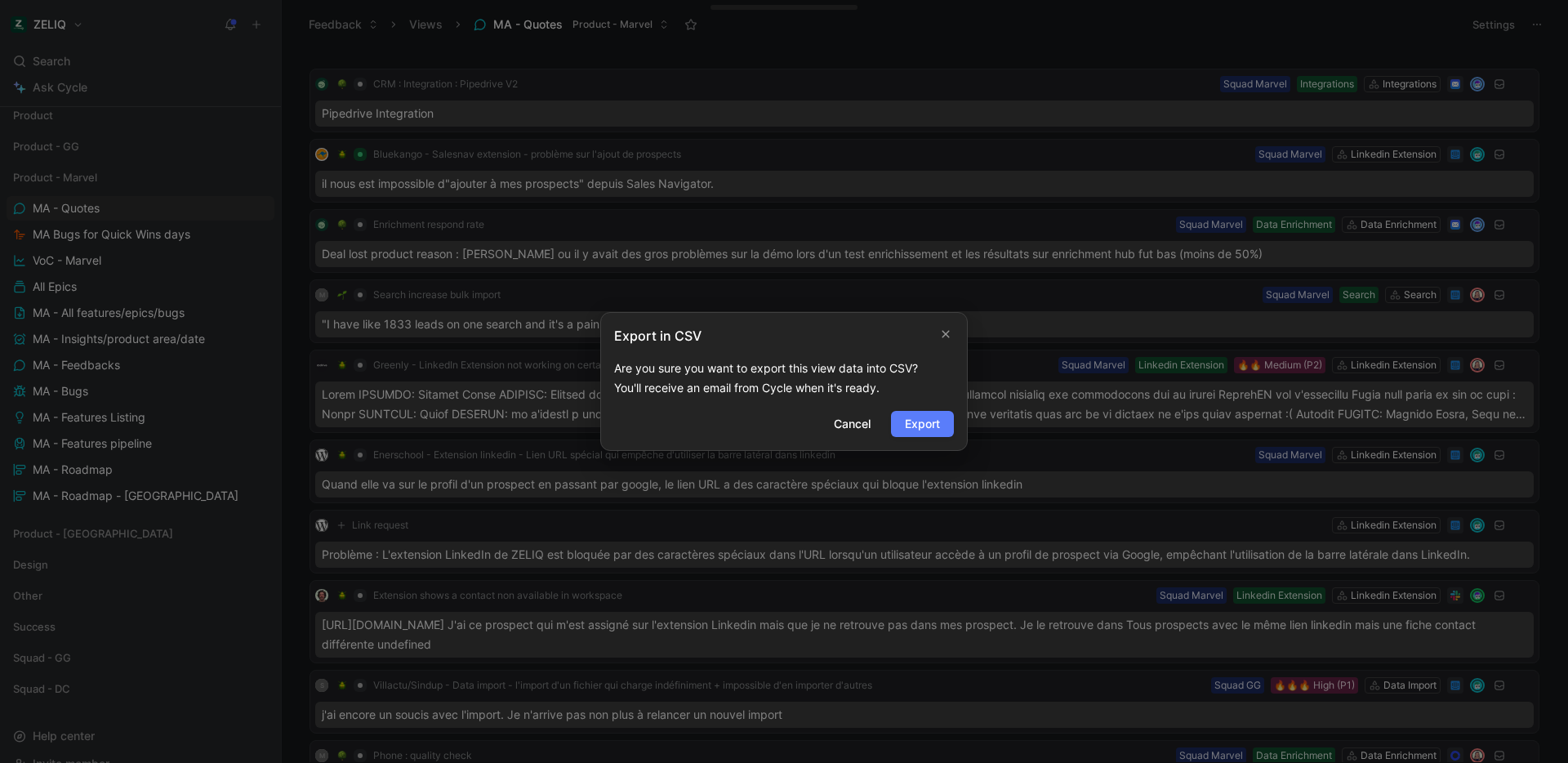
click at [918, 427] on span "Export" at bounding box center [922, 424] width 35 height 20
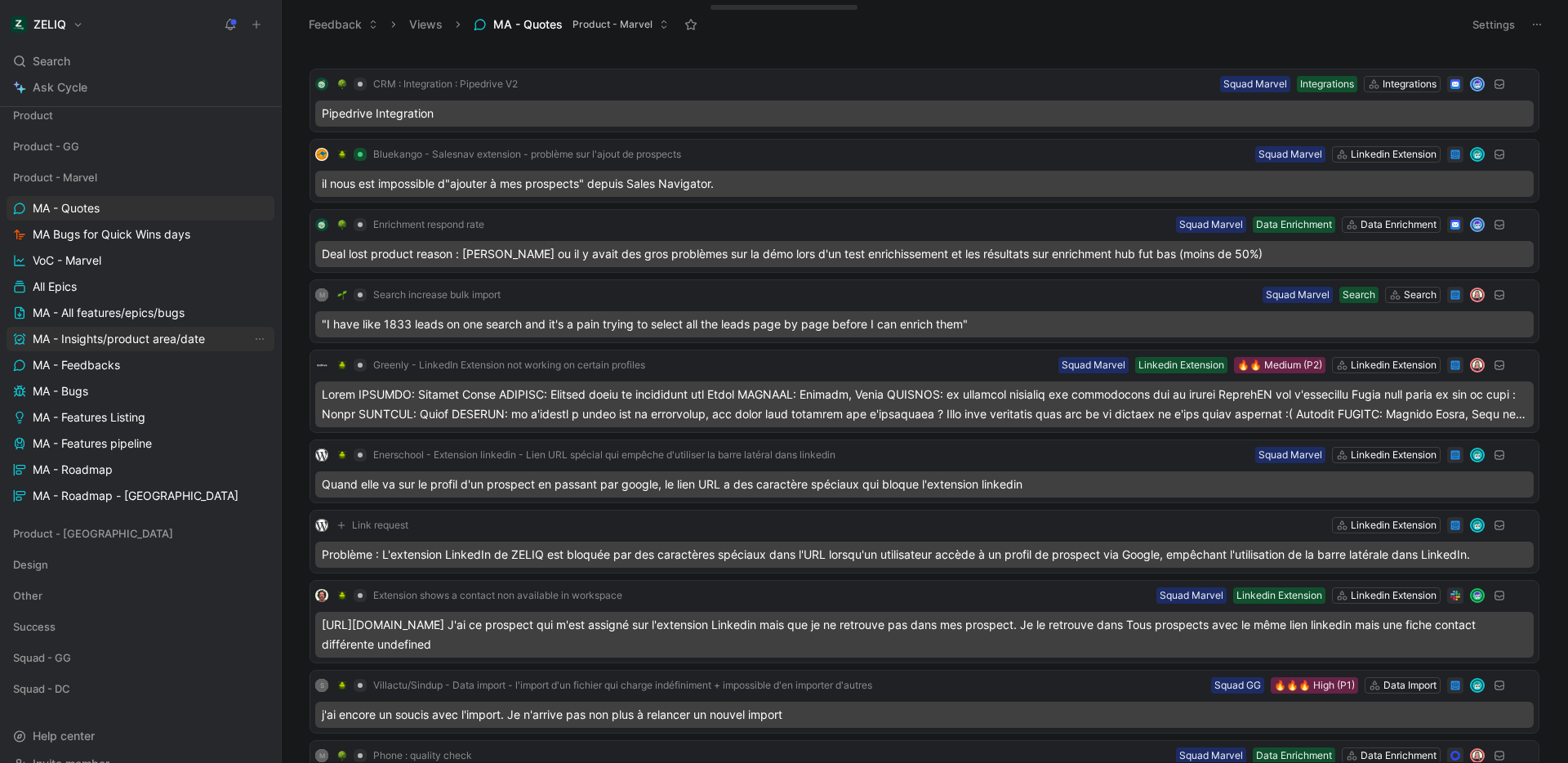
click at [141, 349] on link "MA - Insights/product area/date" at bounding box center [141, 339] width 268 height 24
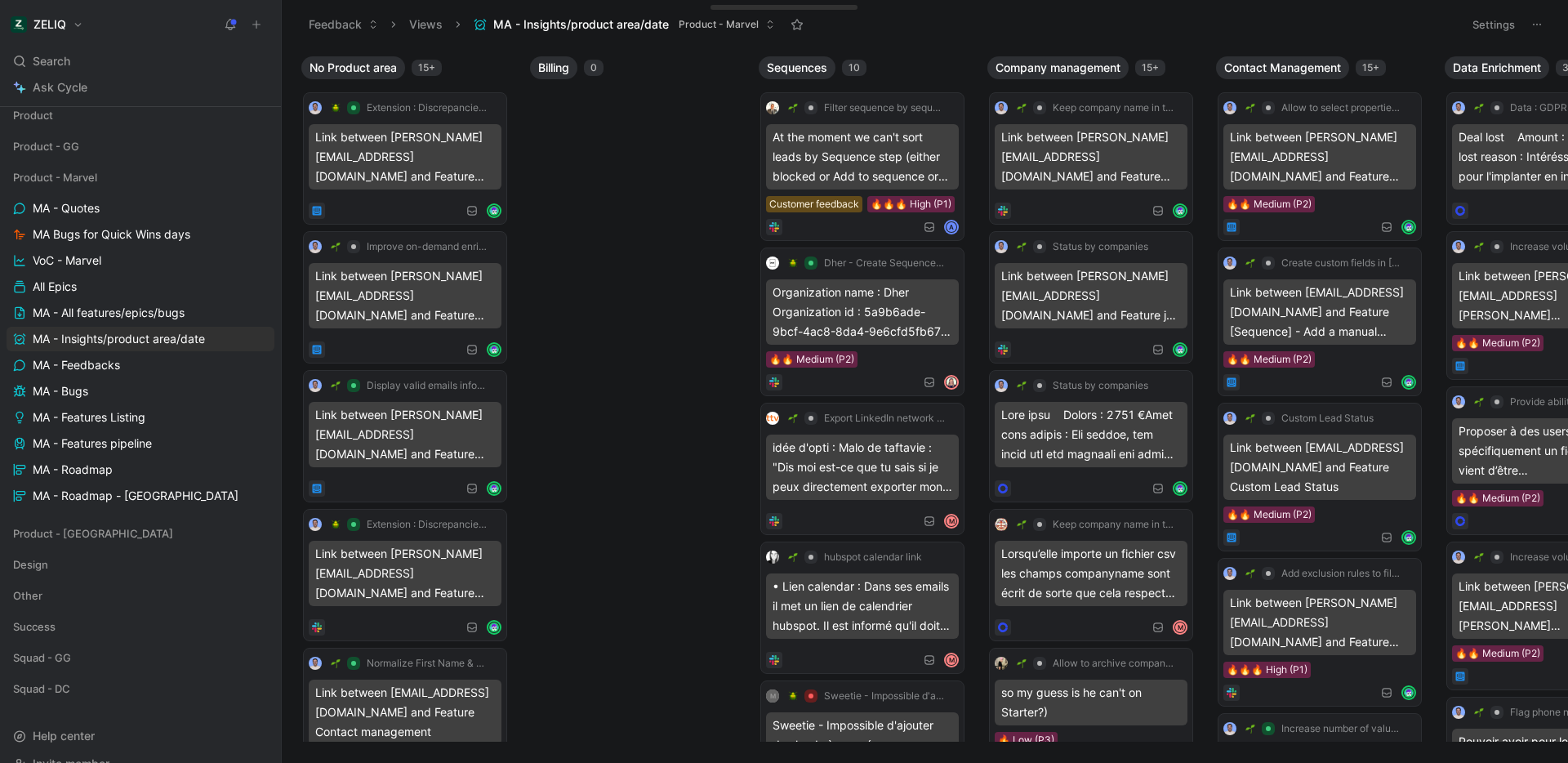
click at [1538, 23] on icon at bounding box center [1536, 24] width 13 height 13
click at [1507, 24] on button "Settings" at bounding box center [1493, 24] width 57 height 23
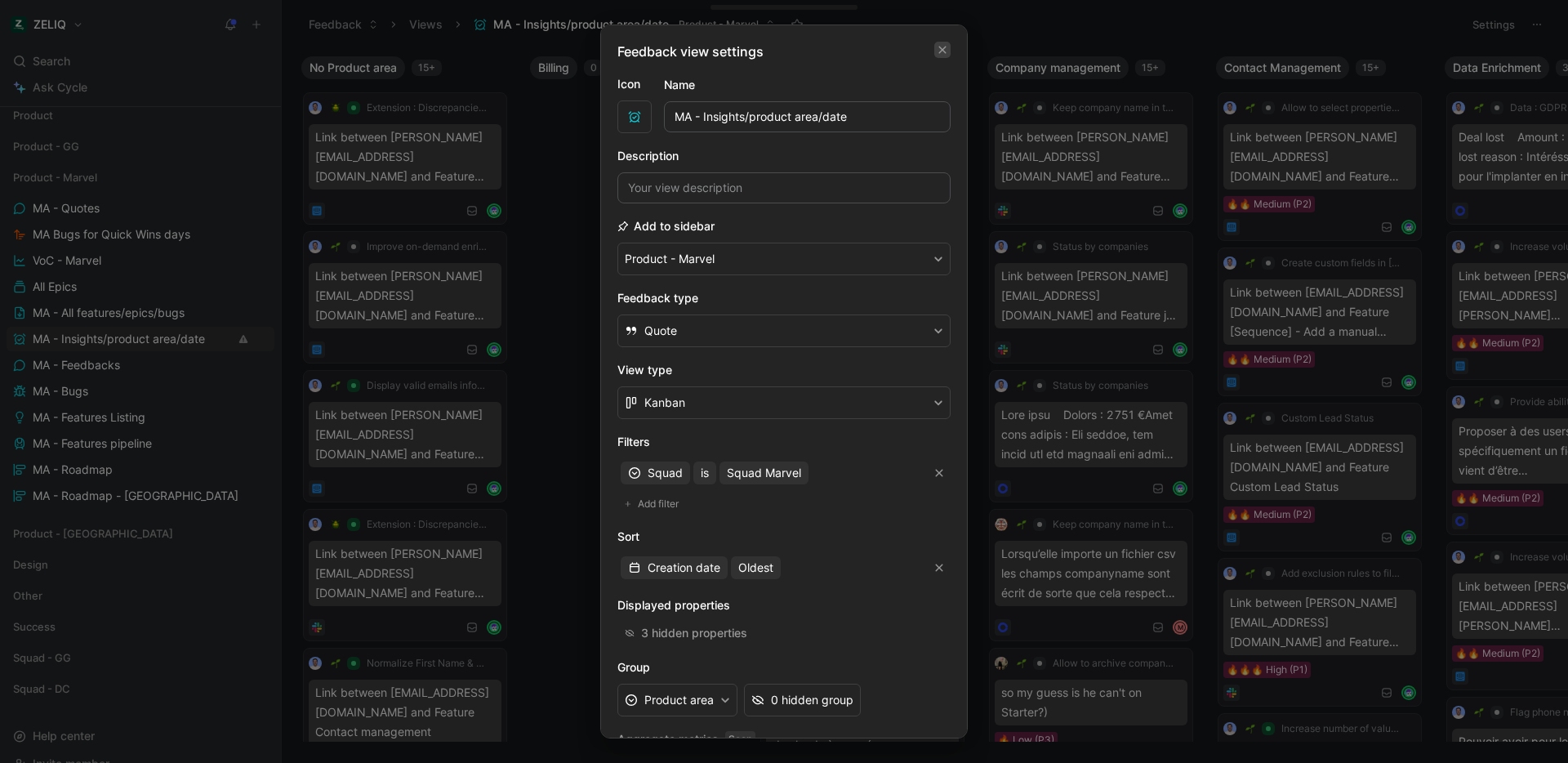
click at [937, 54] on icon "button" at bounding box center [941, 49] width 10 height 13
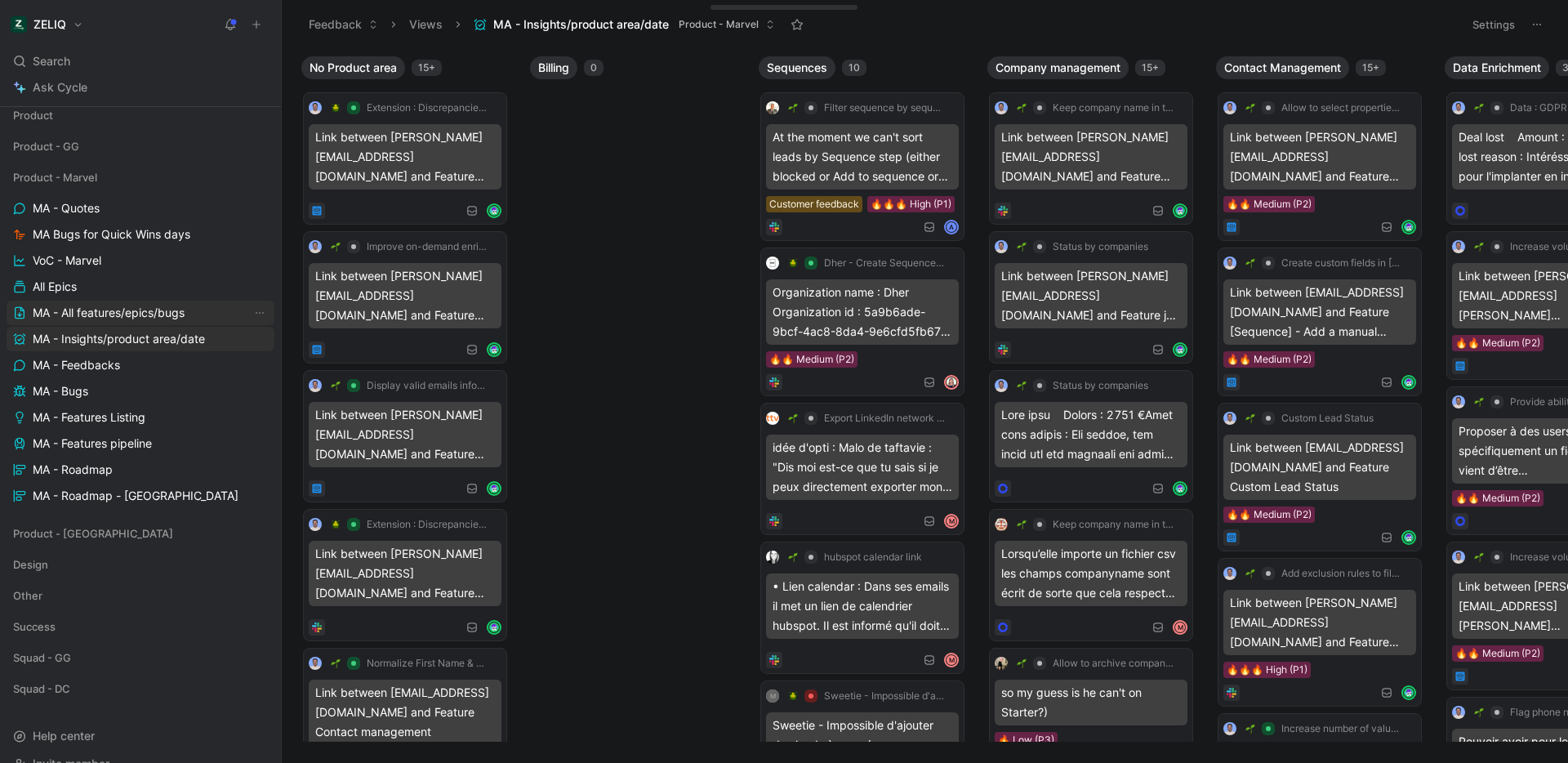
click at [184, 311] on span "MA - All features/epics/bugs" at bounding box center [108, 312] width 152 height 16
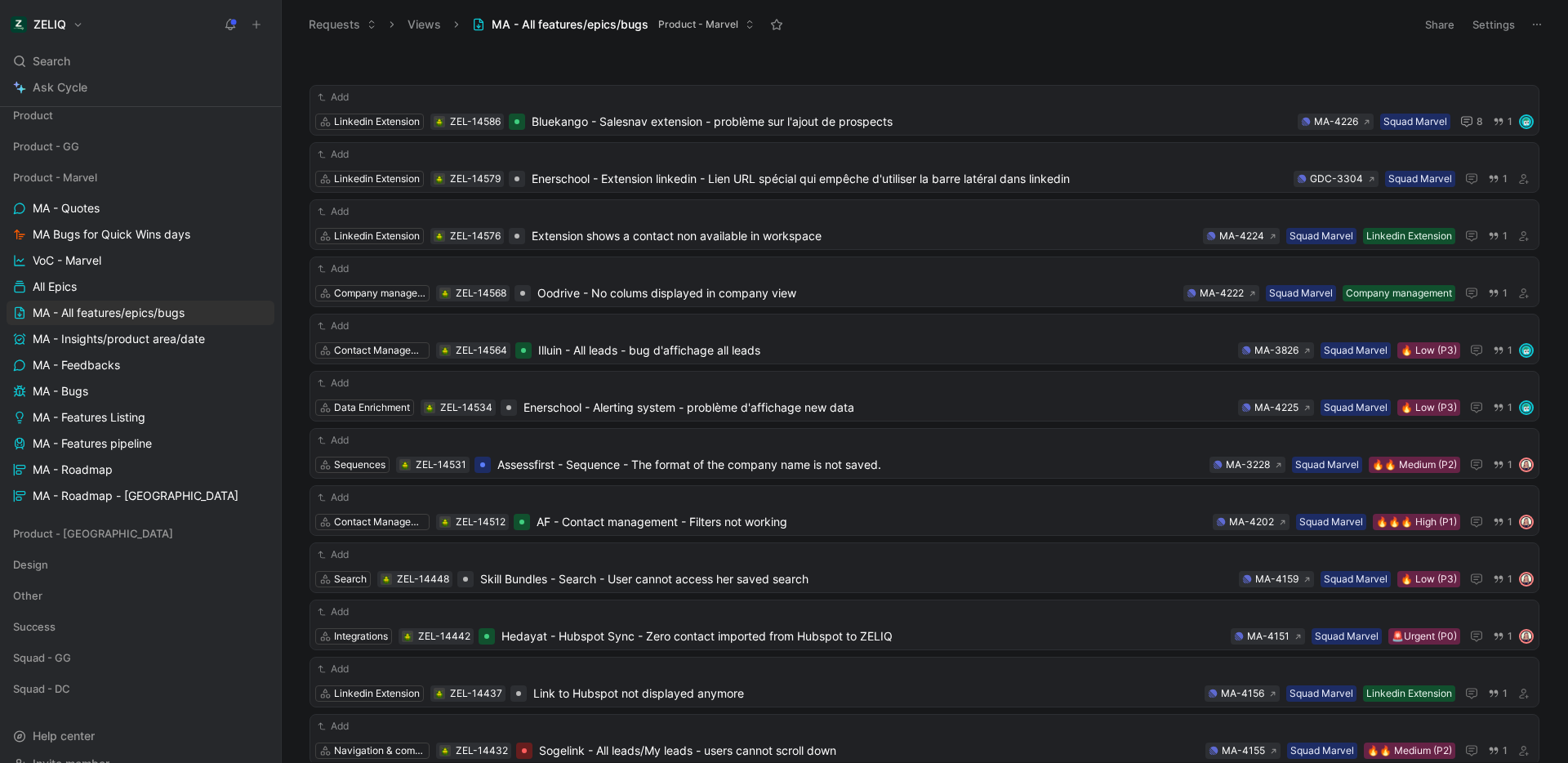
click at [1530, 28] on icon at bounding box center [1536, 24] width 13 height 13
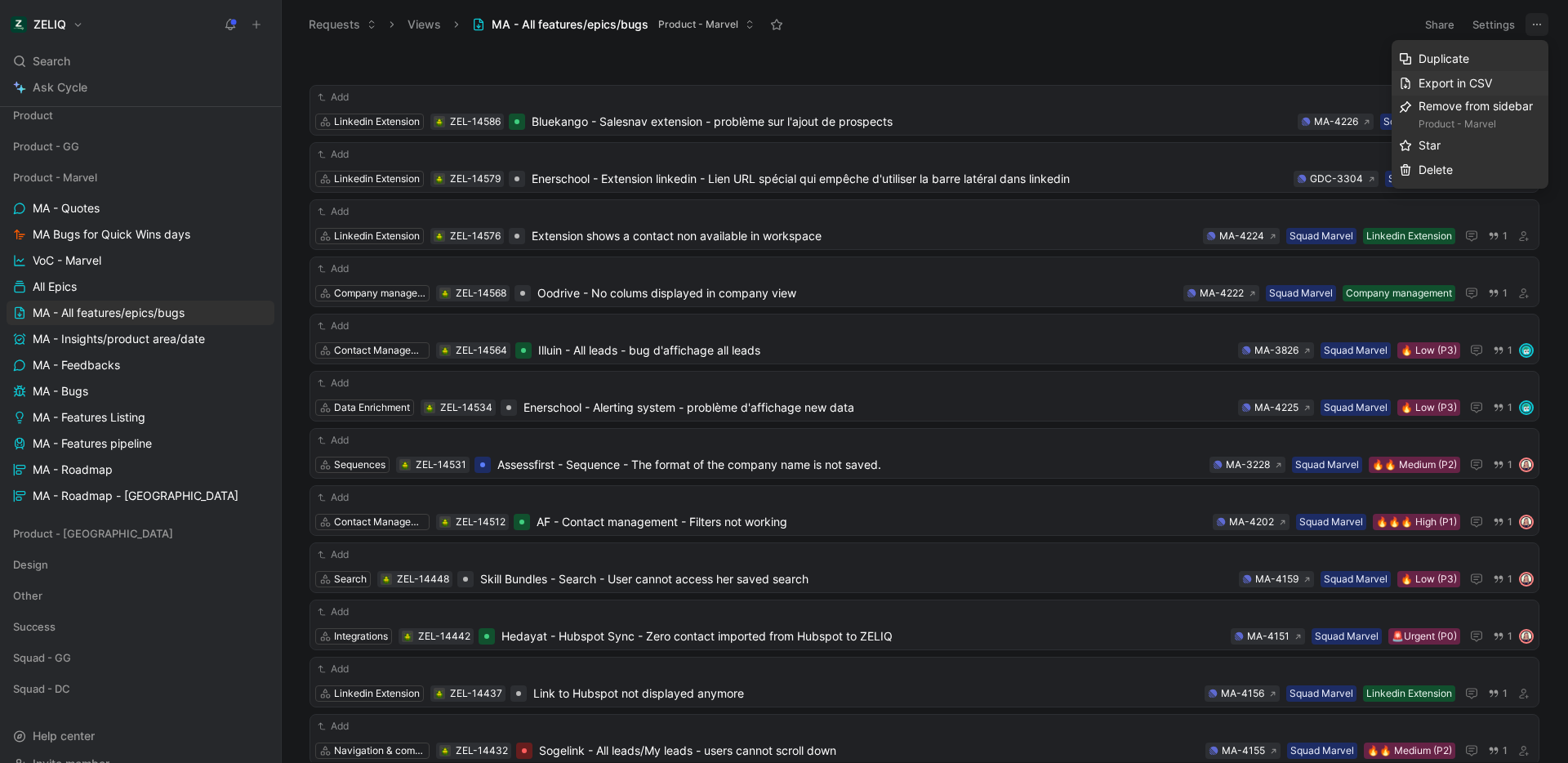
click at [1470, 79] on span "Export in CSV" at bounding box center [1455, 83] width 74 height 14
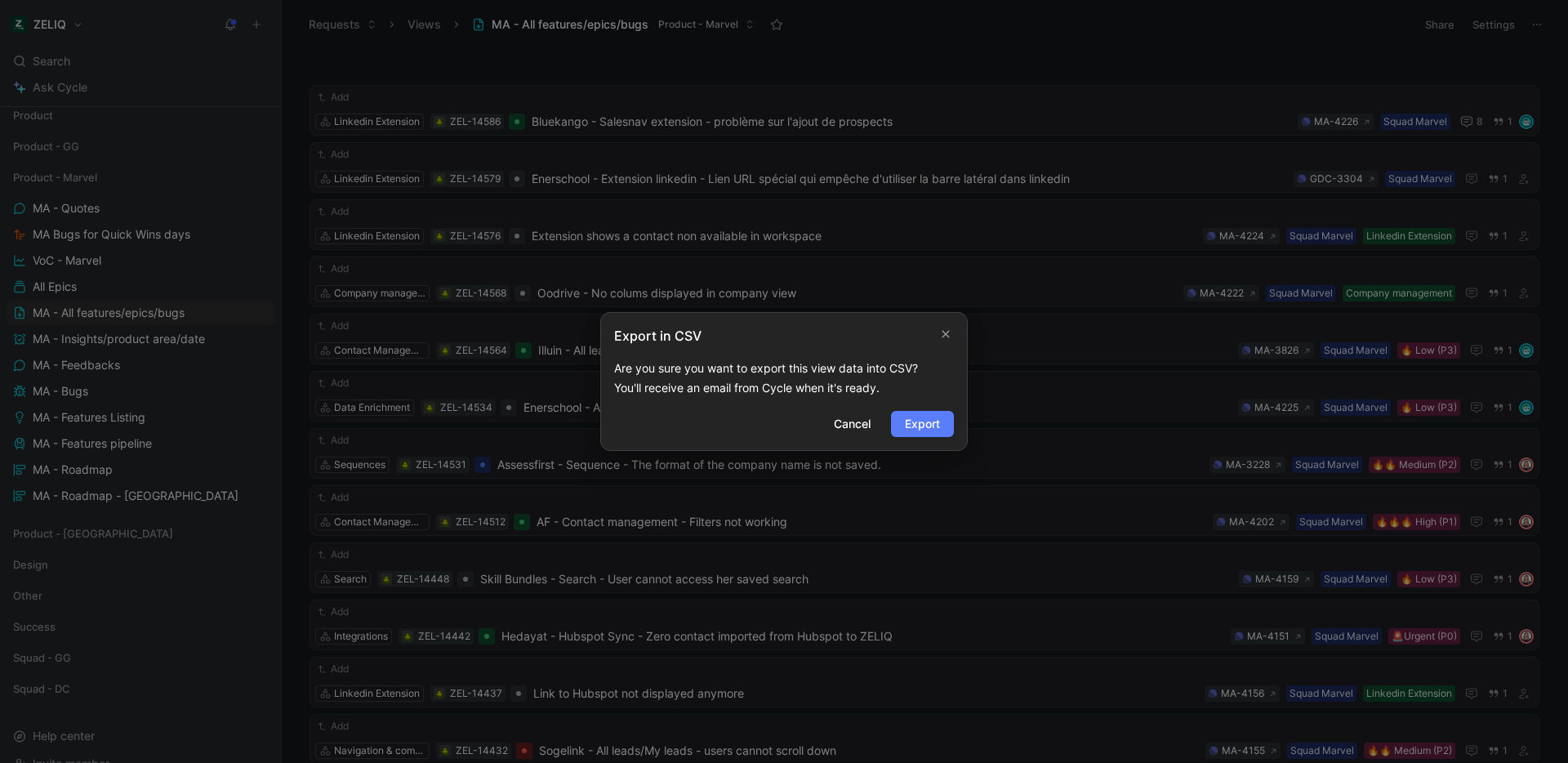
click at [917, 424] on span "Export" at bounding box center [922, 424] width 35 height 20
